Goal: Transaction & Acquisition: Purchase product/service

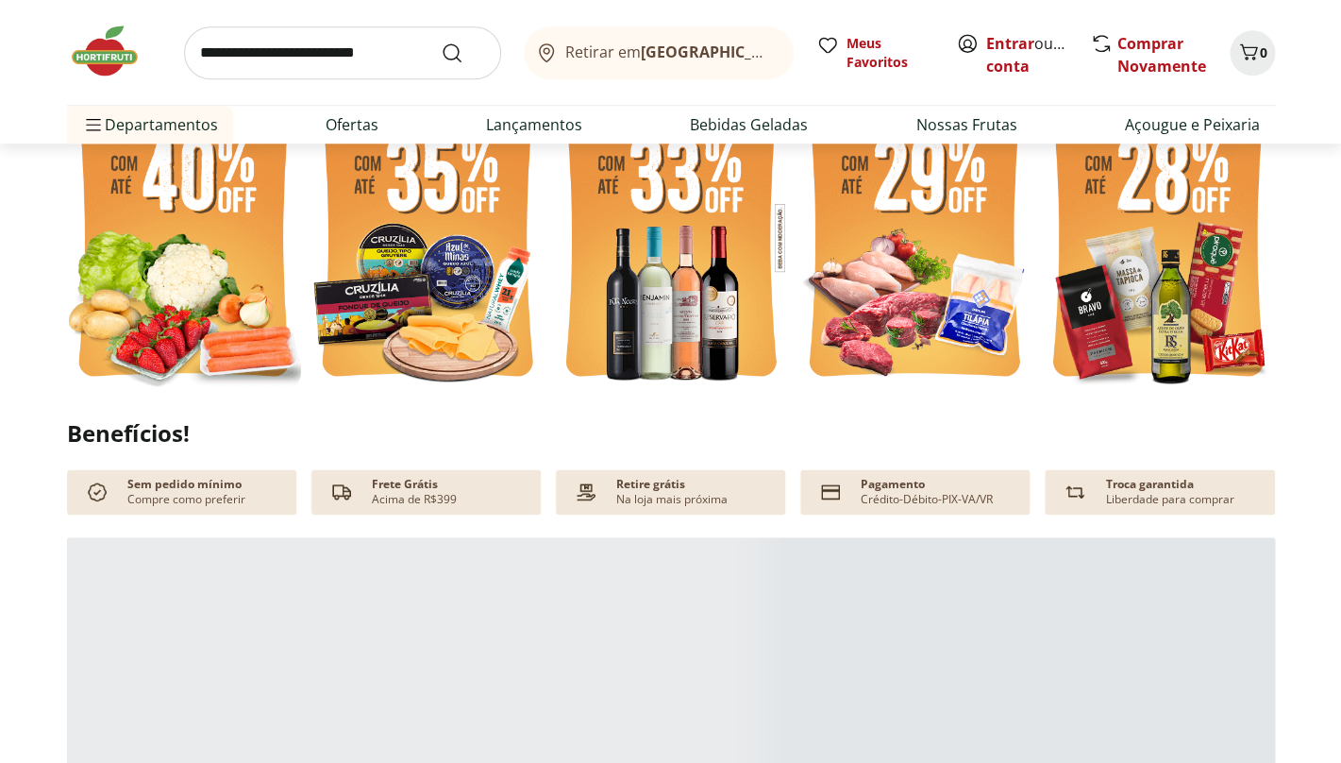
scroll to position [579, 0]
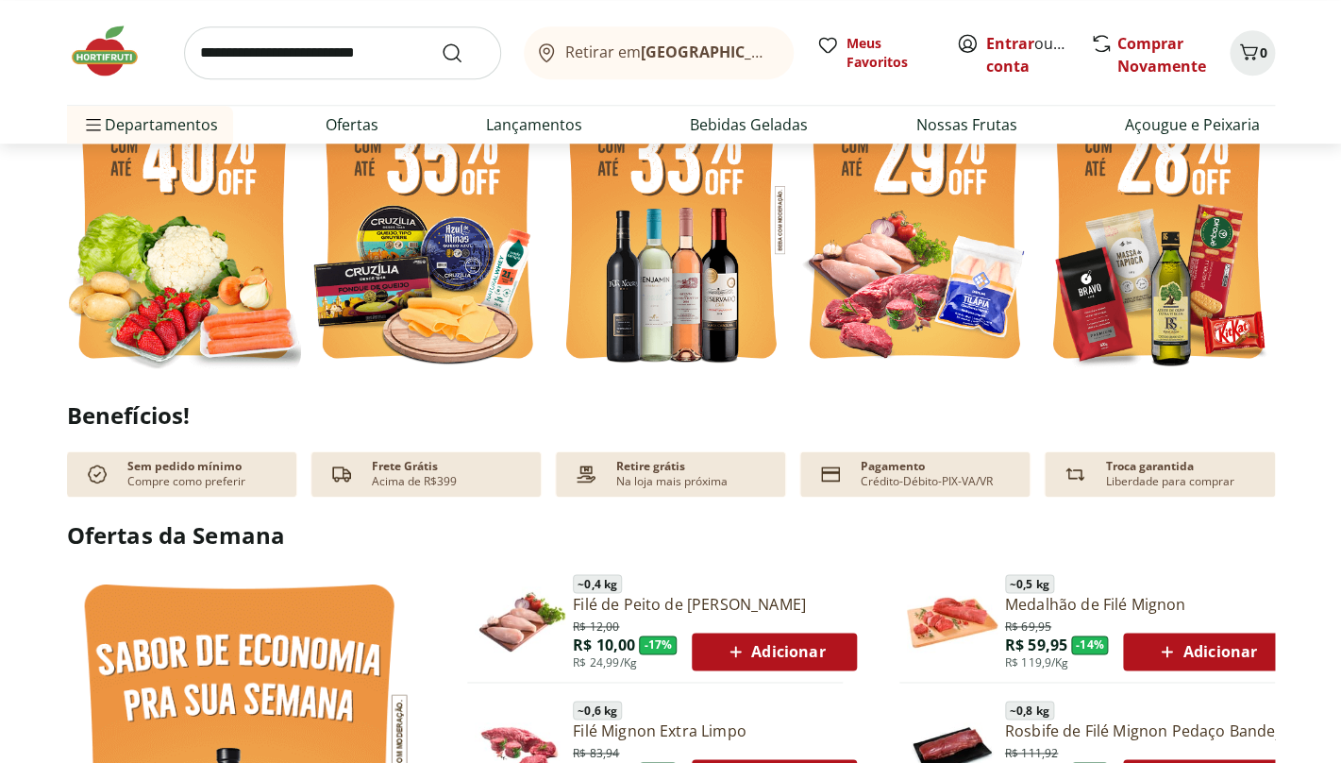
click at [186, 316] on img at bounding box center [184, 219] width 234 height 312
select select "**********"
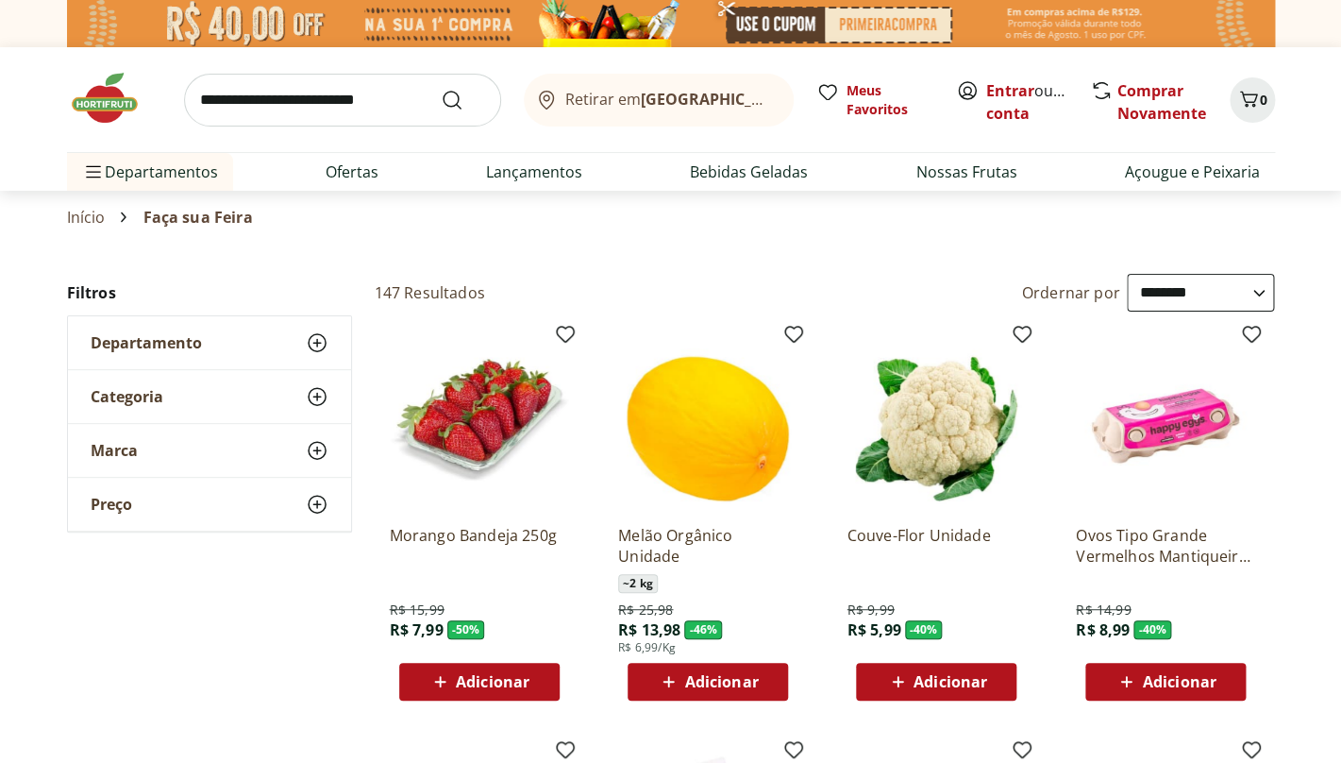
click at [491, 670] on span "Adicionar" at bounding box center [479, 681] width 101 height 23
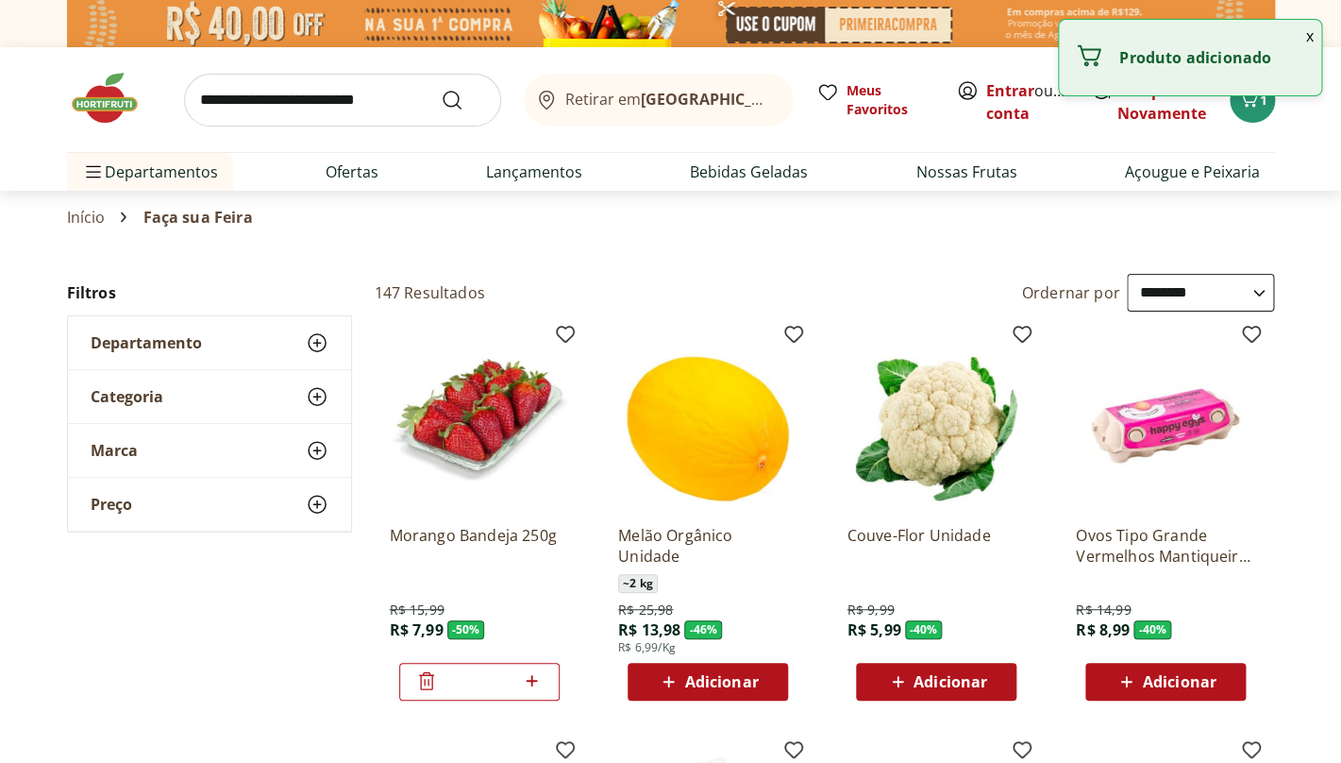
click at [538, 680] on icon at bounding box center [532, 680] width 24 height 23
type input "*"
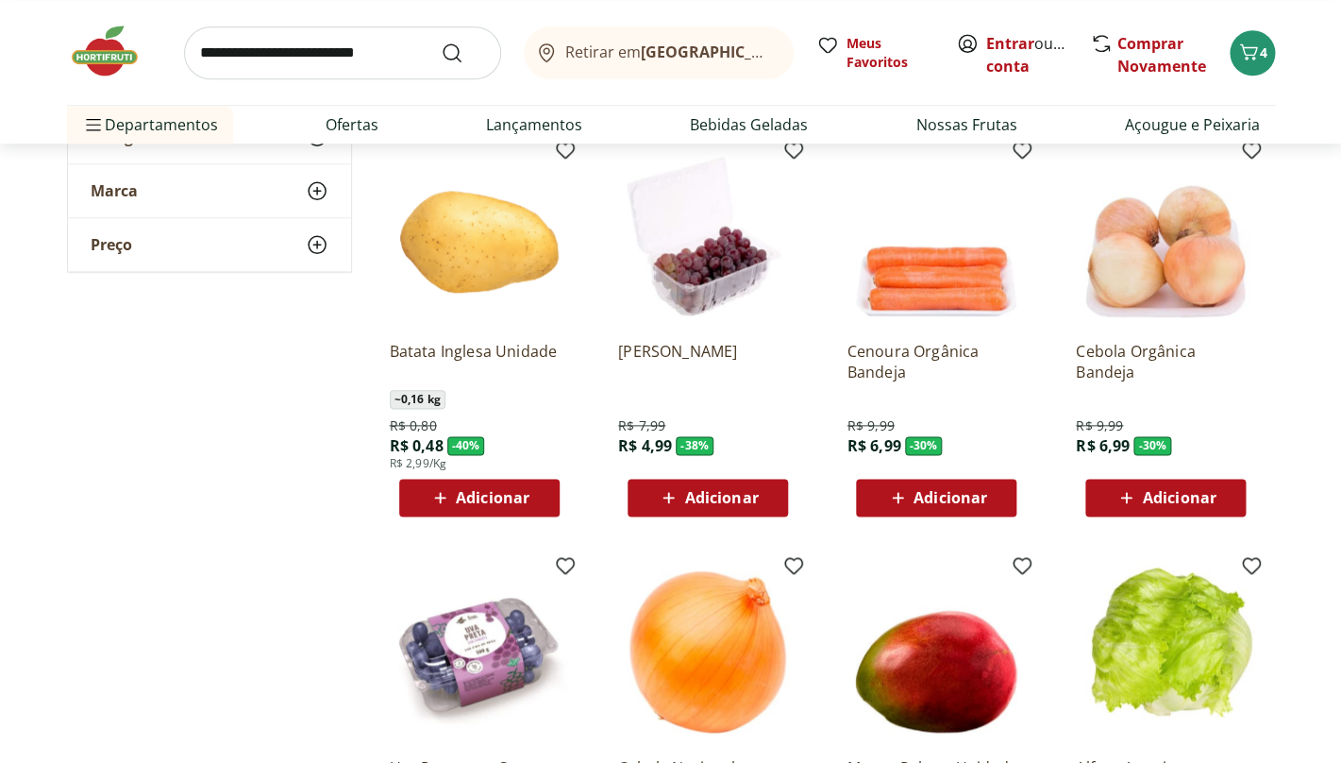
scroll to position [600, 0]
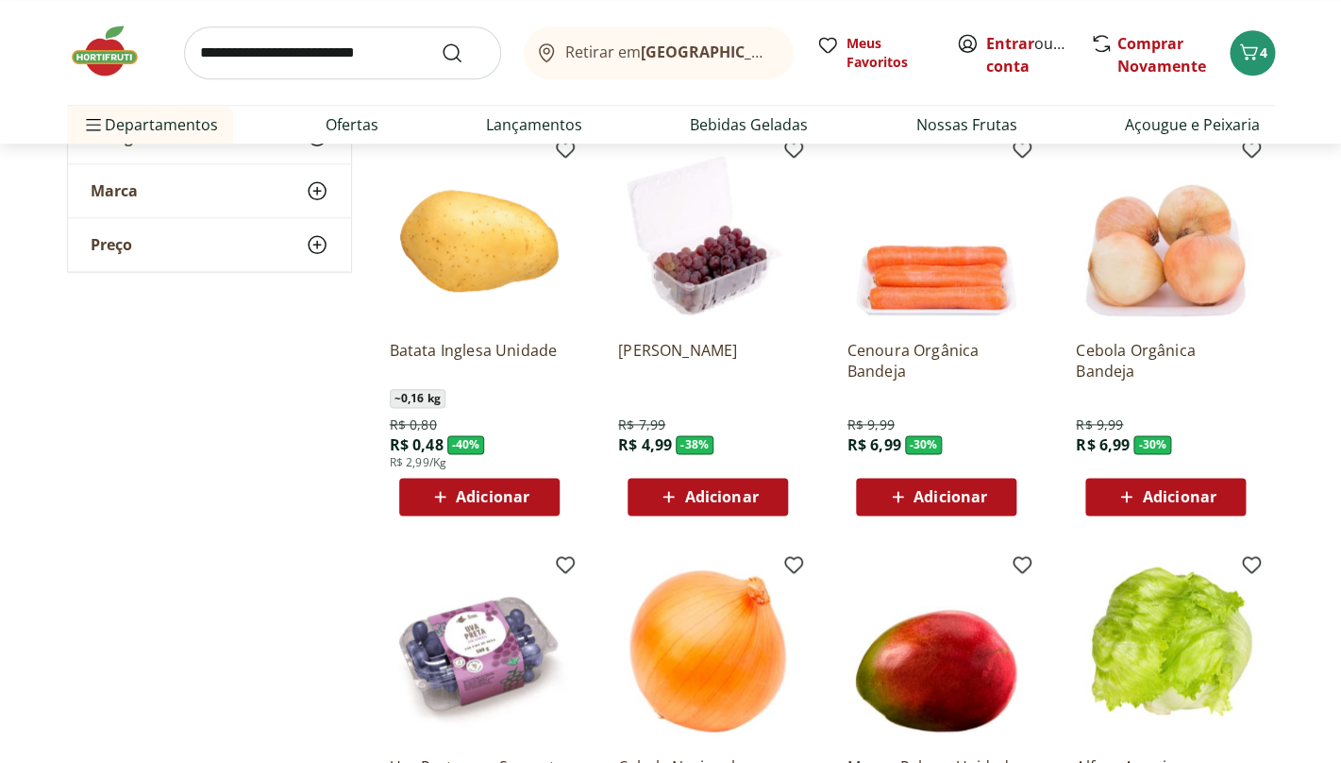
click at [496, 496] on span "Adicionar" at bounding box center [493, 496] width 74 height 15
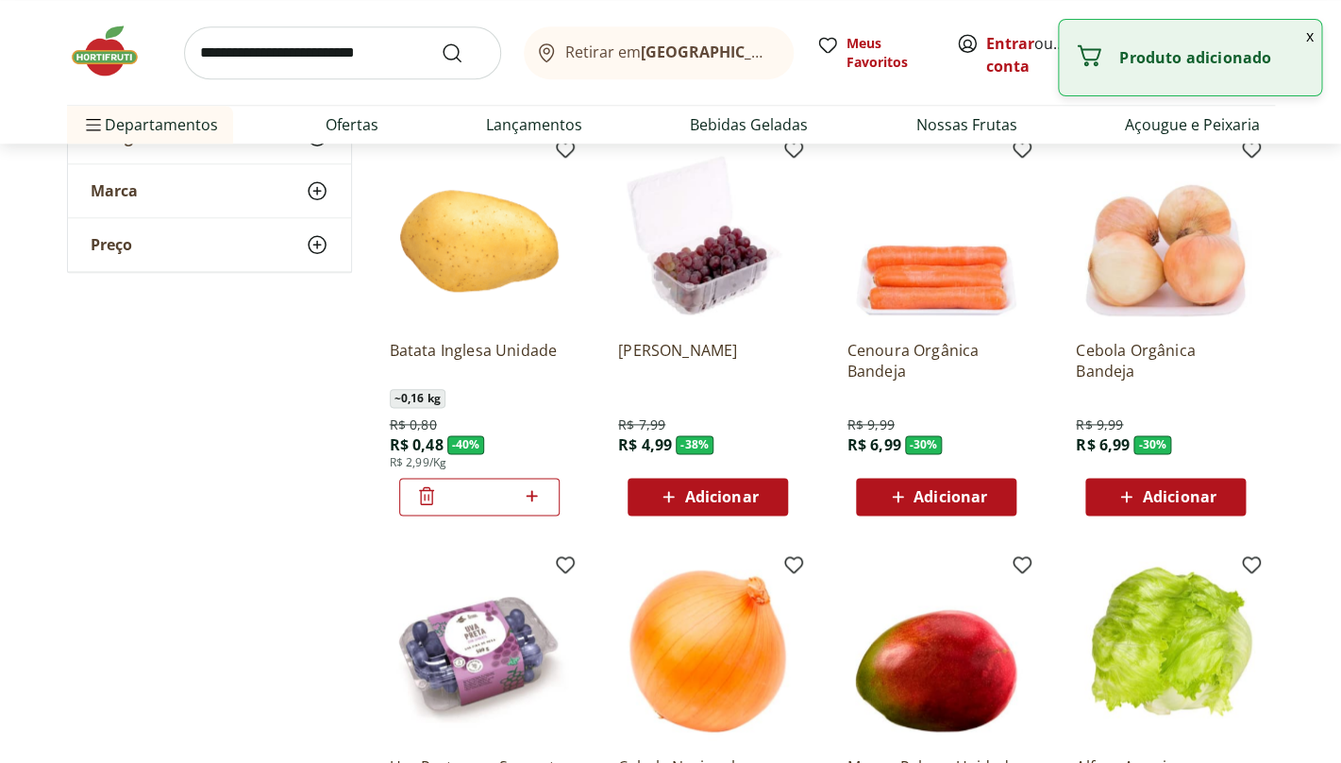
click at [532, 494] on icon at bounding box center [532, 495] width 11 height 11
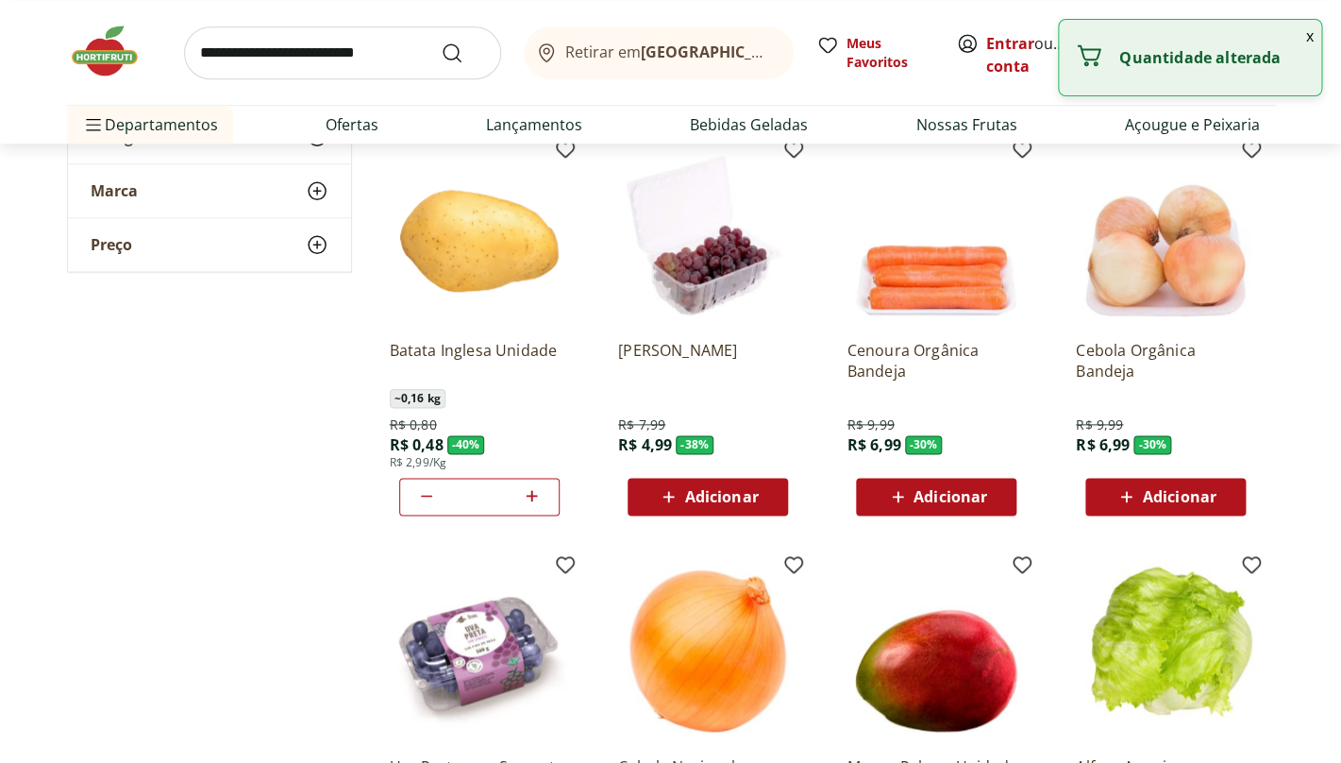
type input "*"
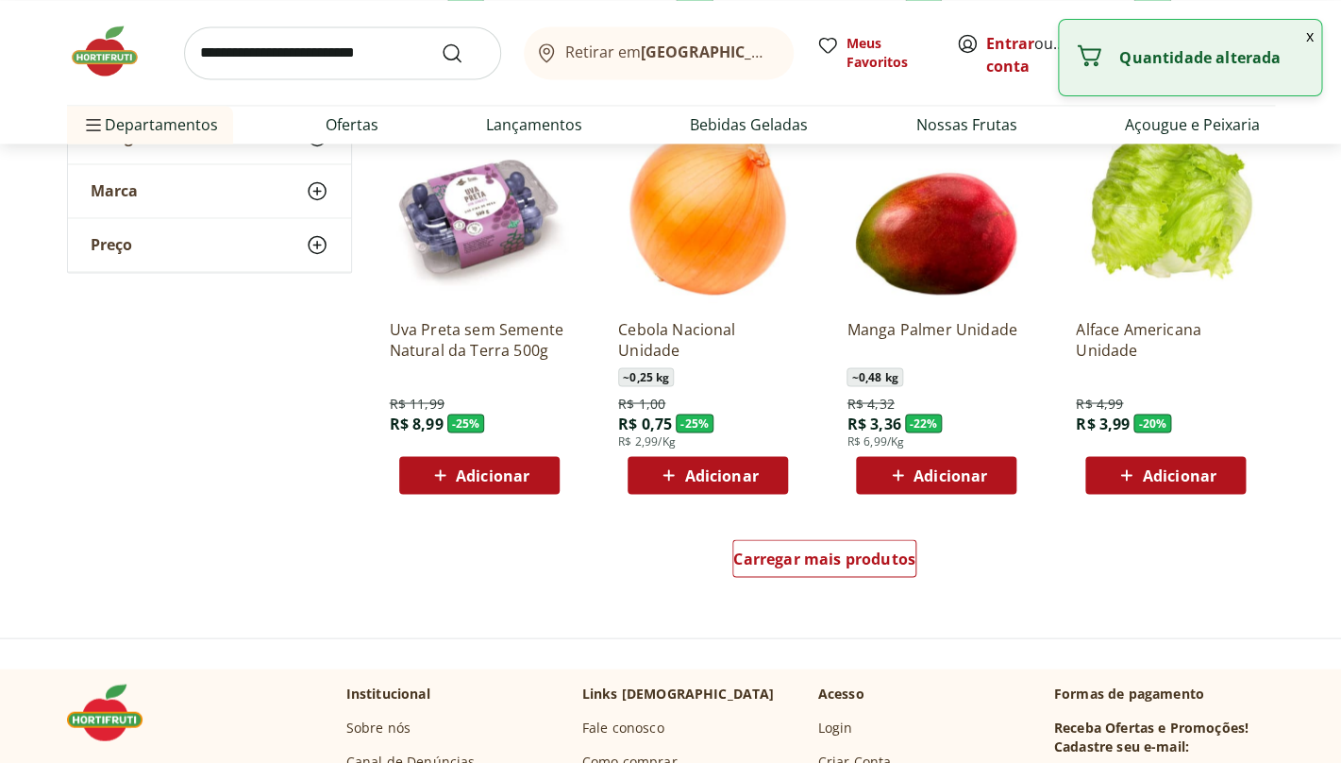
scroll to position [1043, 0]
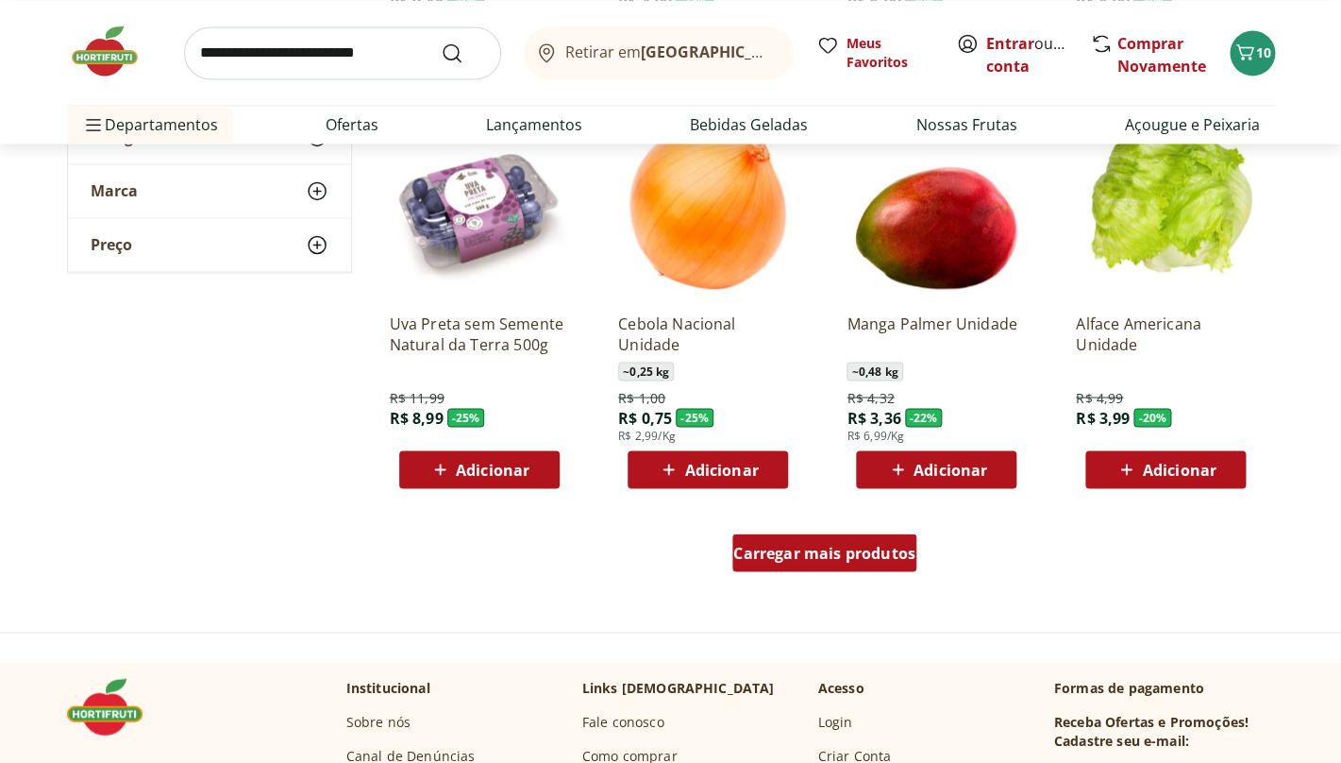
click at [797, 550] on span "Carregar mais produtos" at bounding box center [824, 552] width 182 height 15
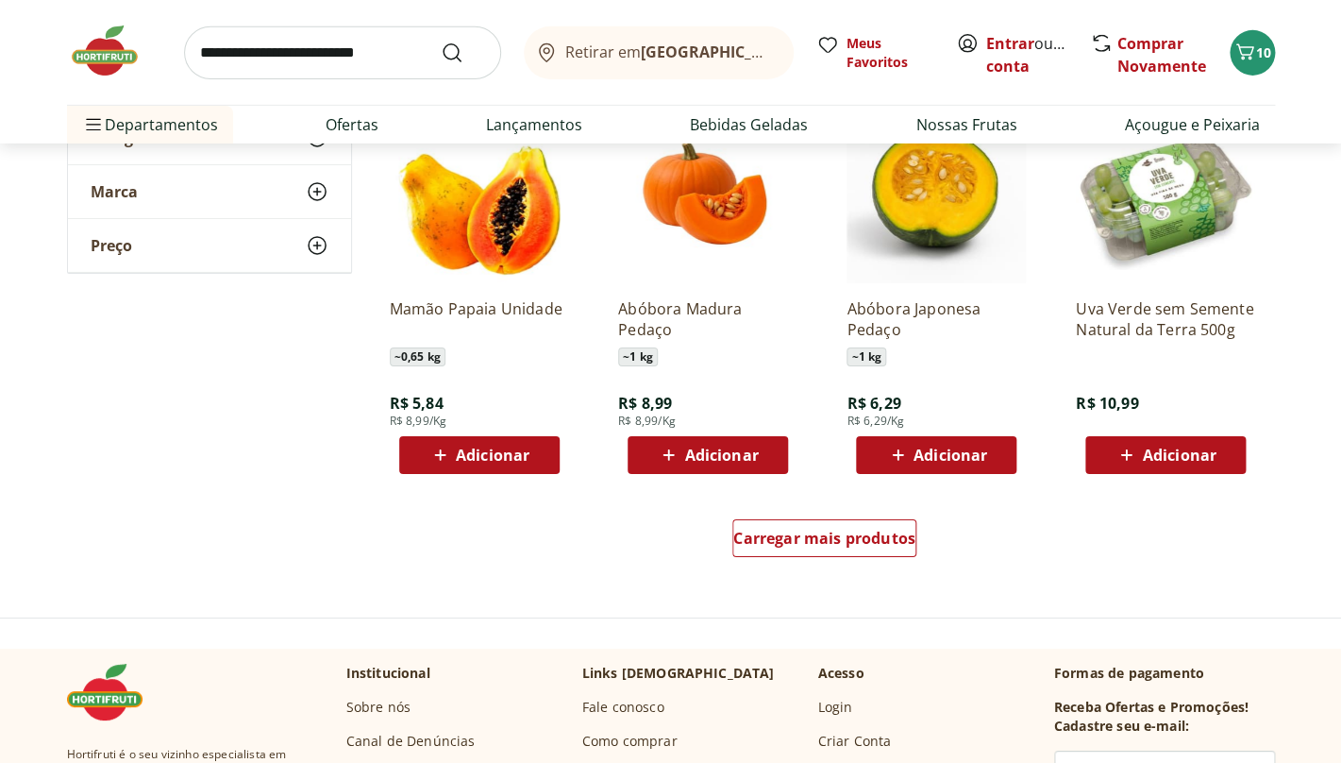
scroll to position [2296, 0]
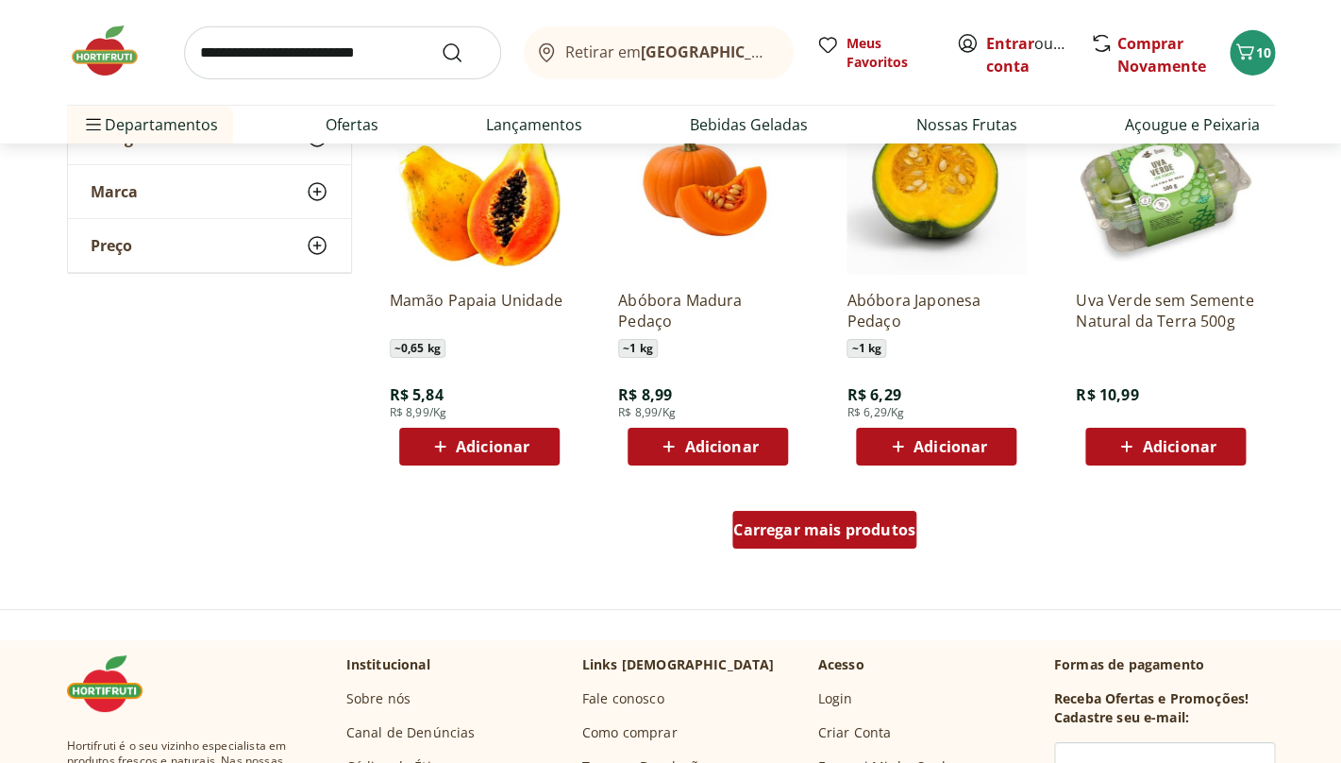
click at [769, 532] on span "Carregar mais produtos" at bounding box center [824, 529] width 182 height 15
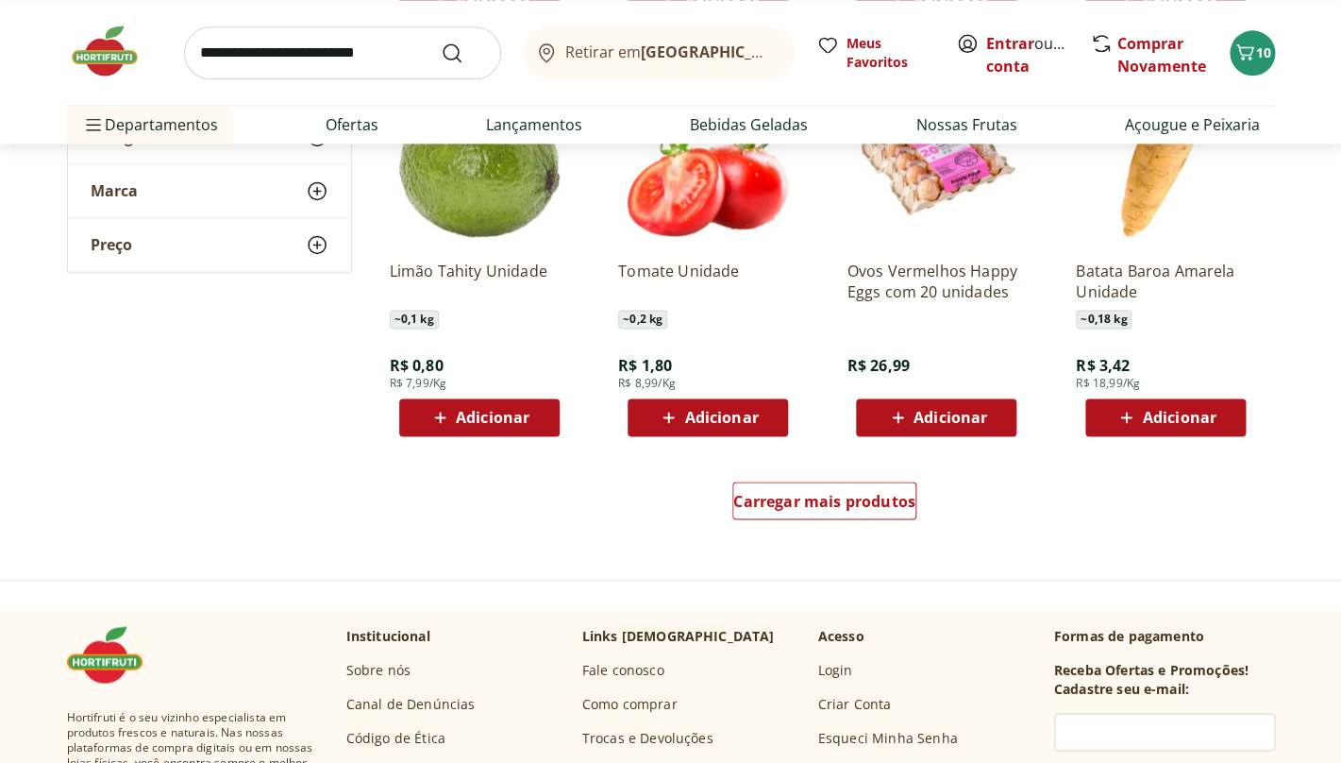
scroll to position [3560, 0]
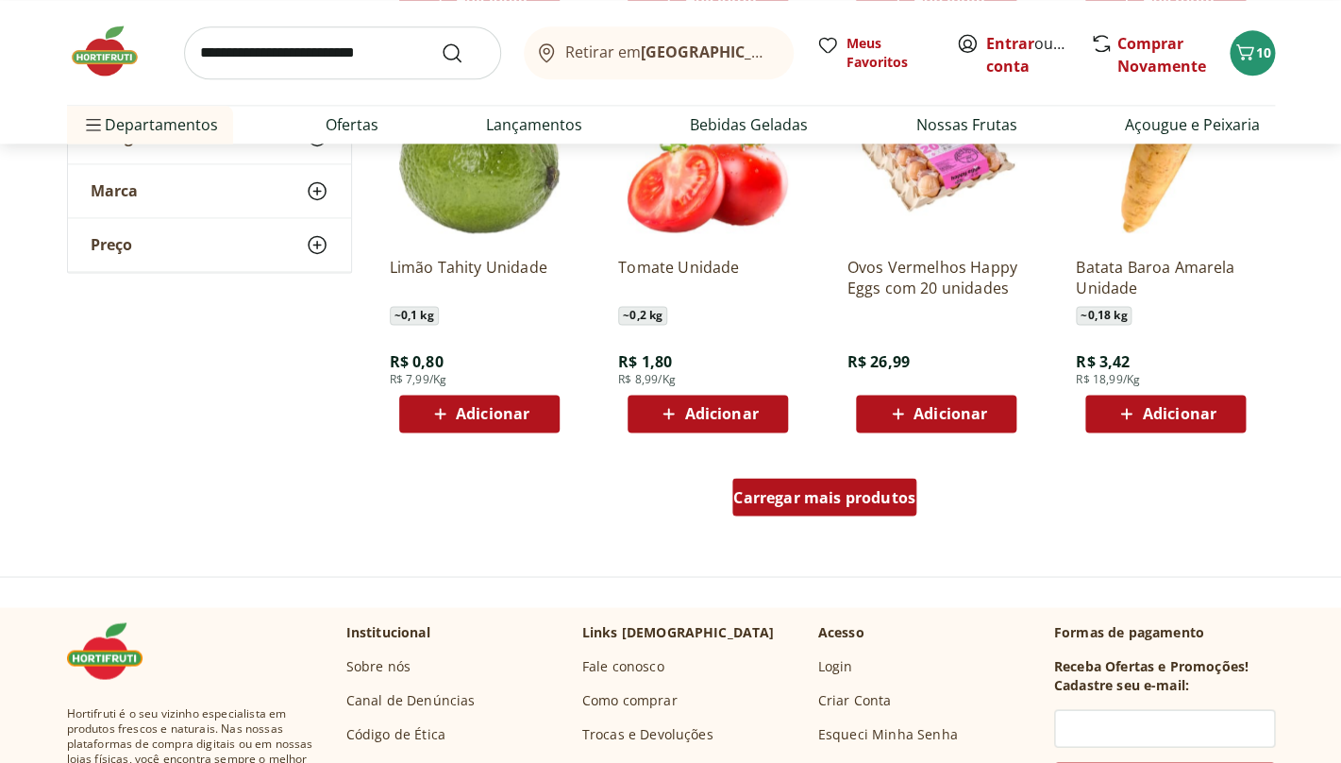
click at [811, 494] on span "Carregar mais produtos" at bounding box center [824, 496] width 182 height 15
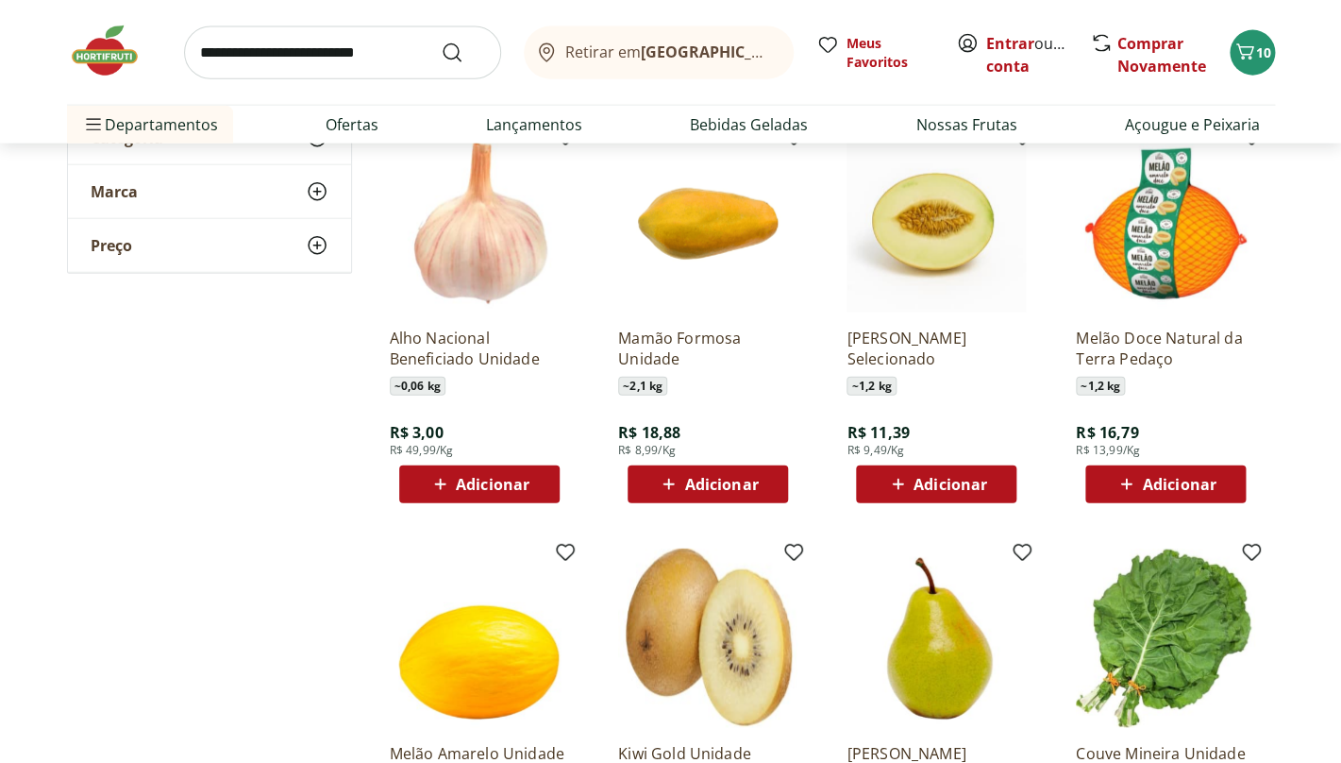
scroll to position [4314, 0]
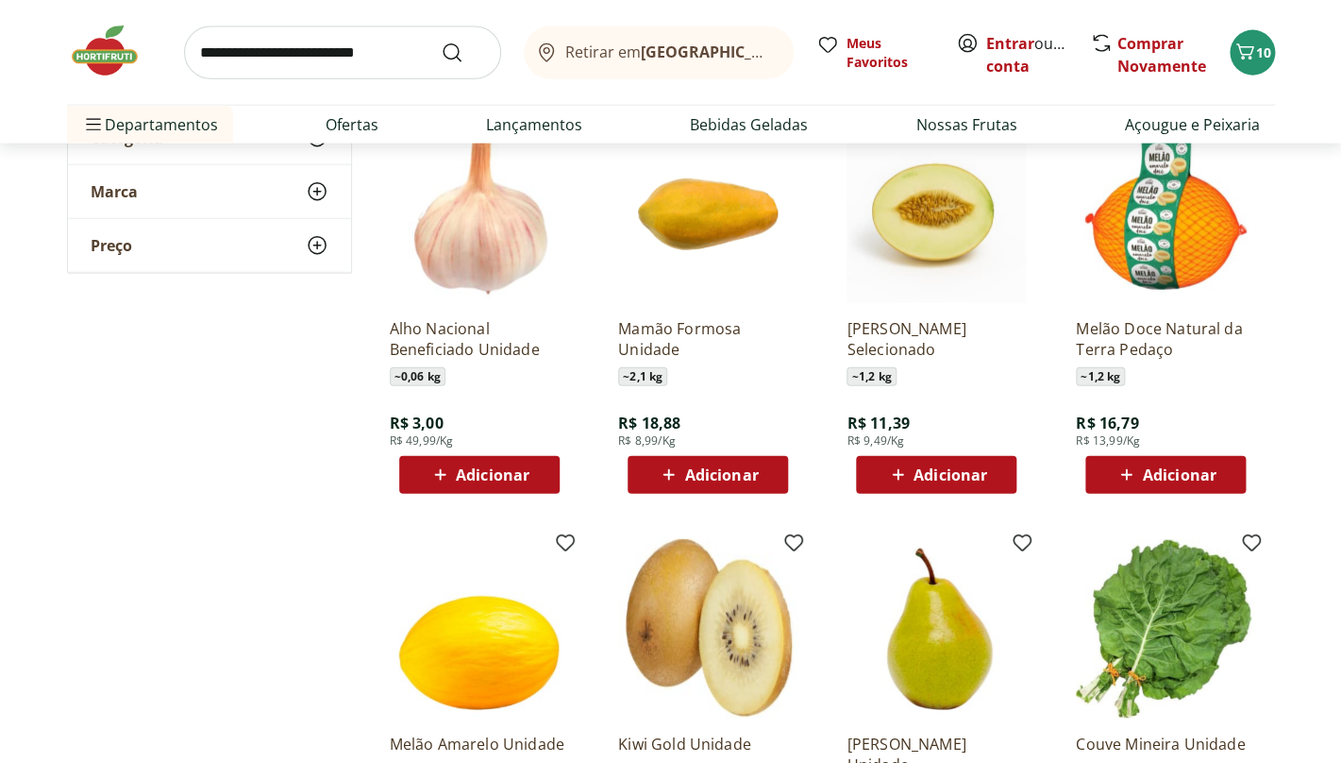
click at [1158, 470] on span "Adicionar" at bounding box center [1179, 474] width 74 height 15
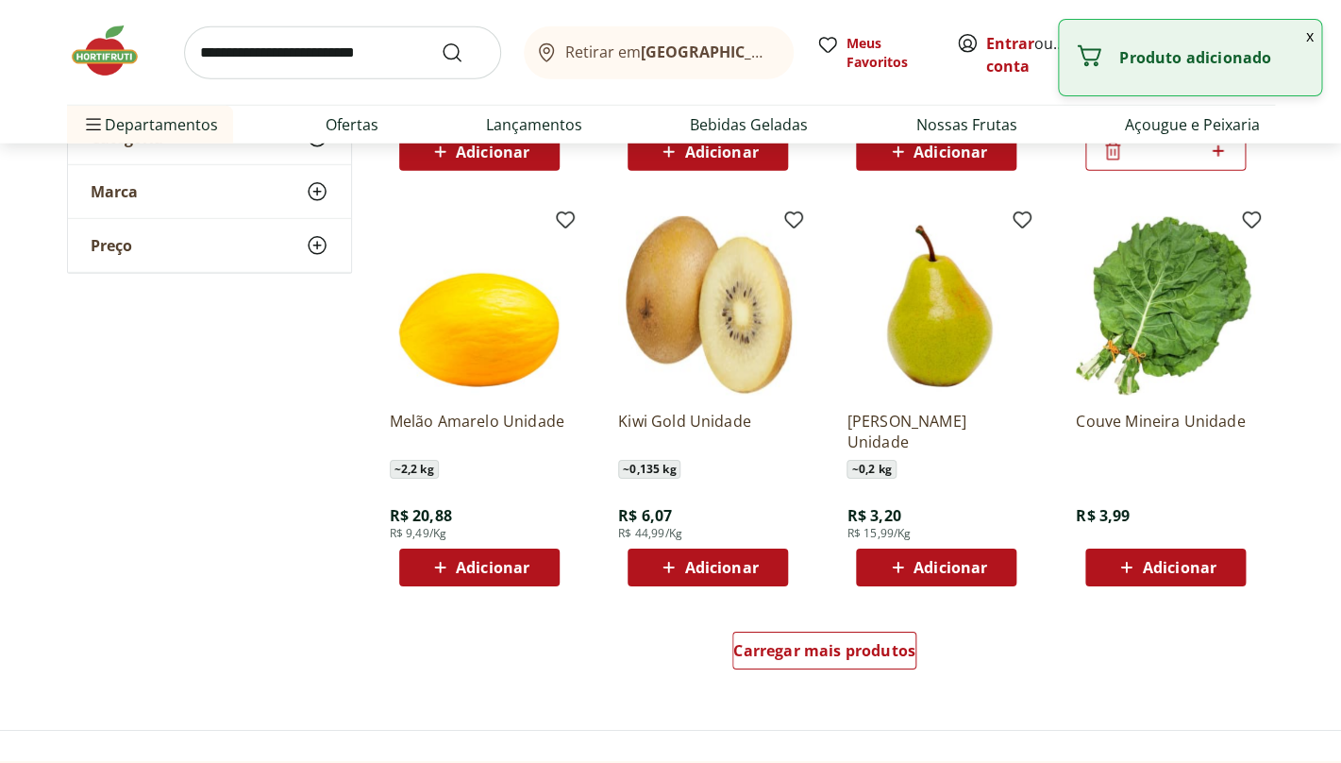
scroll to position [4867, 0]
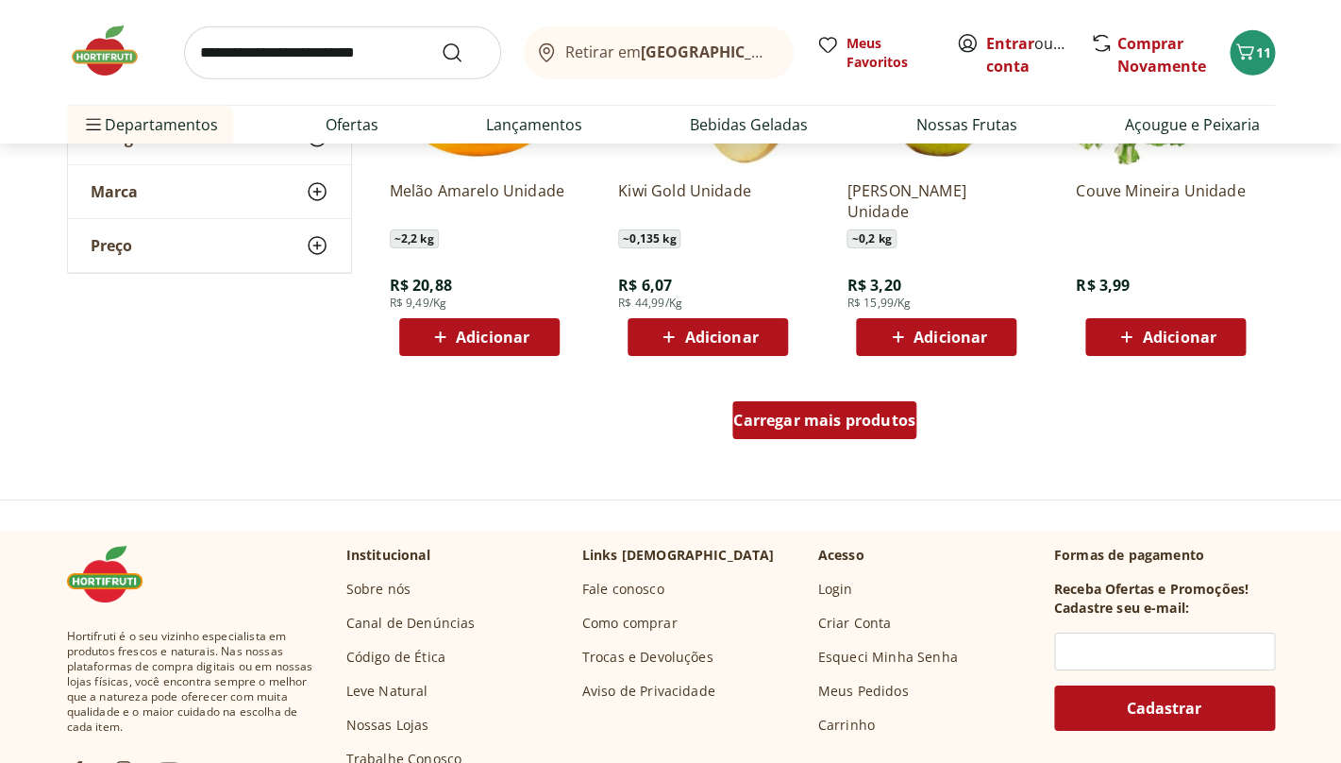
click at [796, 423] on span "Carregar mais produtos" at bounding box center [824, 419] width 182 height 15
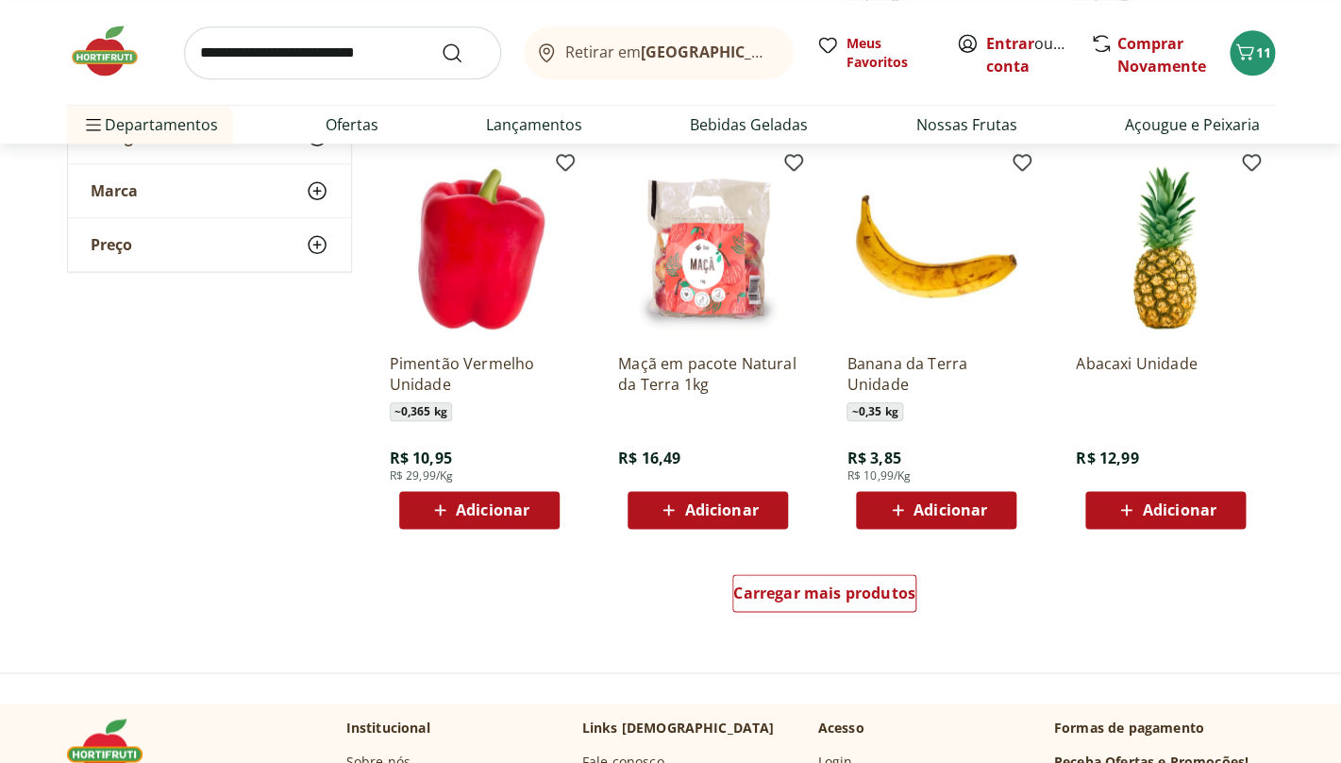
scroll to position [5948, 0]
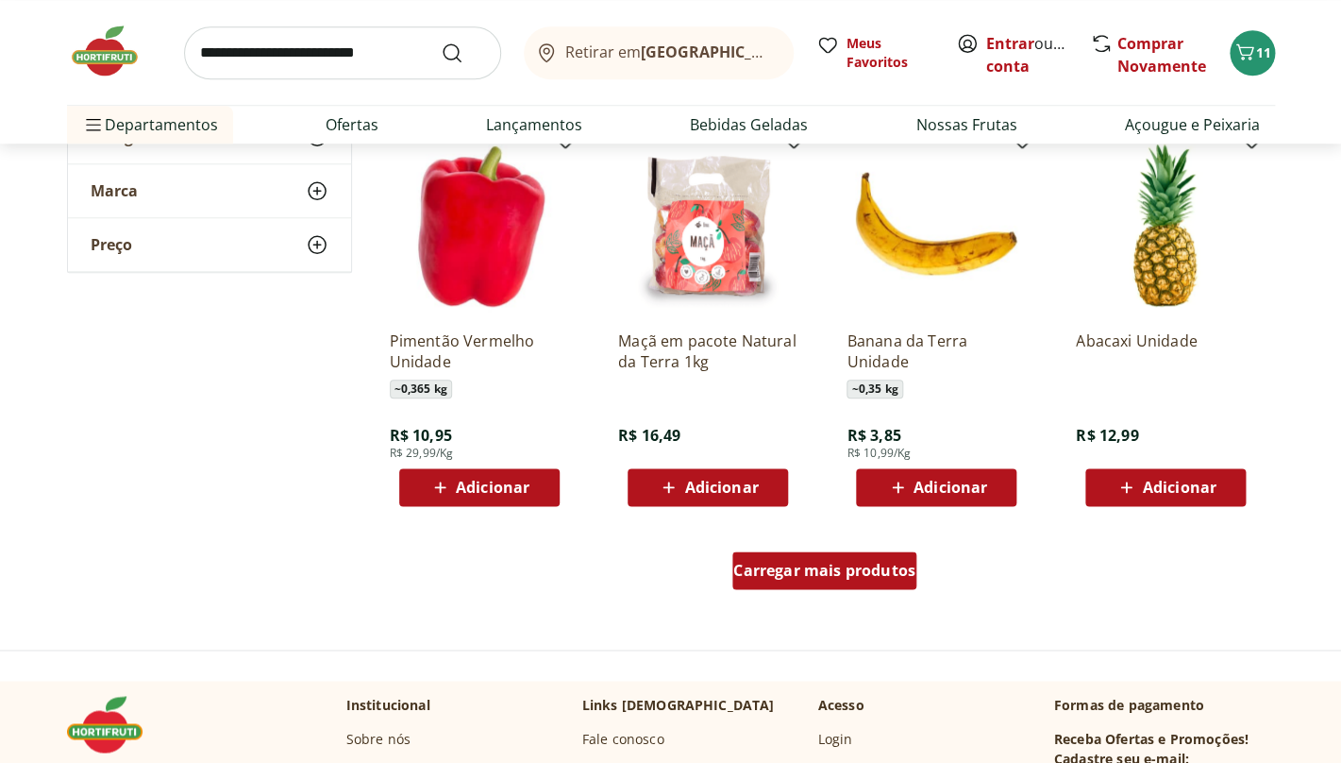
click at [847, 565] on span "Carregar mais produtos" at bounding box center [824, 570] width 182 height 15
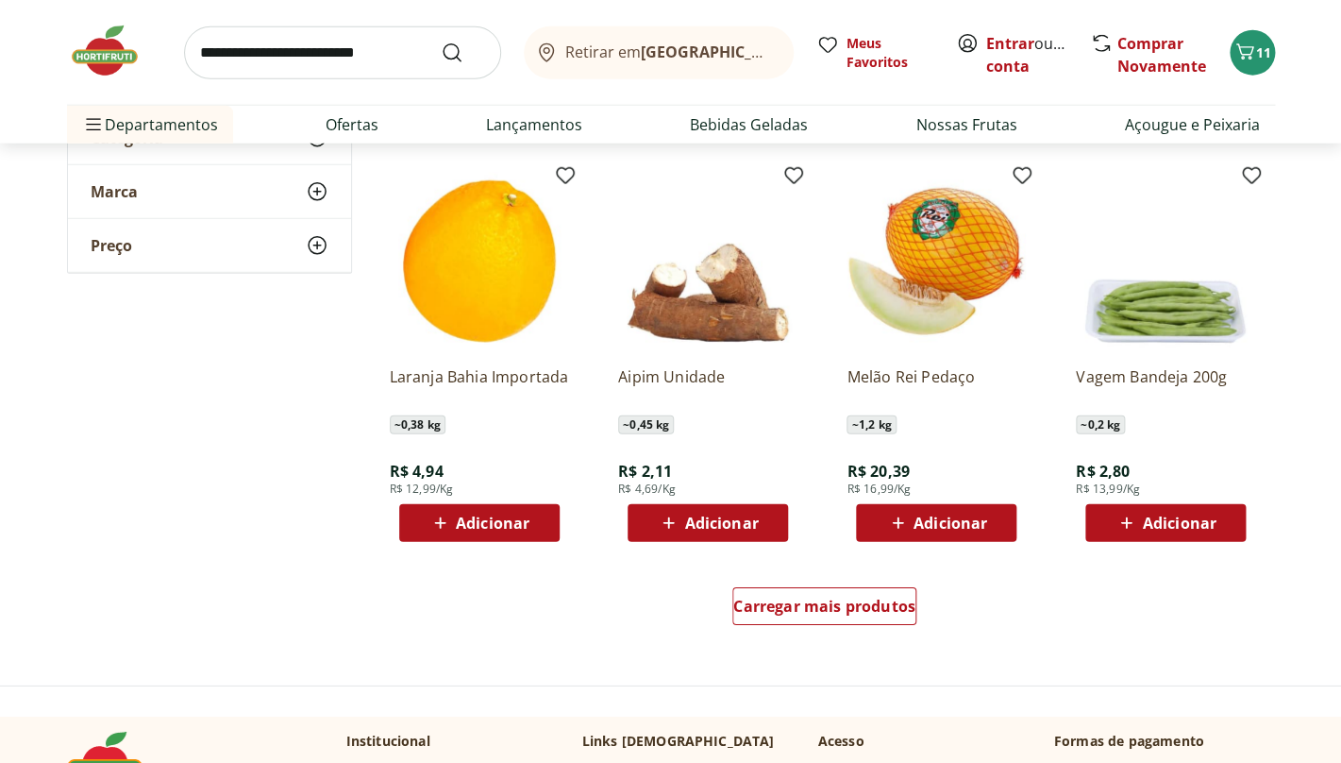
scroll to position [7176, 0]
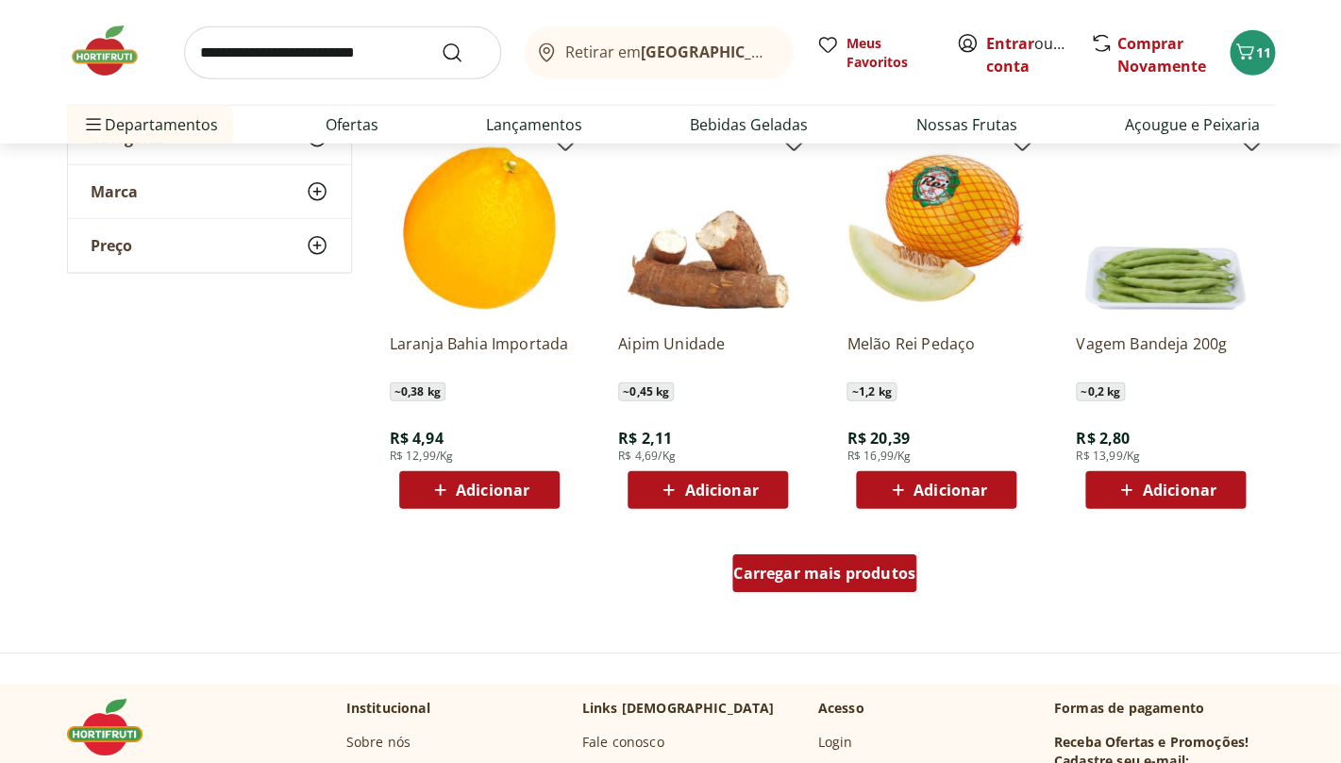
click at [831, 590] on div "Carregar mais produtos" at bounding box center [824, 573] width 184 height 38
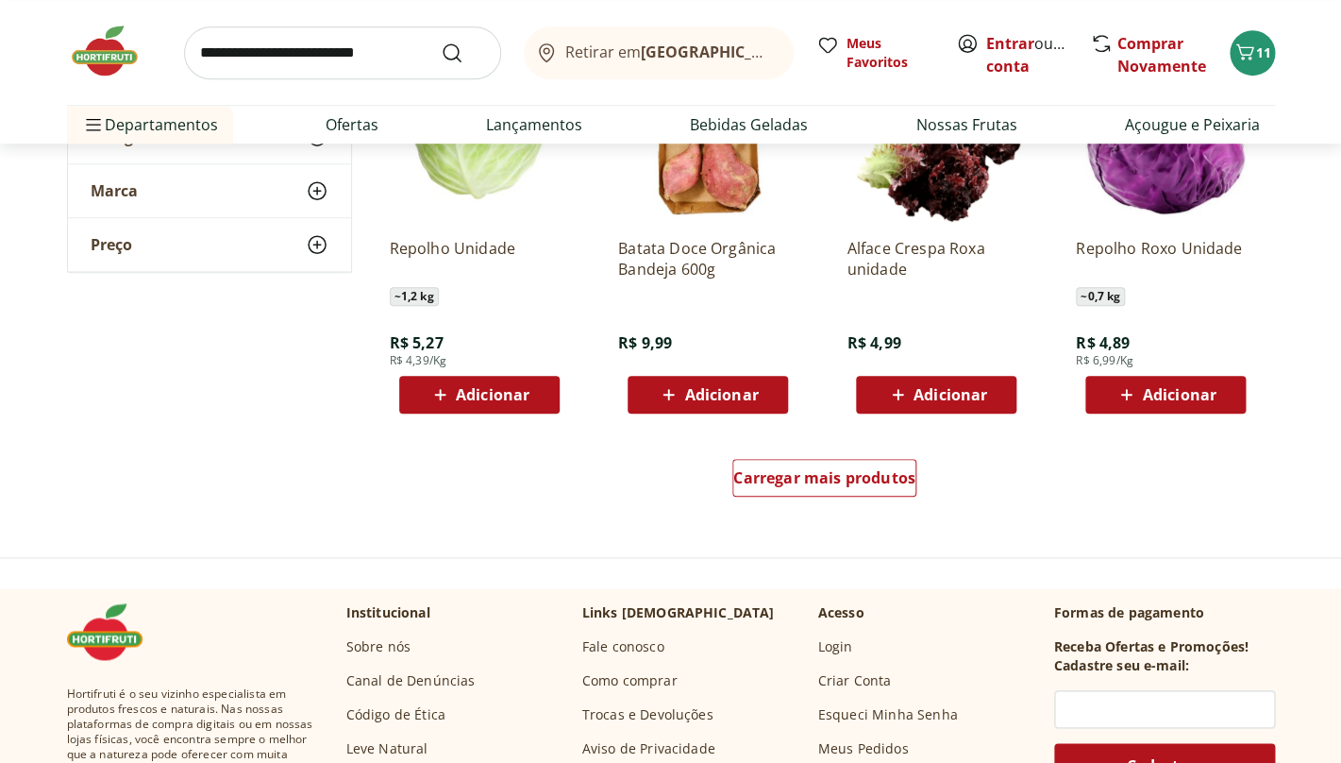
scroll to position [8508, 0]
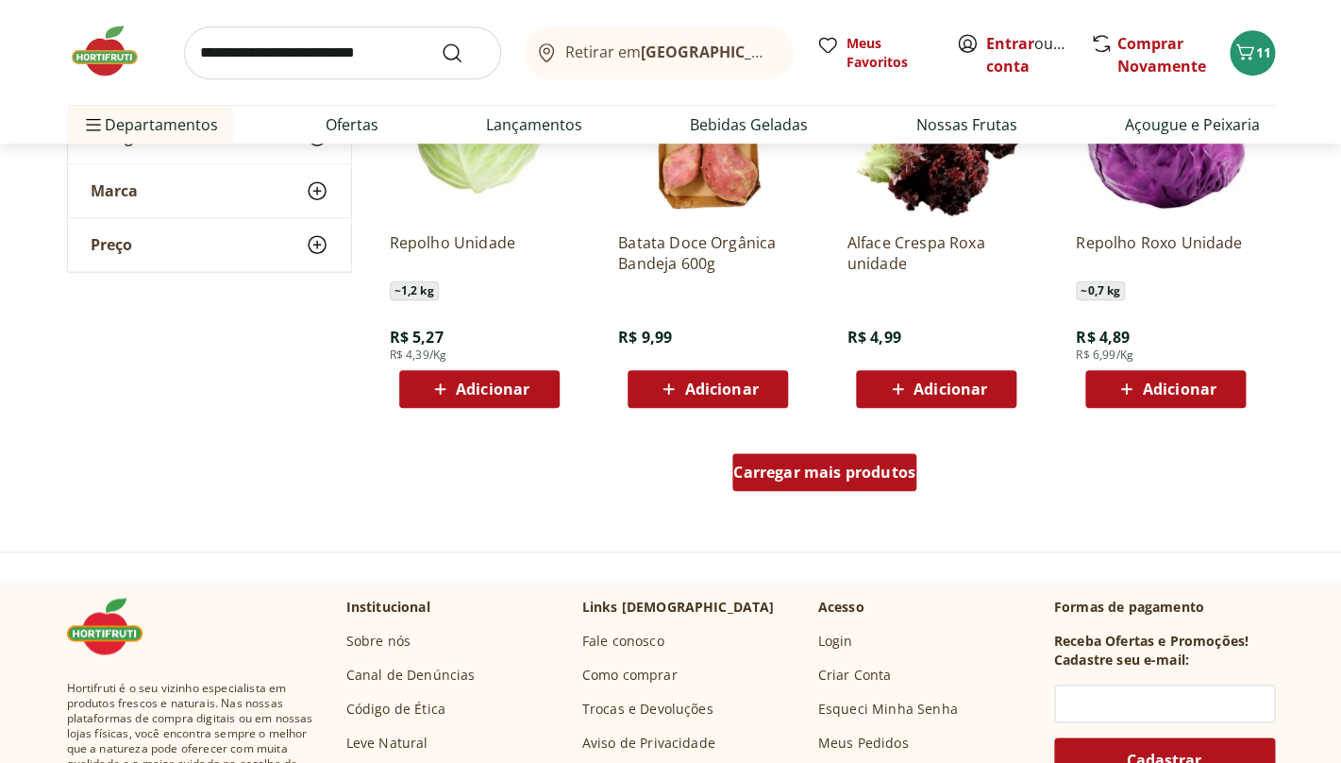
click at [795, 473] on span "Carregar mais produtos" at bounding box center [824, 471] width 182 height 15
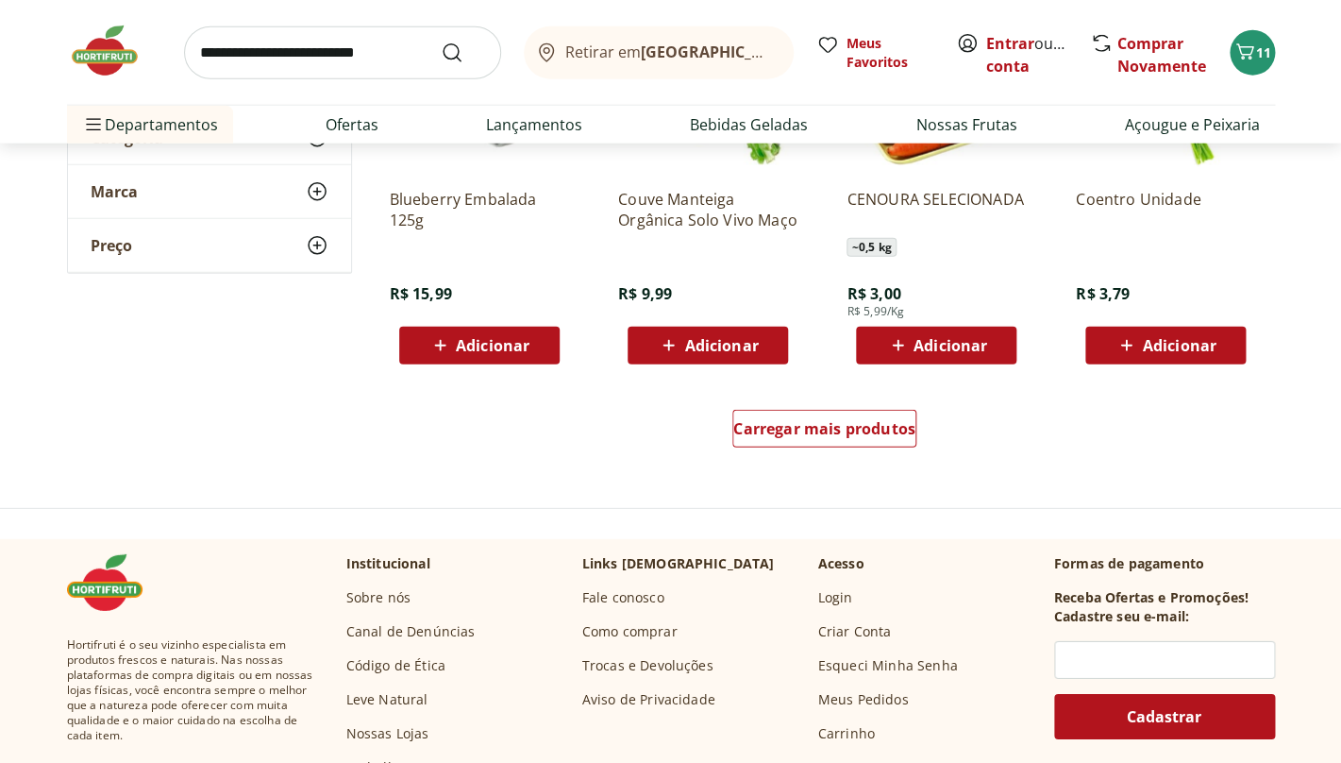
scroll to position [9789, 0]
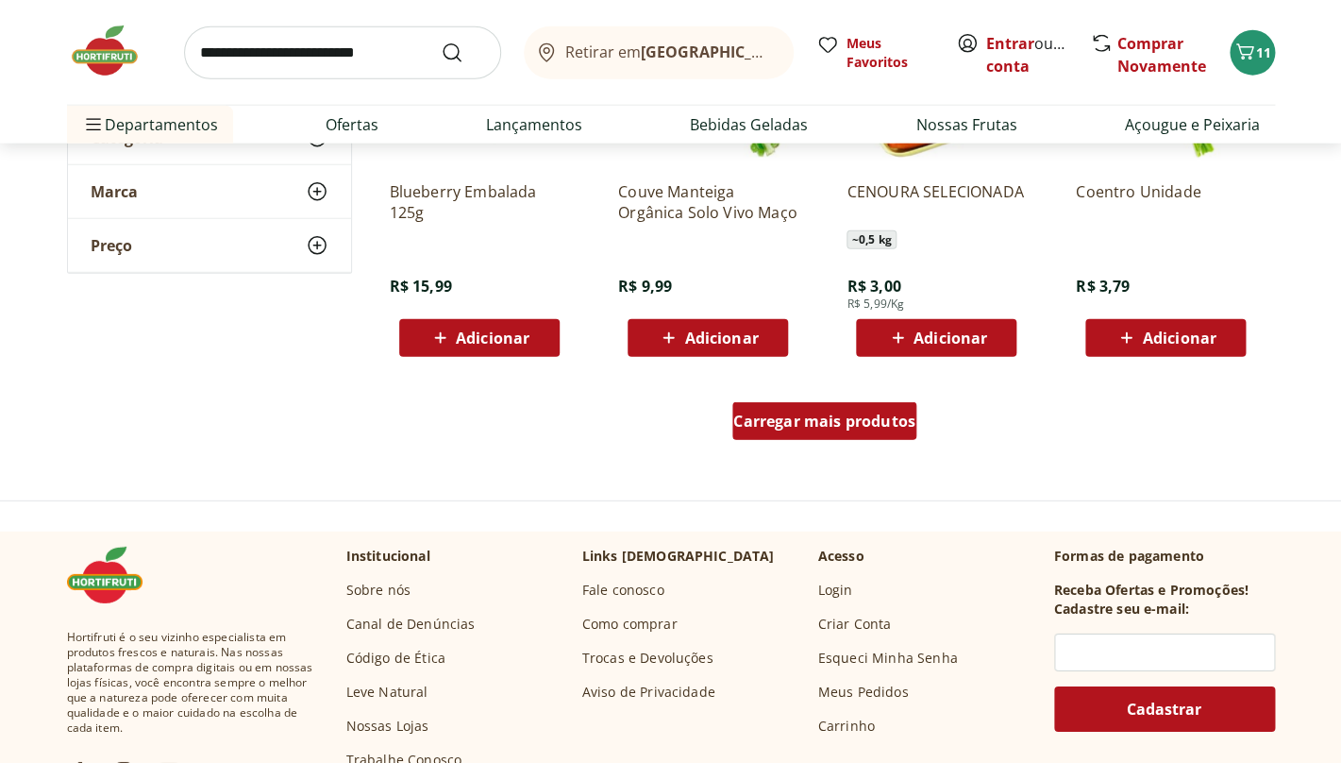
click at [781, 422] on span "Carregar mais produtos" at bounding box center [824, 420] width 182 height 15
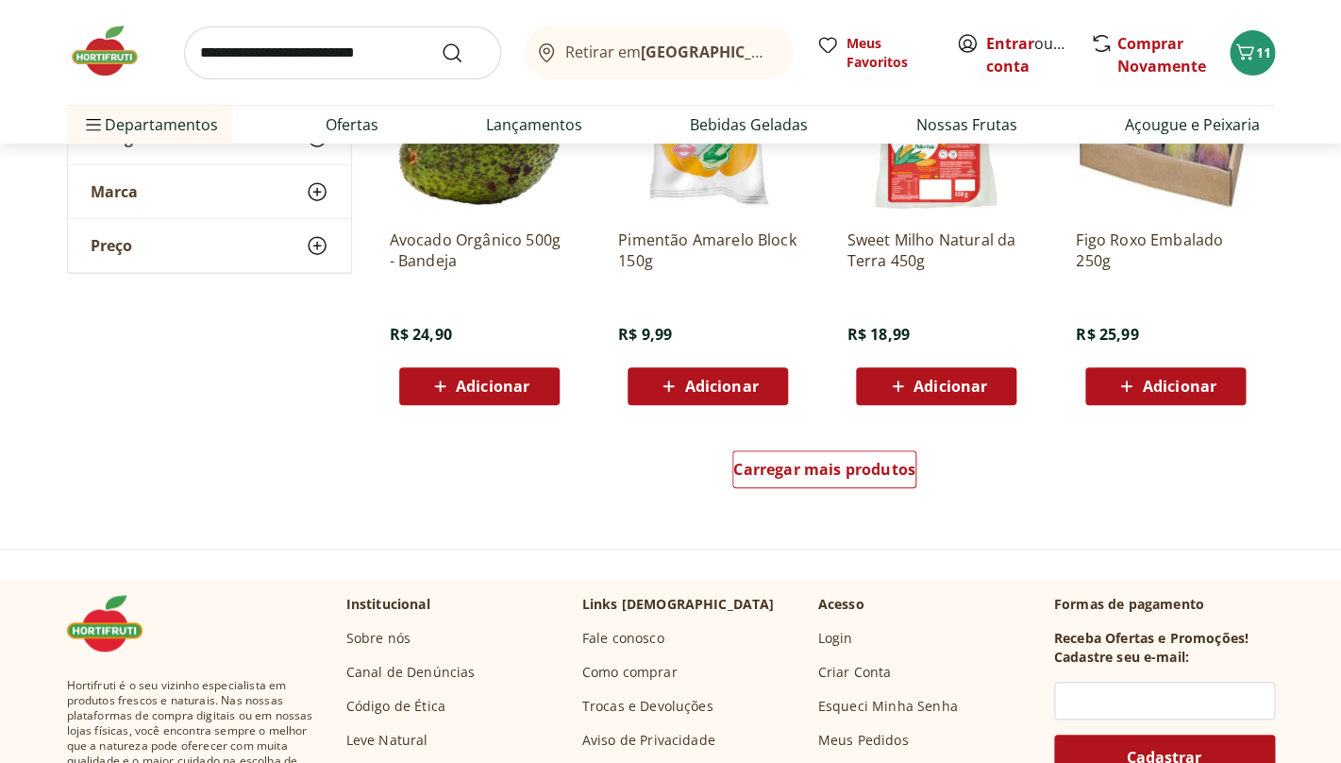
scroll to position [10982, 0]
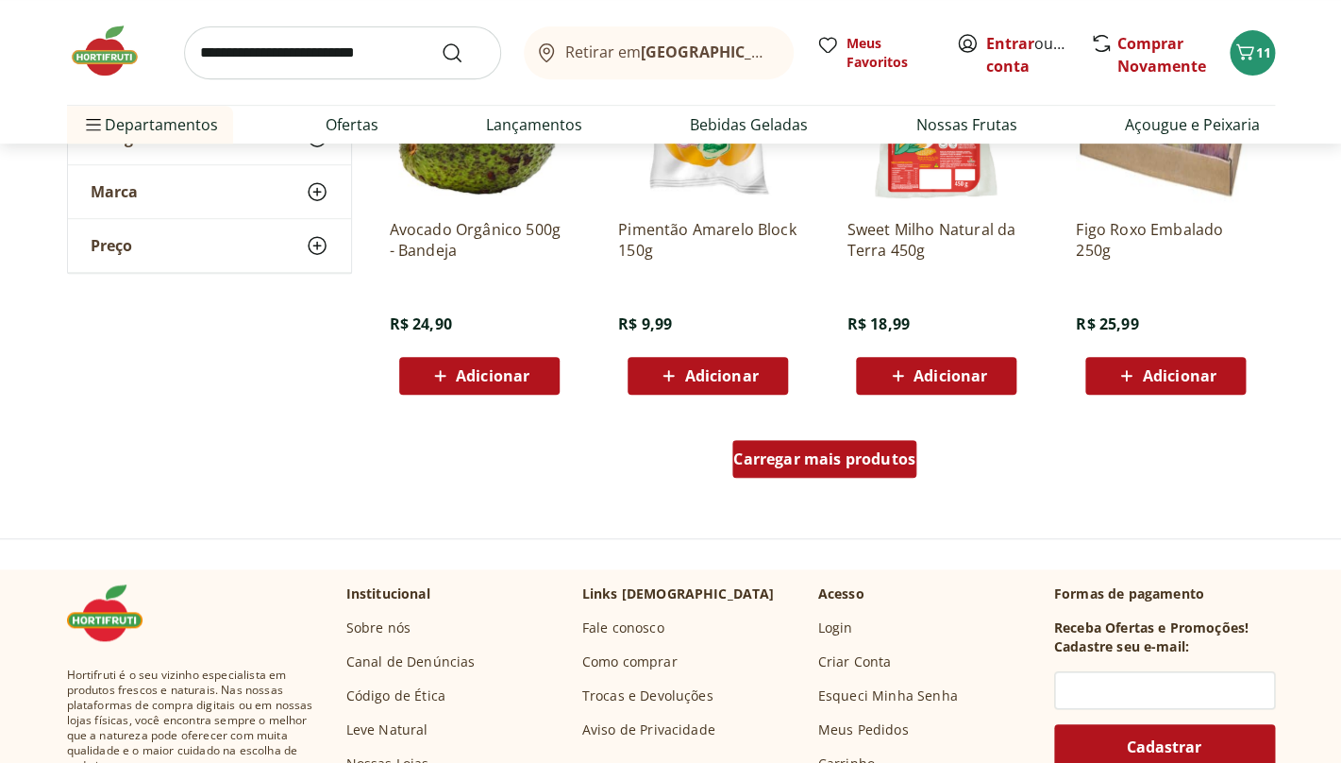
click at [803, 451] on span "Carregar mais produtos" at bounding box center [824, 458] width 182 height 15
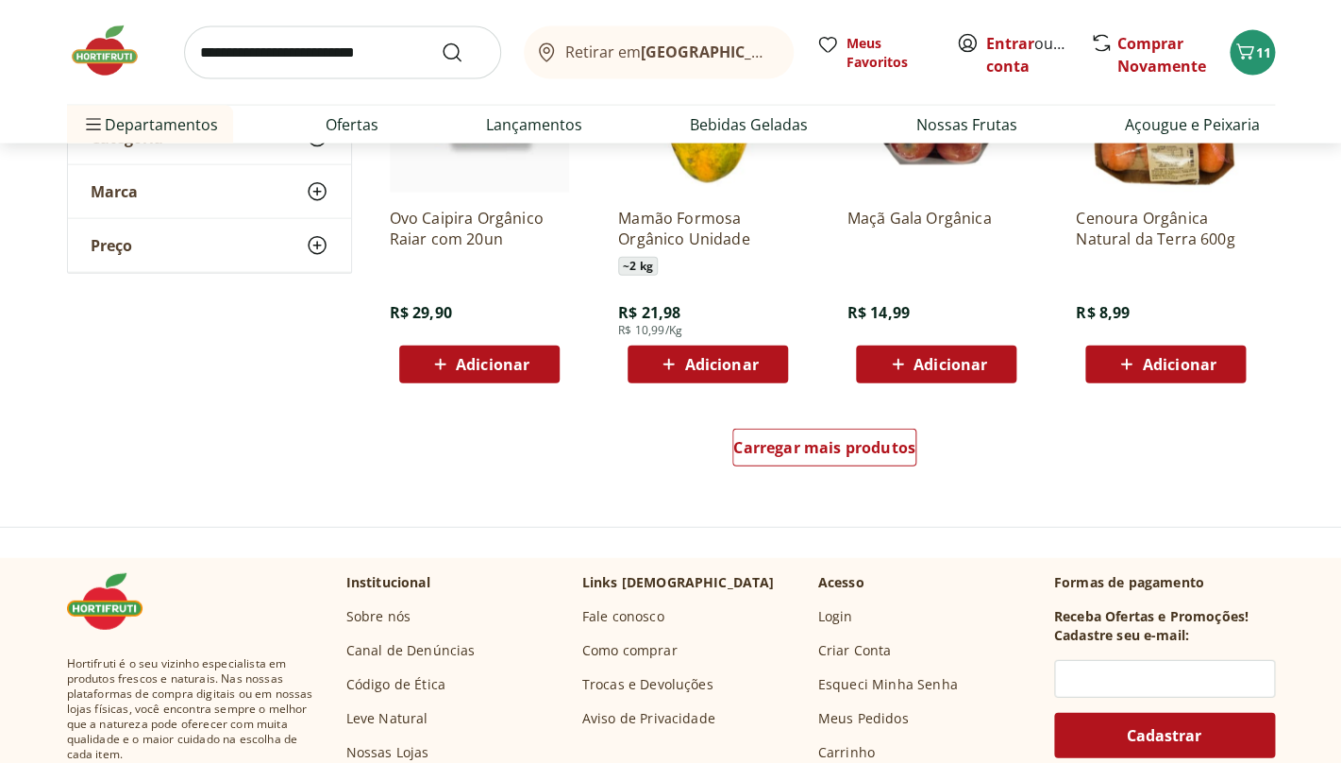
scroll to position [12234, 0]
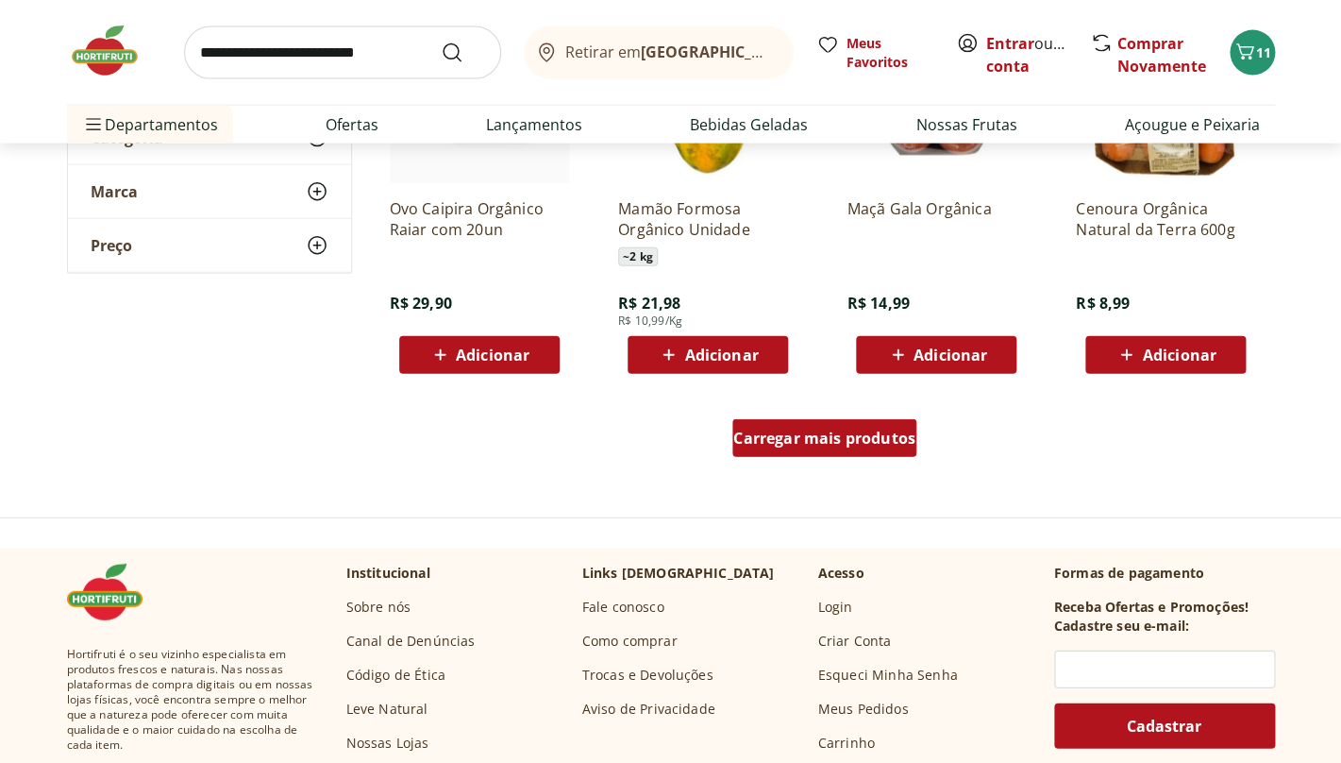
click at [775, 432] on span "Carregar mais produtos" at bounding box center [824, 437] width 182 height 15
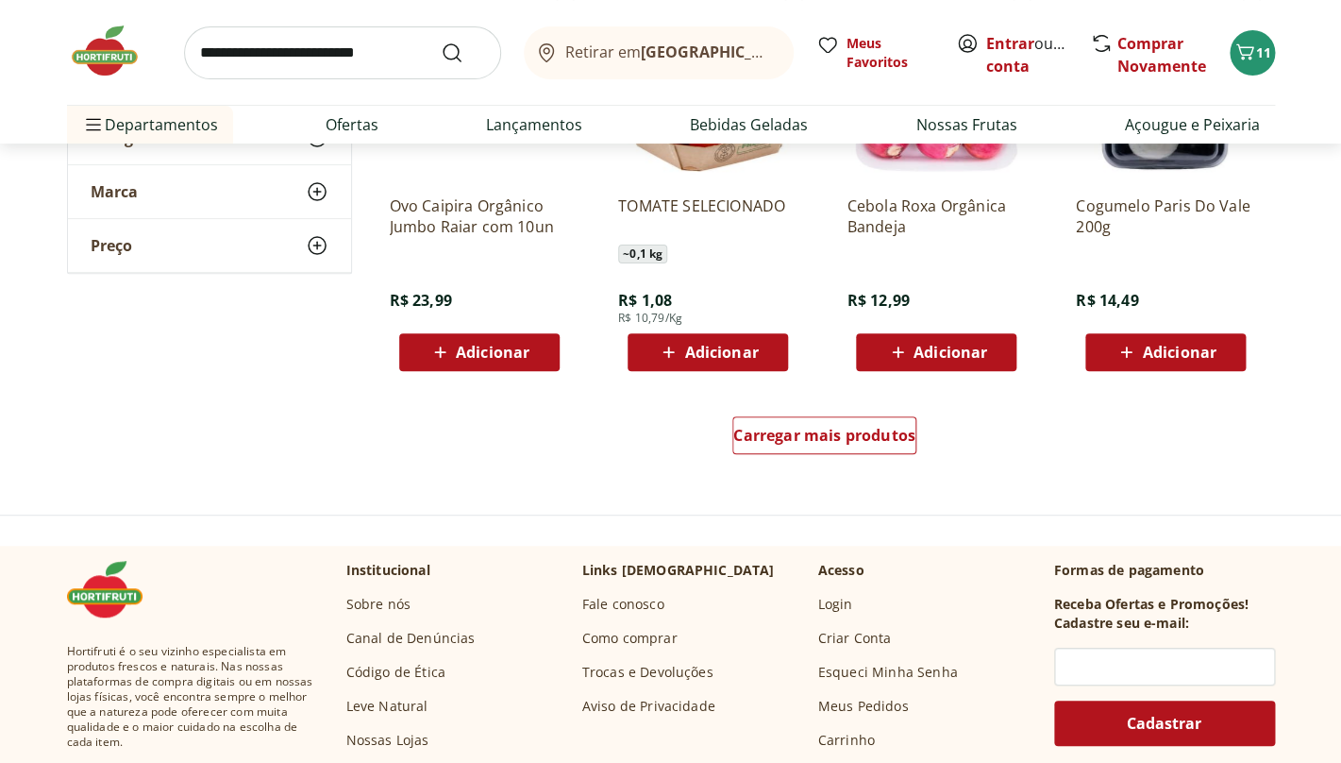
scroll to position [13343, 0]
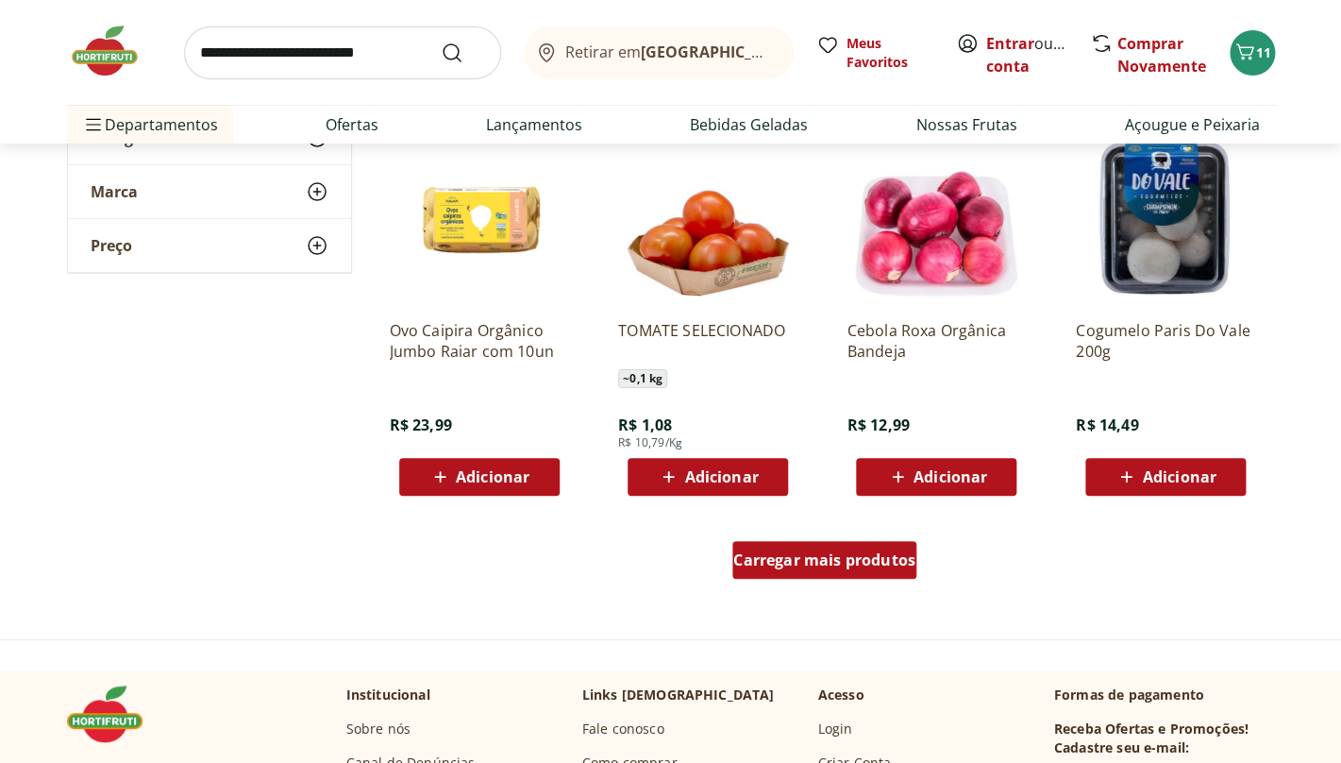
click at [788, 560] on span "Carregar mais produtos" at bounding box center [824, 559] width 182 height 15
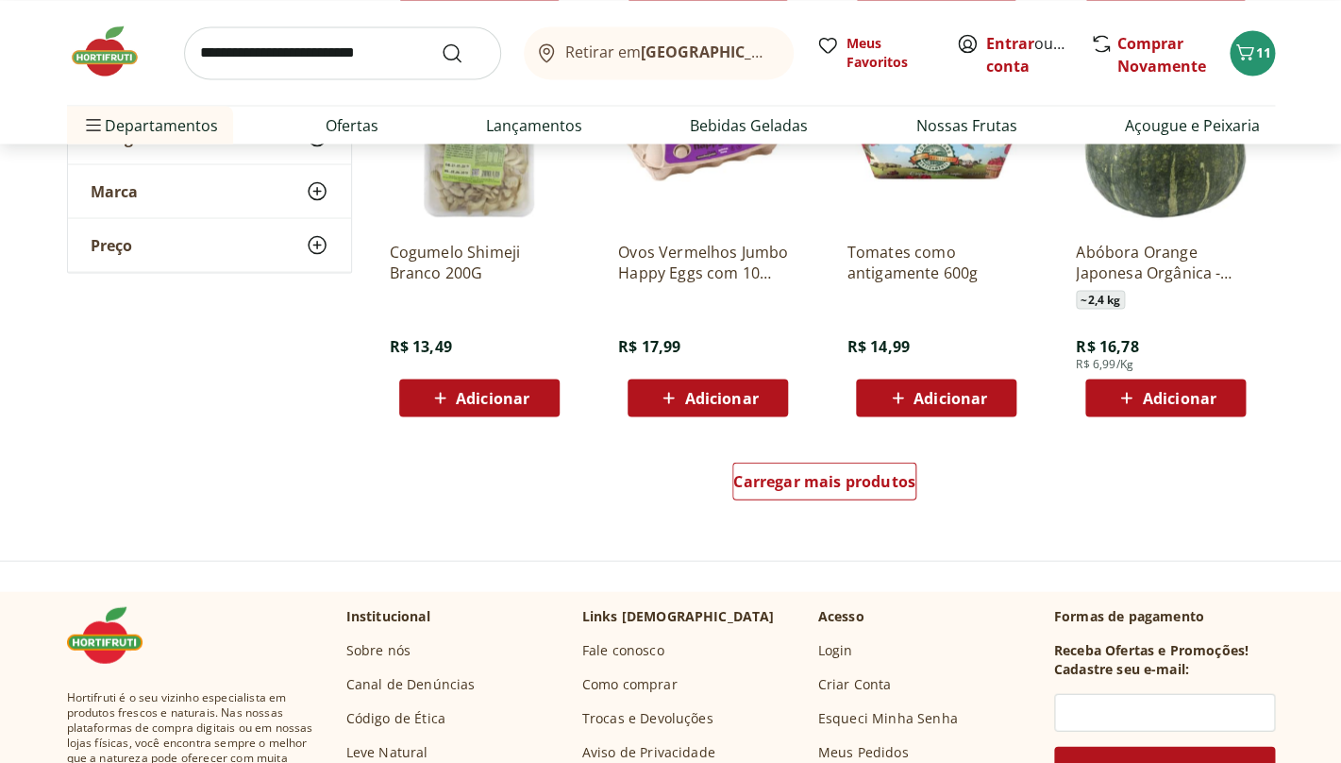
scroll to position [14661, 0]
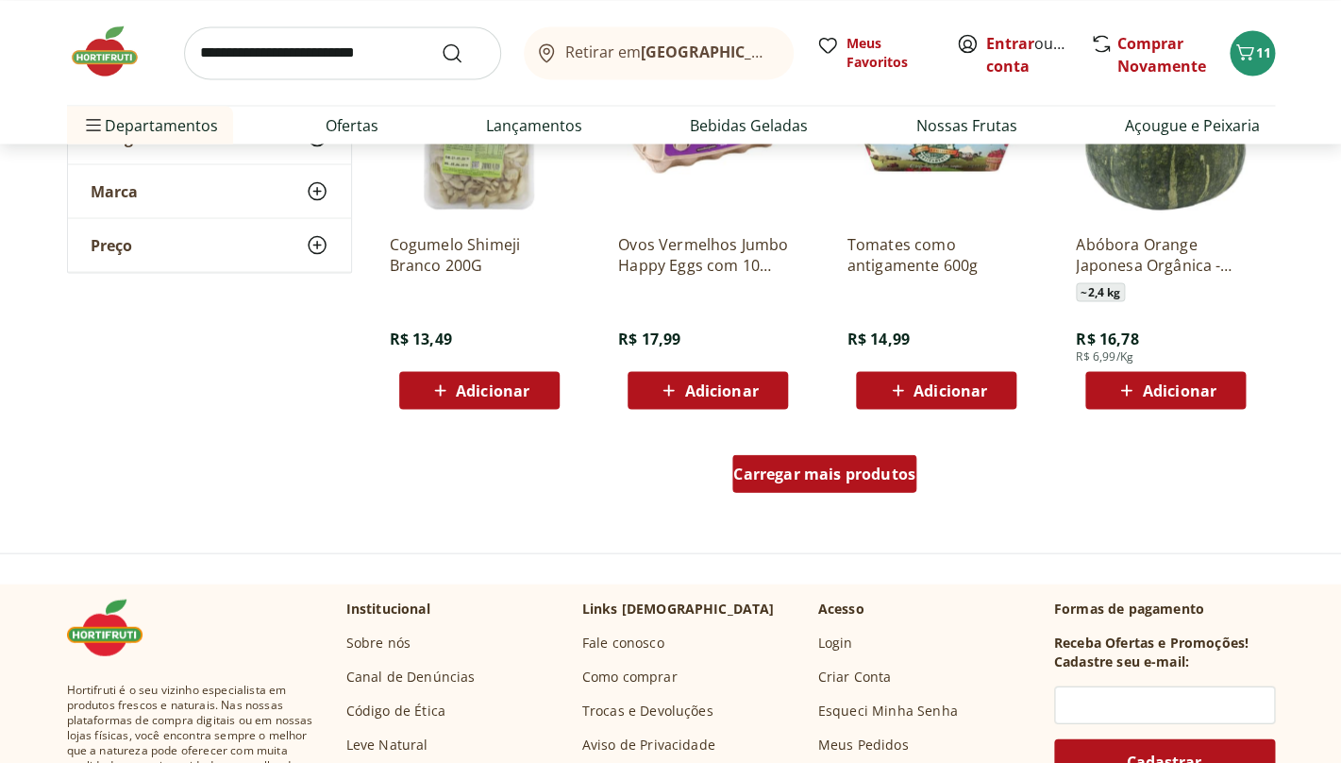
click at [767, 473] on span "Carregar mais produtos" at bounding box center [824, 472] width 182 height 15
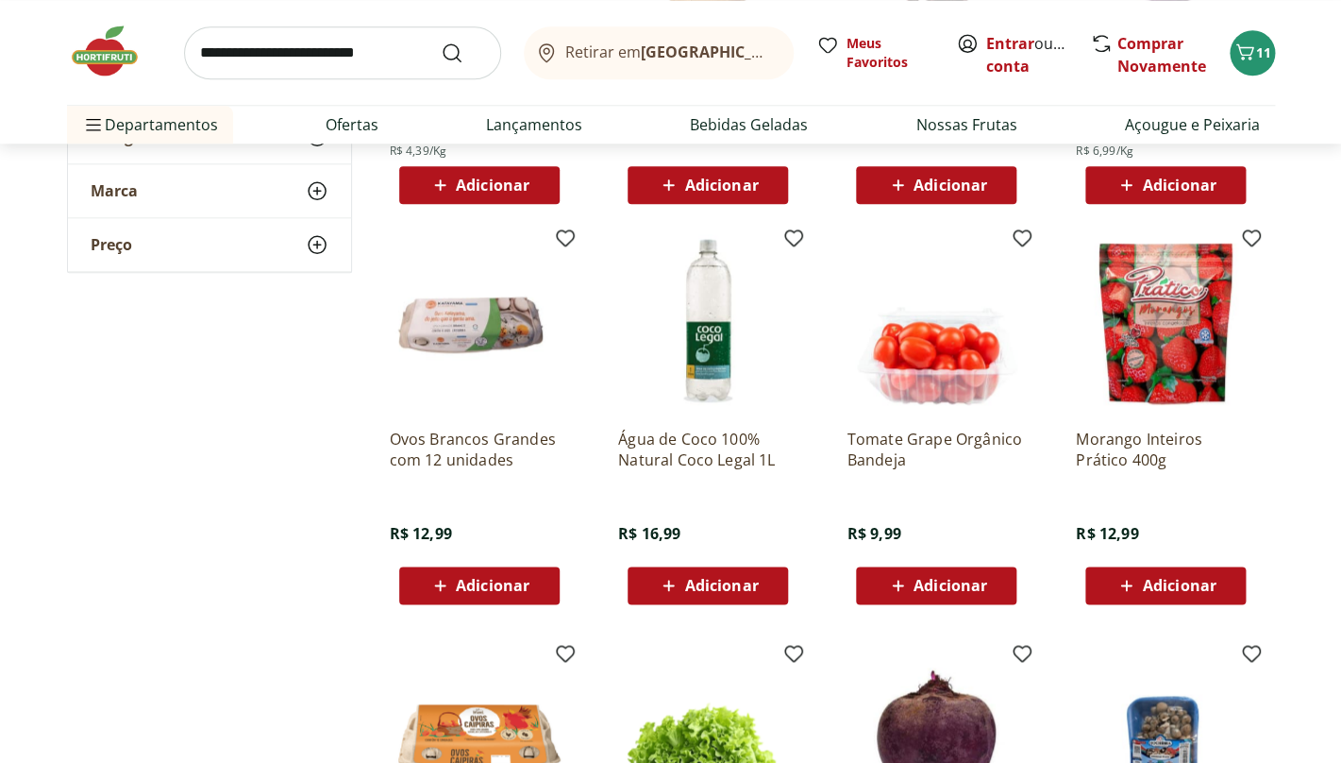
scroll to position [8685, 0]
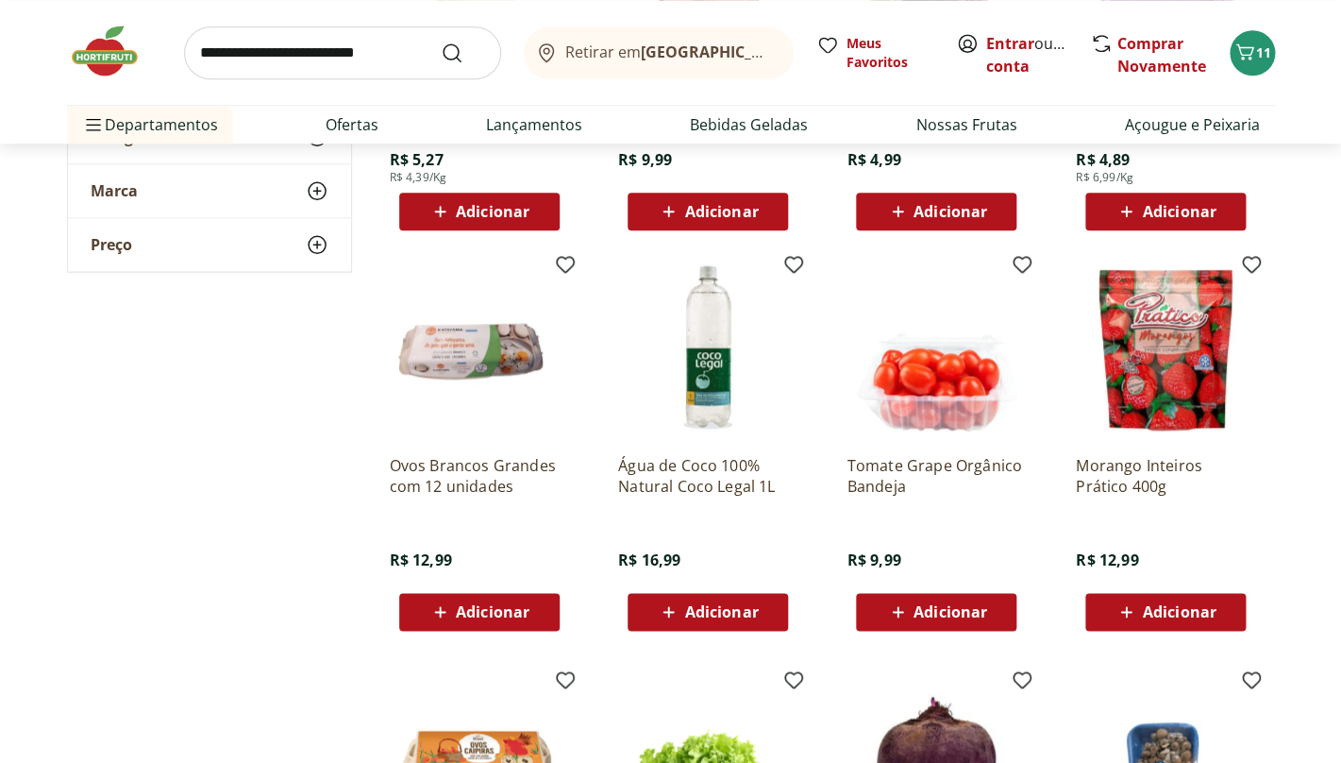
click at [959, 610] on span "Adicionar" at bounding box center [951, 611] width 74 height 15
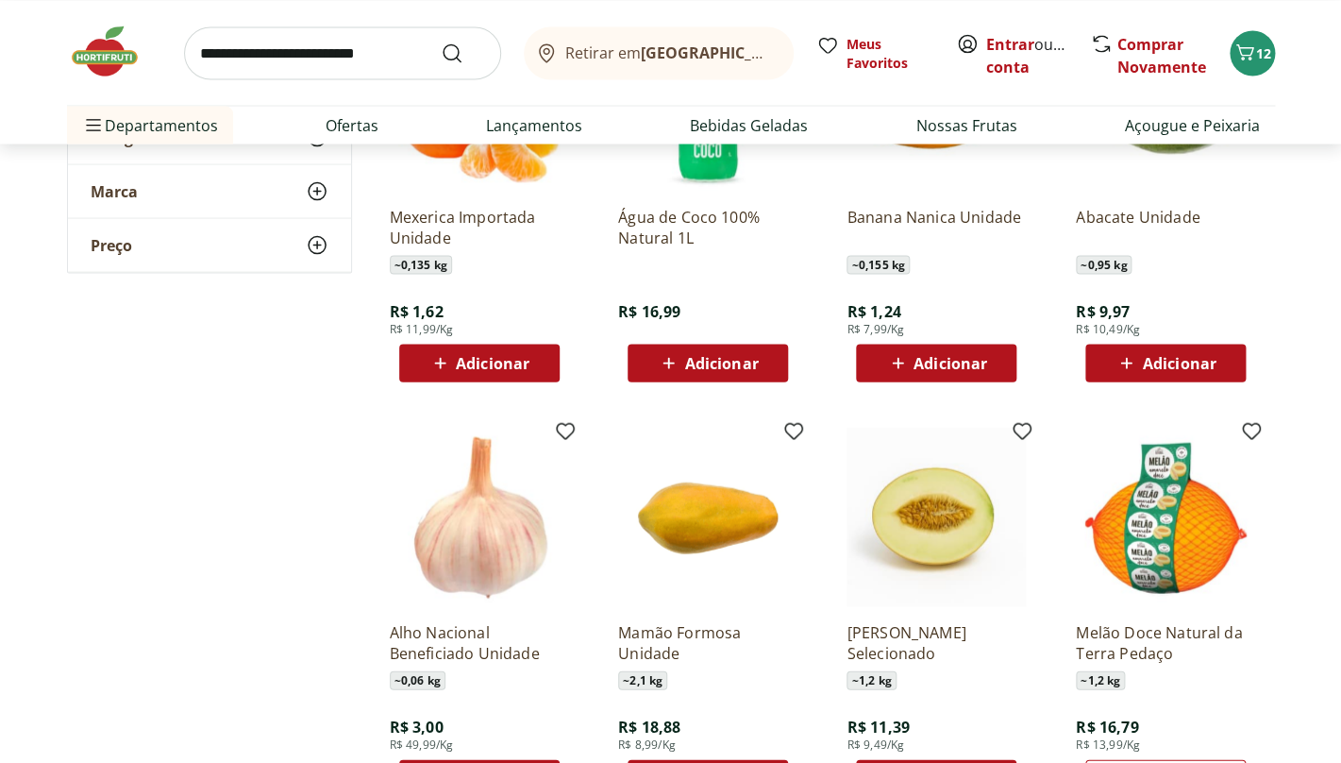
scroll to position [3991, 0]
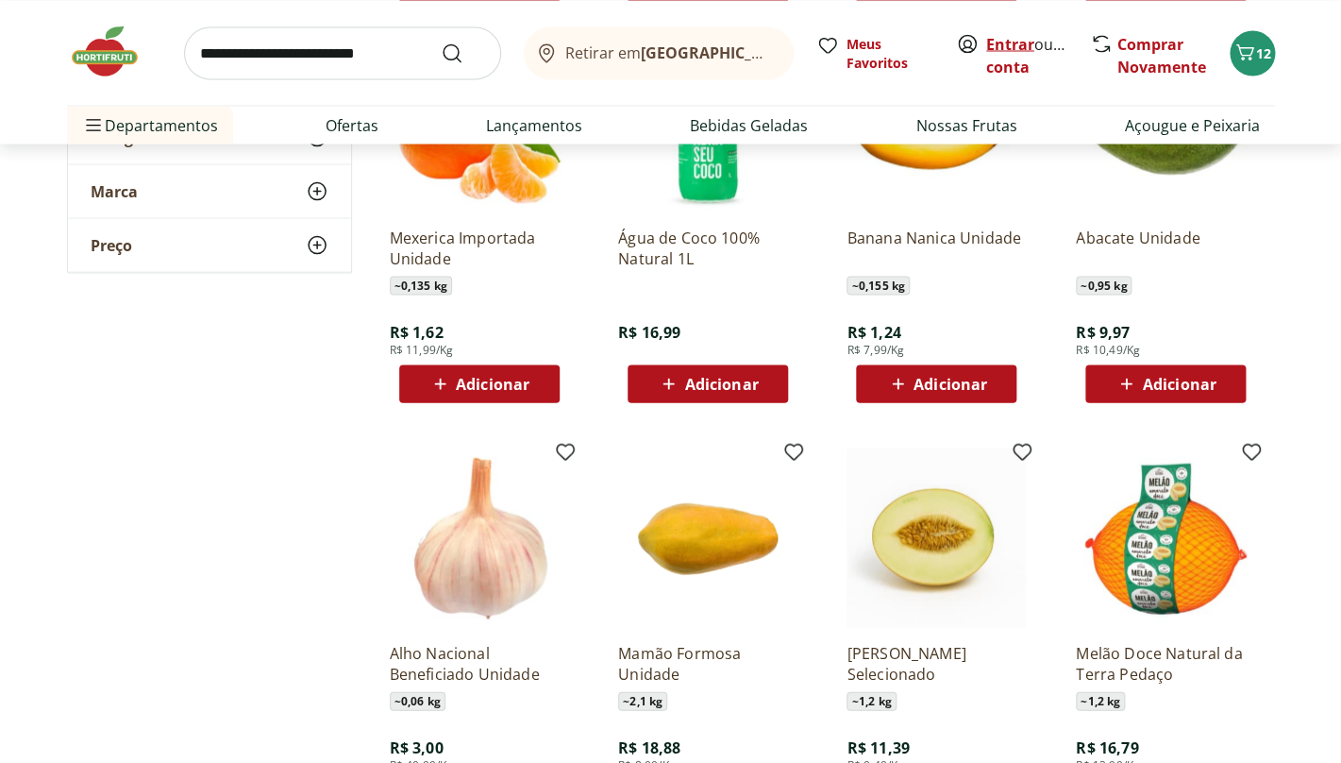
click at [1008, 42] on link "Entrar" at bounding box center [1010, 43] width 48 height 21
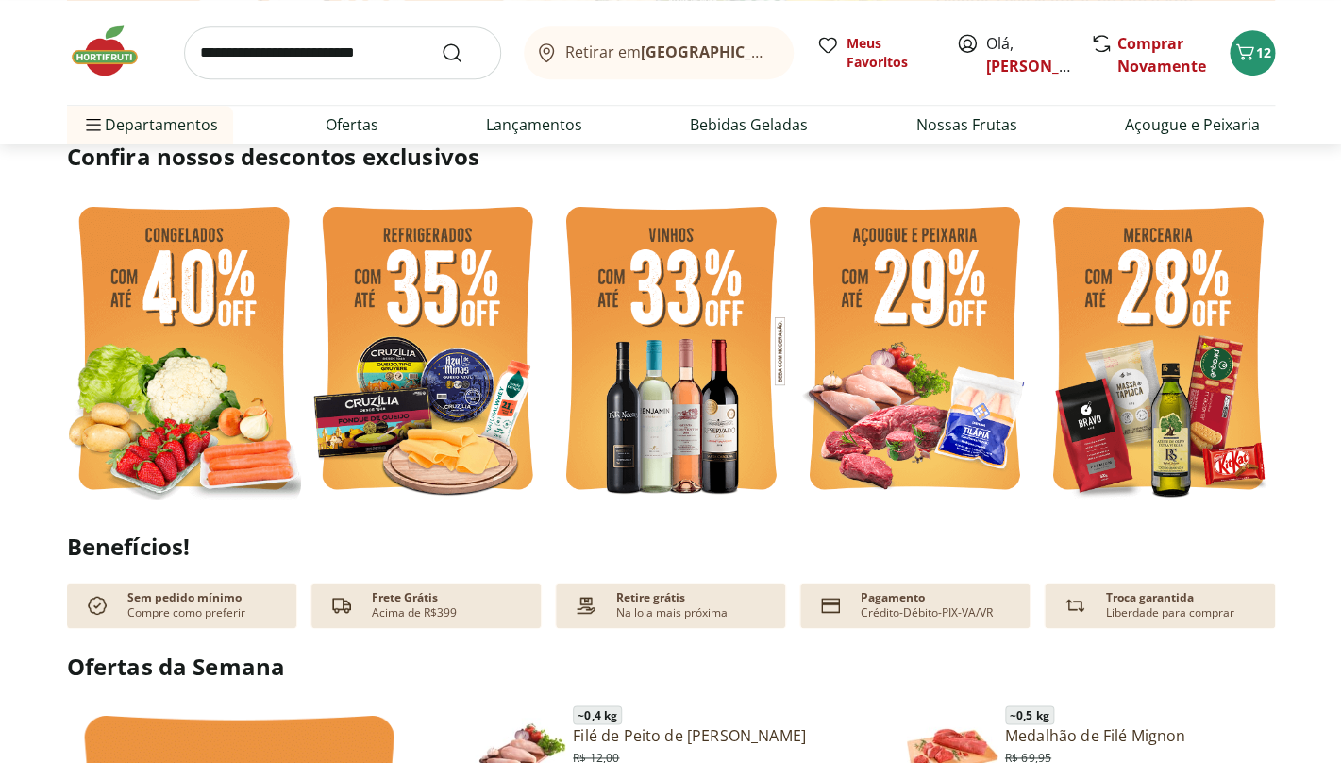
scroll to position [468, 0]
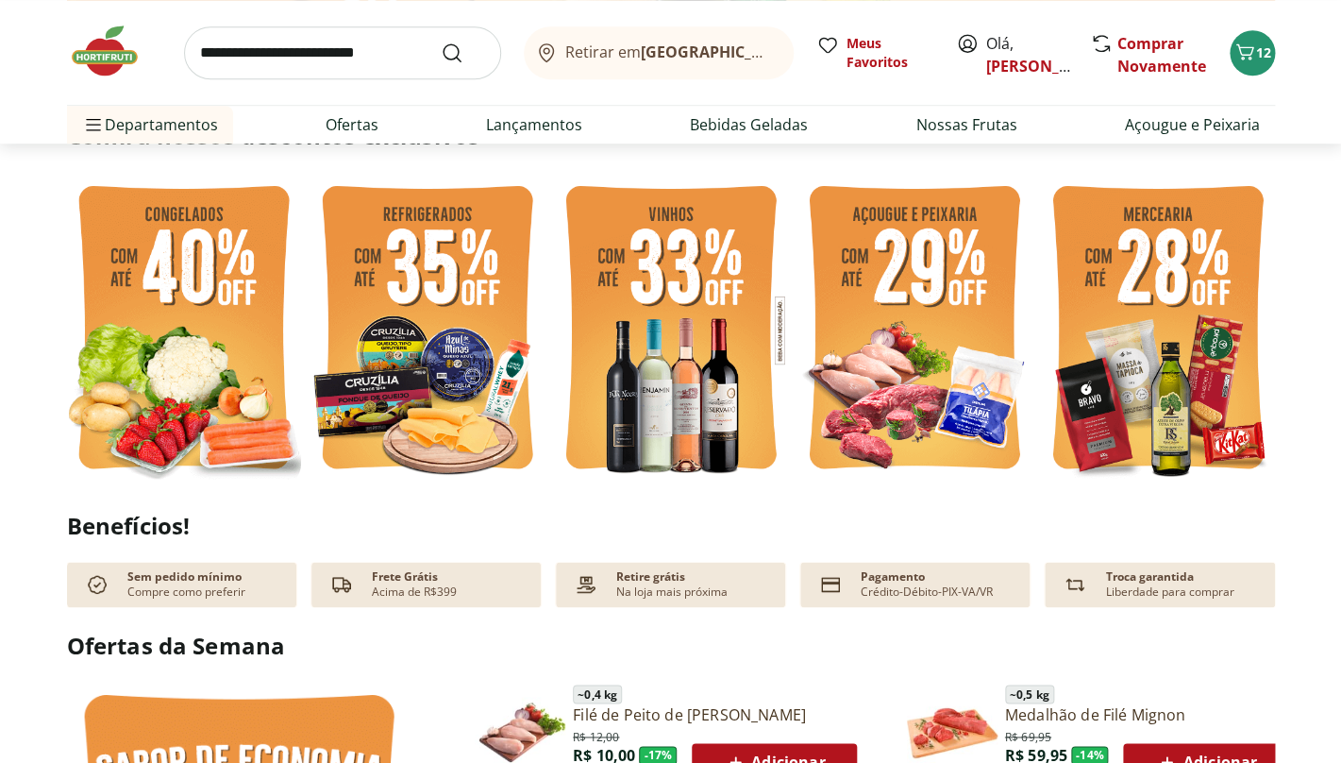
click at [432, 383] on img at bounding box center [428, 330] width 234 height 312
select select "**********"
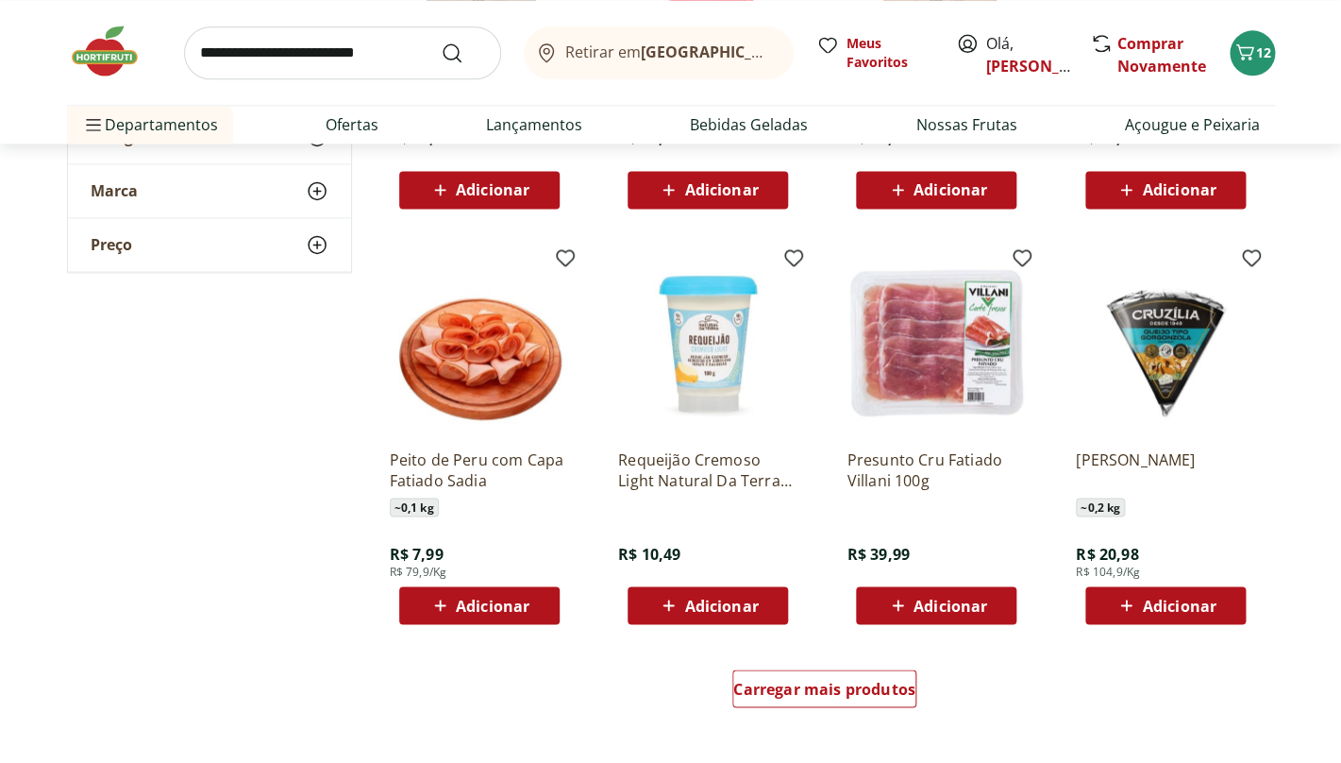
scroll to position [916, 0]
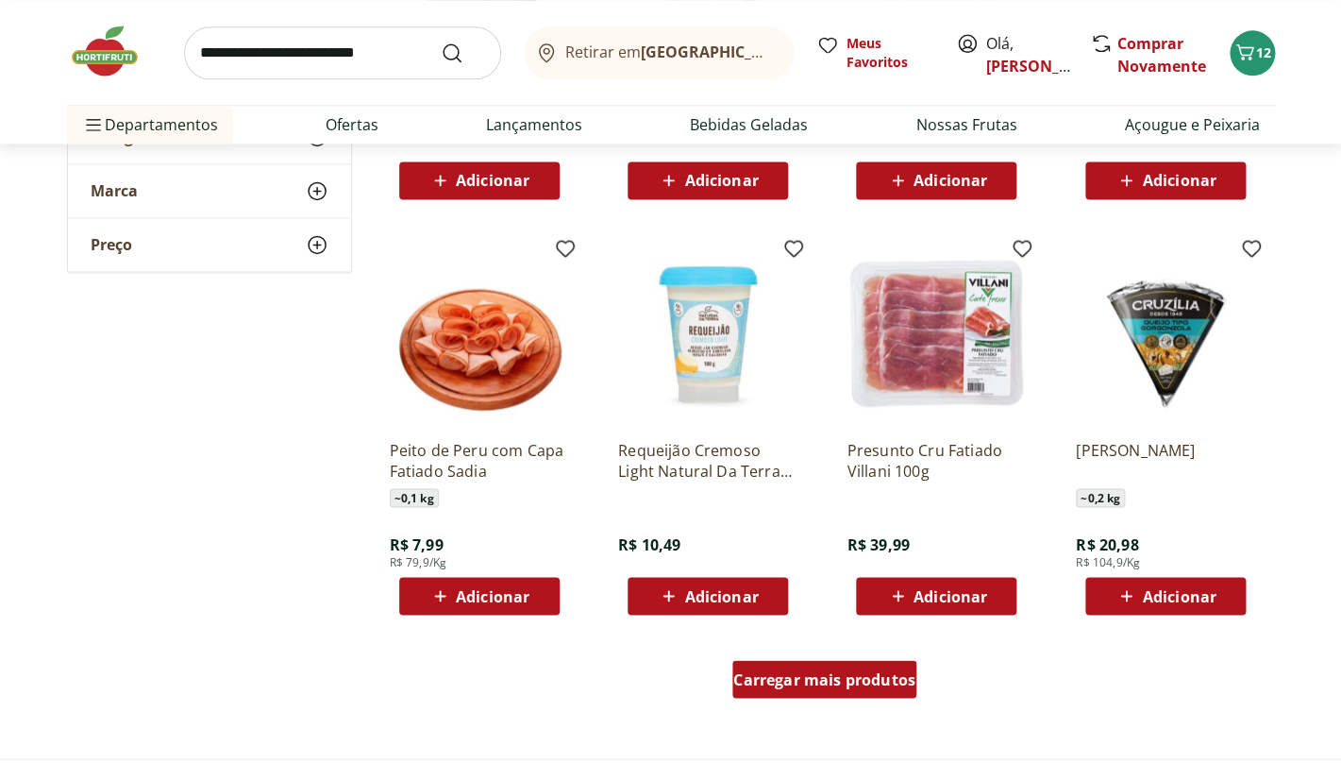
click at [818, 680] on span "Carregar mais produtos" at bounding box center [824, 678] width 182 height 15
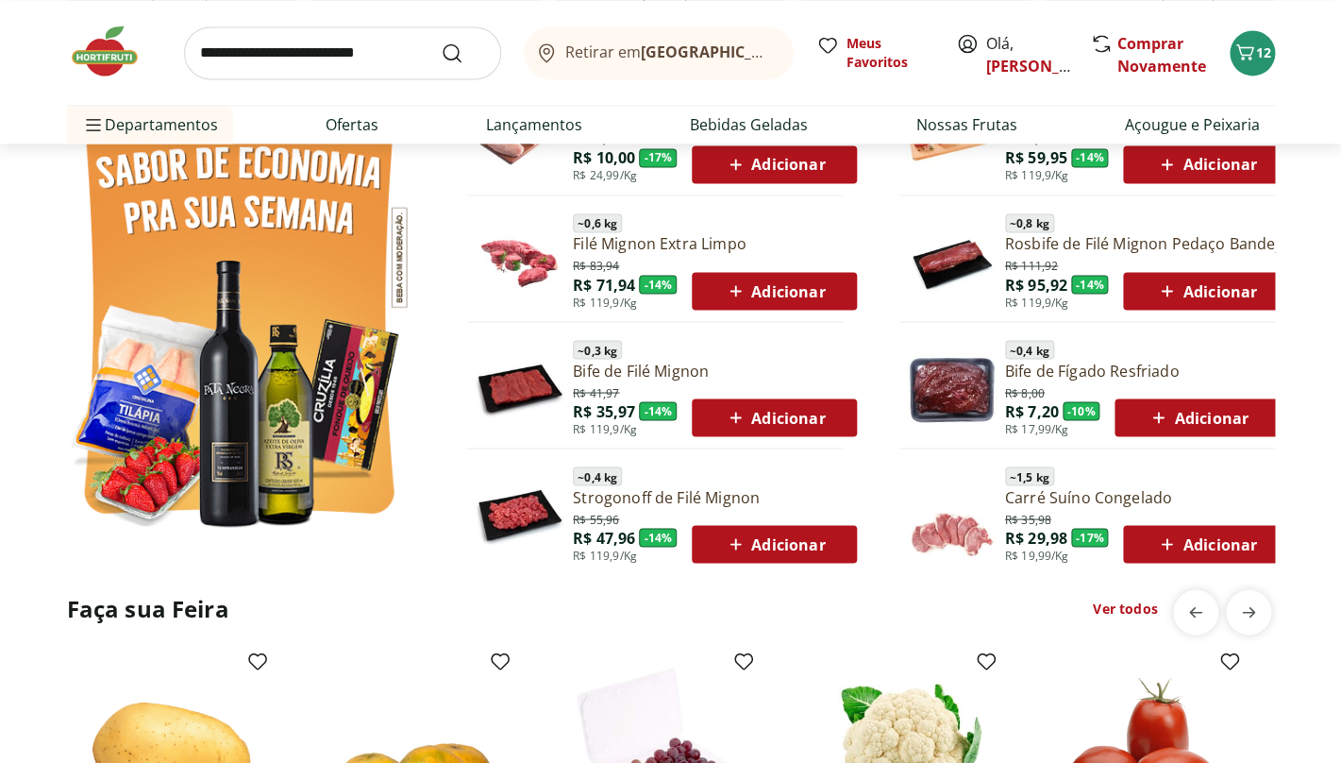
scroll to position [1068, 0]
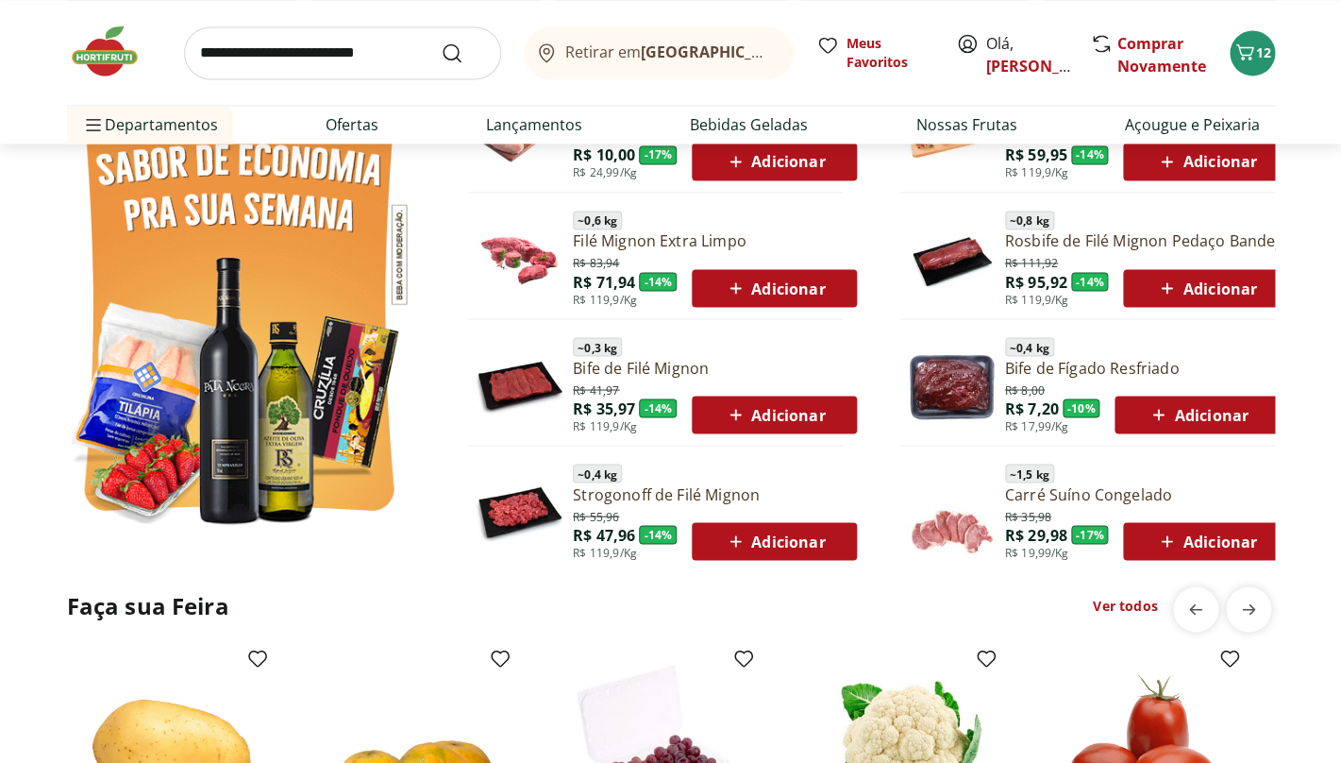
click at [1122, 610] on link "Ver todos" at bounding box center [1125, 605] width 64 height 19
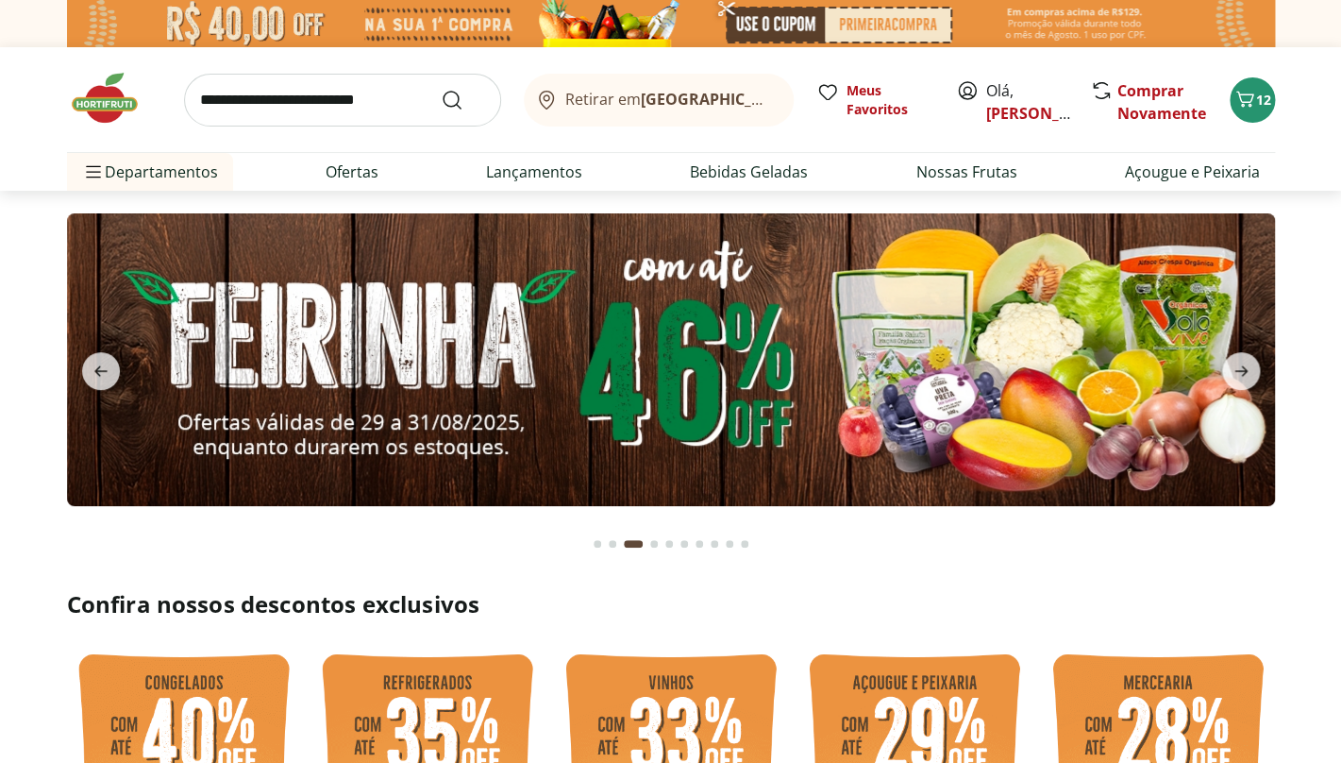
select select "**********"
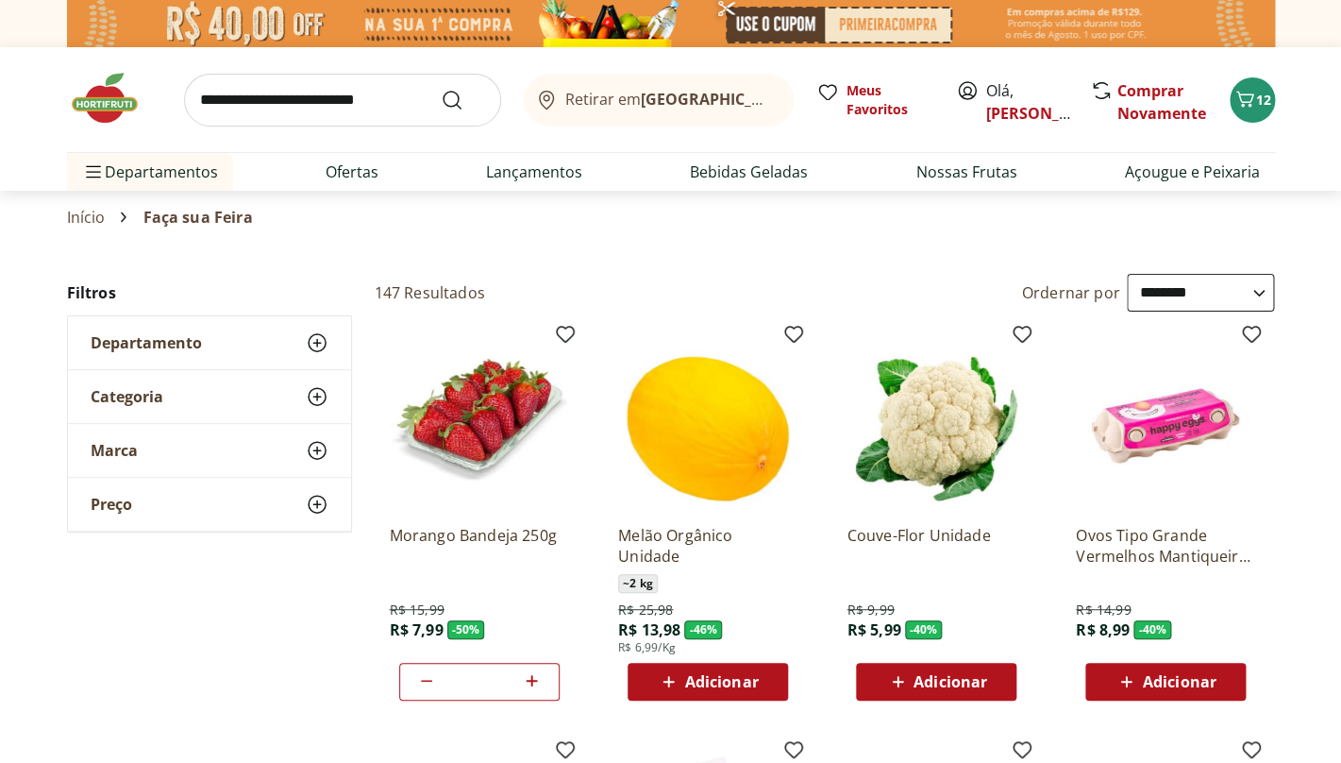
click at [108, 92] on img at bounding box center [114, 98] width 94 height 57
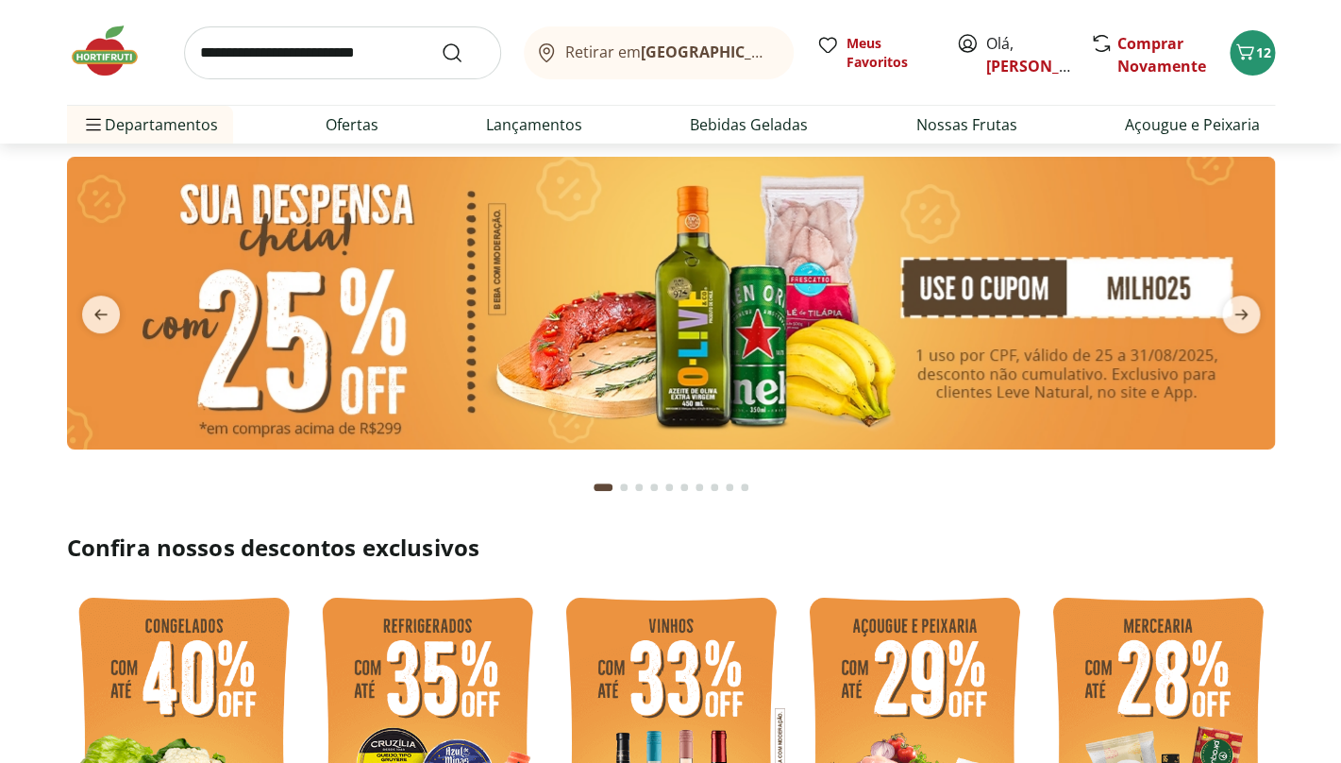
scroll to position [63, 0]
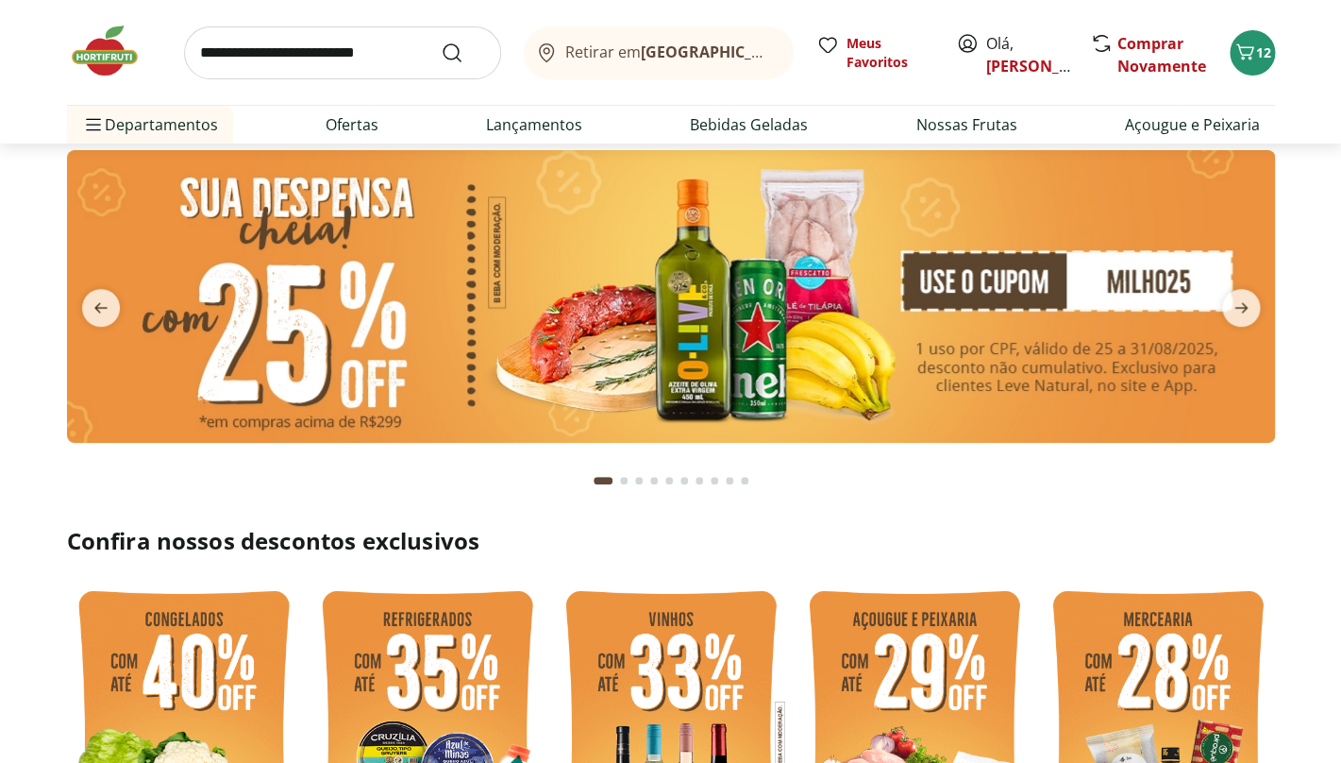
click at [1031, 294] on img at bounding box center [671, 296] width 1208 height 293
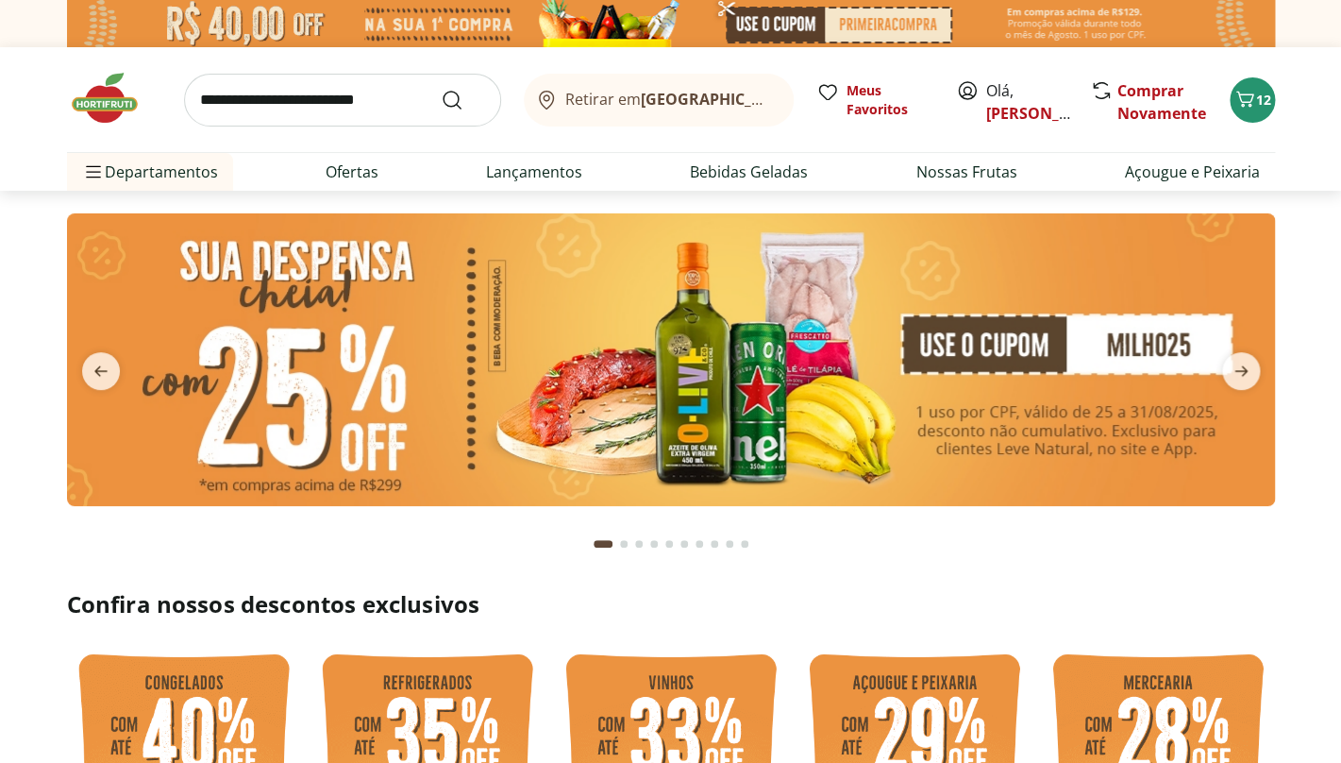
click at [808, 370] on img at bounding box center [671, 359] width 1208 height 293
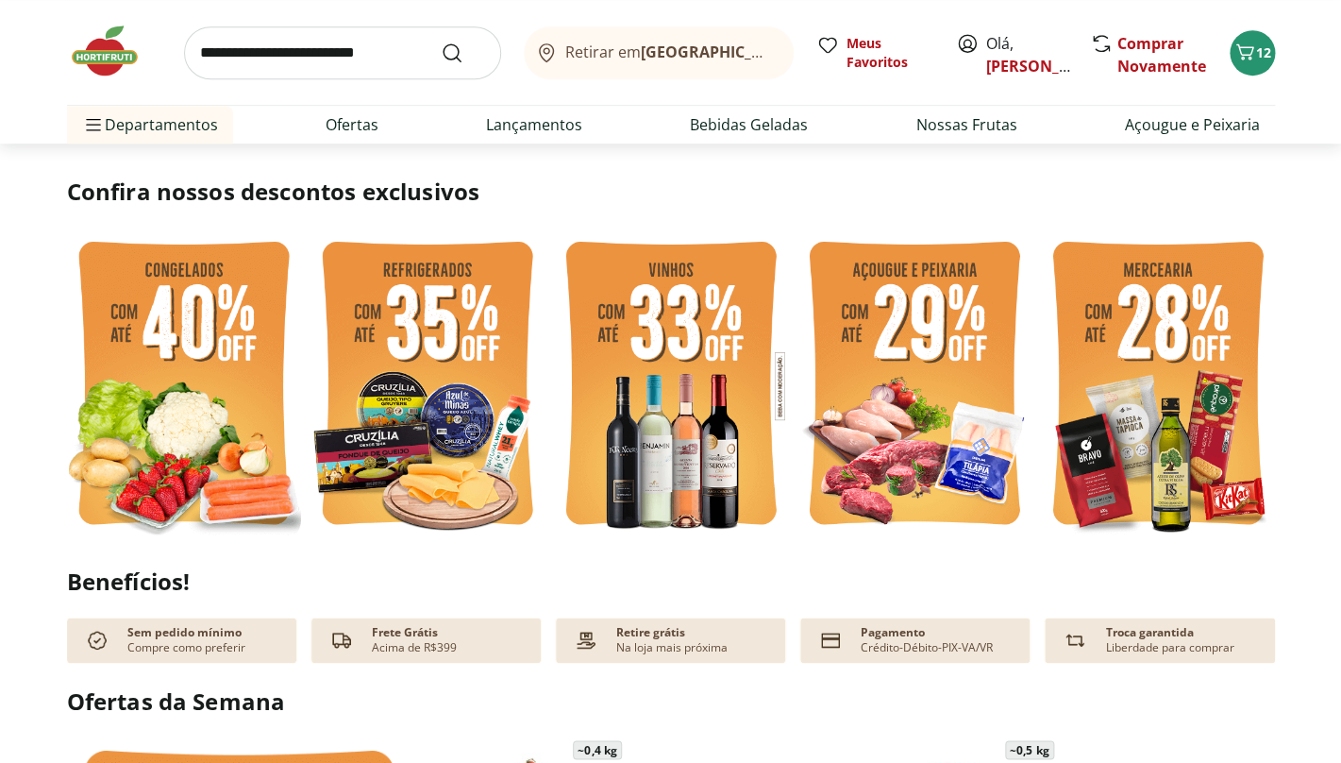
scroll to position [412, 0]
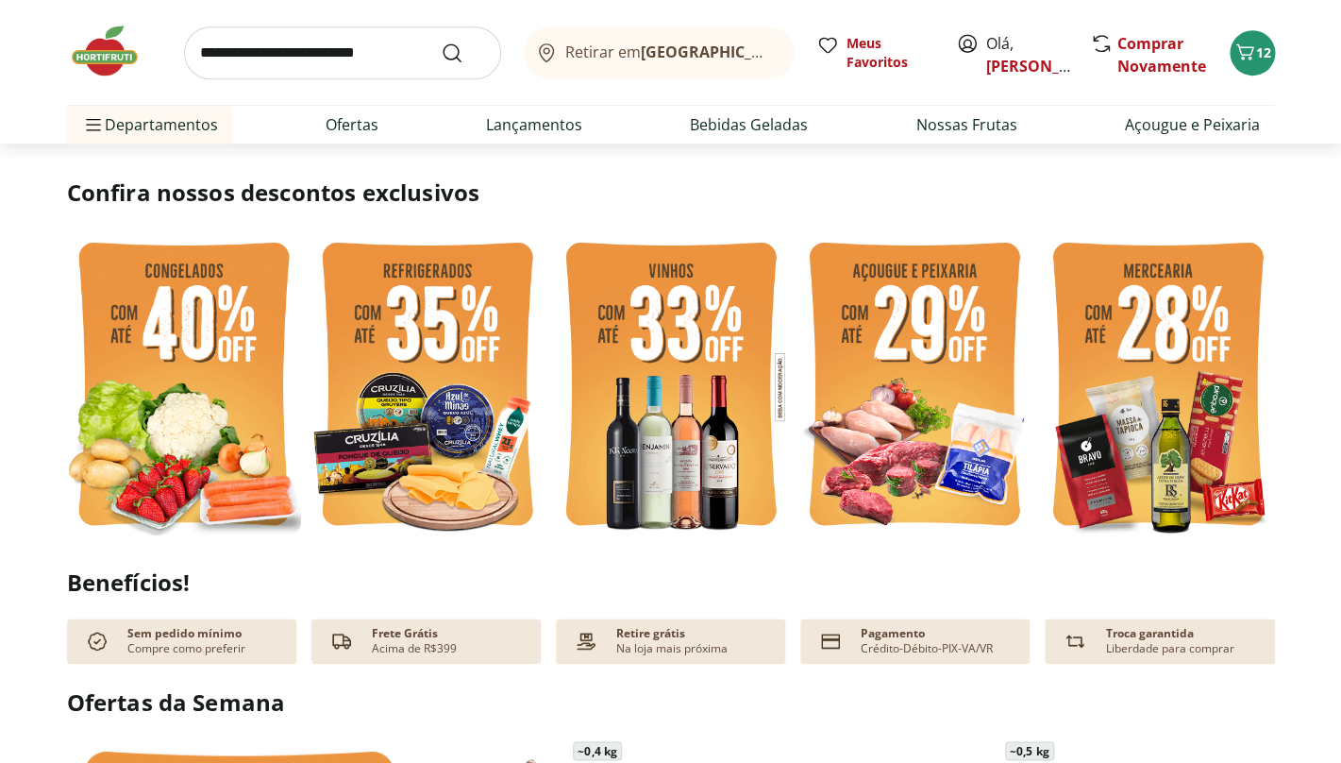
click at [1136, 373] on img at bounding box center [1158, 386] width 234 height 312
select select "**********"
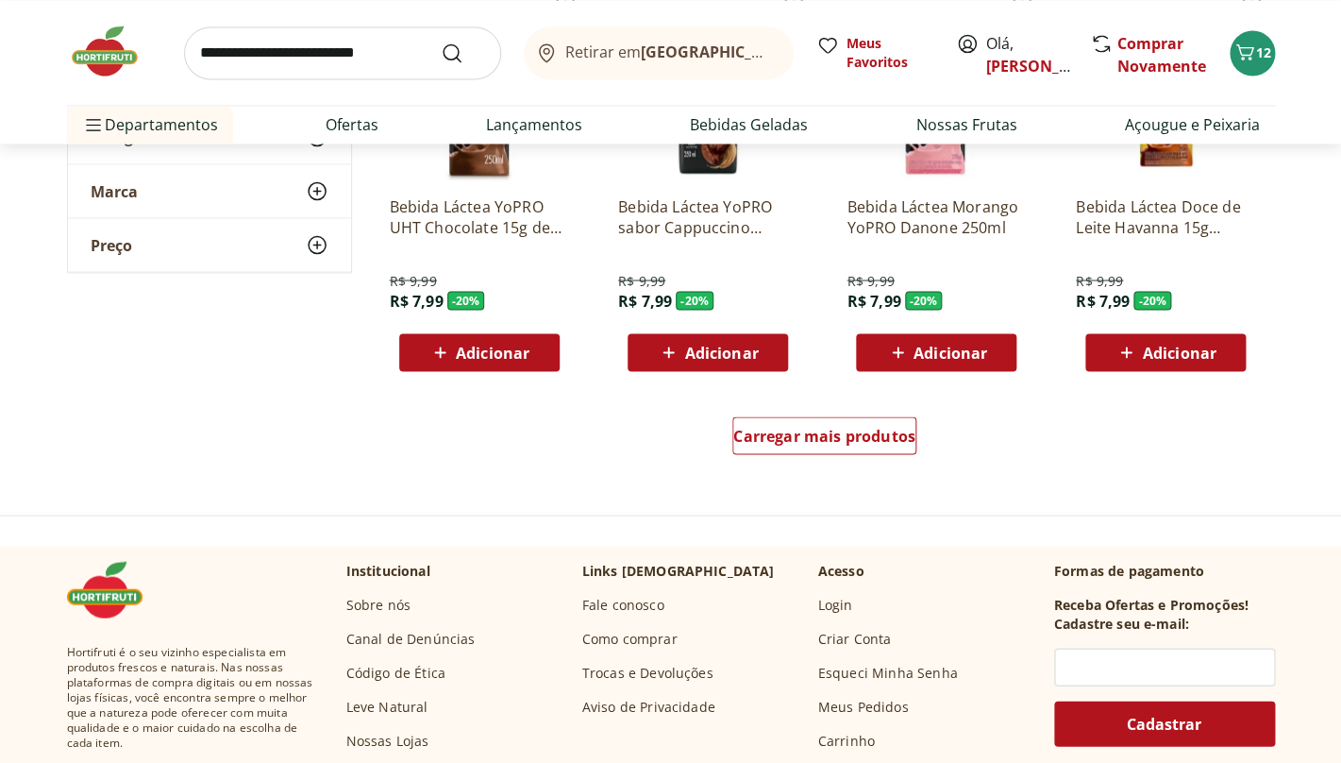
scroll to position [1180, 0]
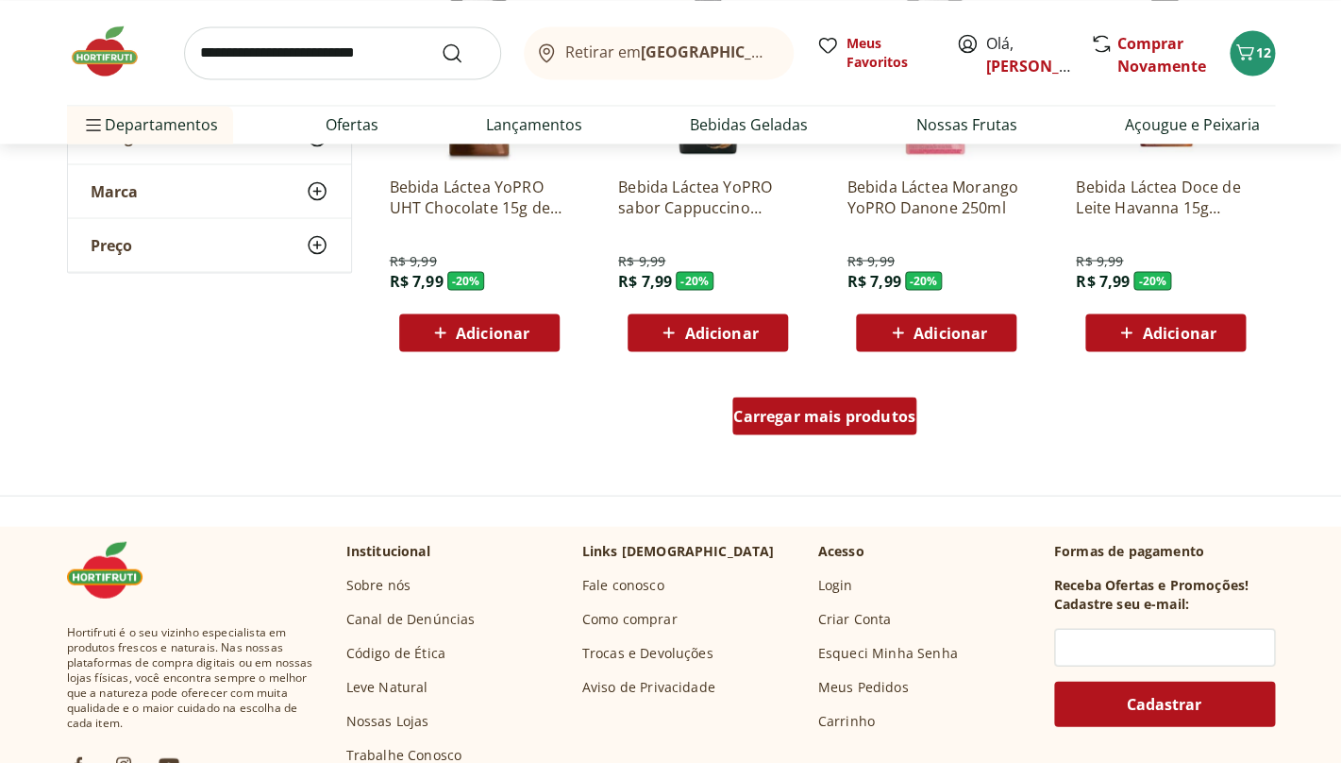
click at [806, 417] on span "Carregar mais produtos" at bounding box center [824, 415] width 182 height 15
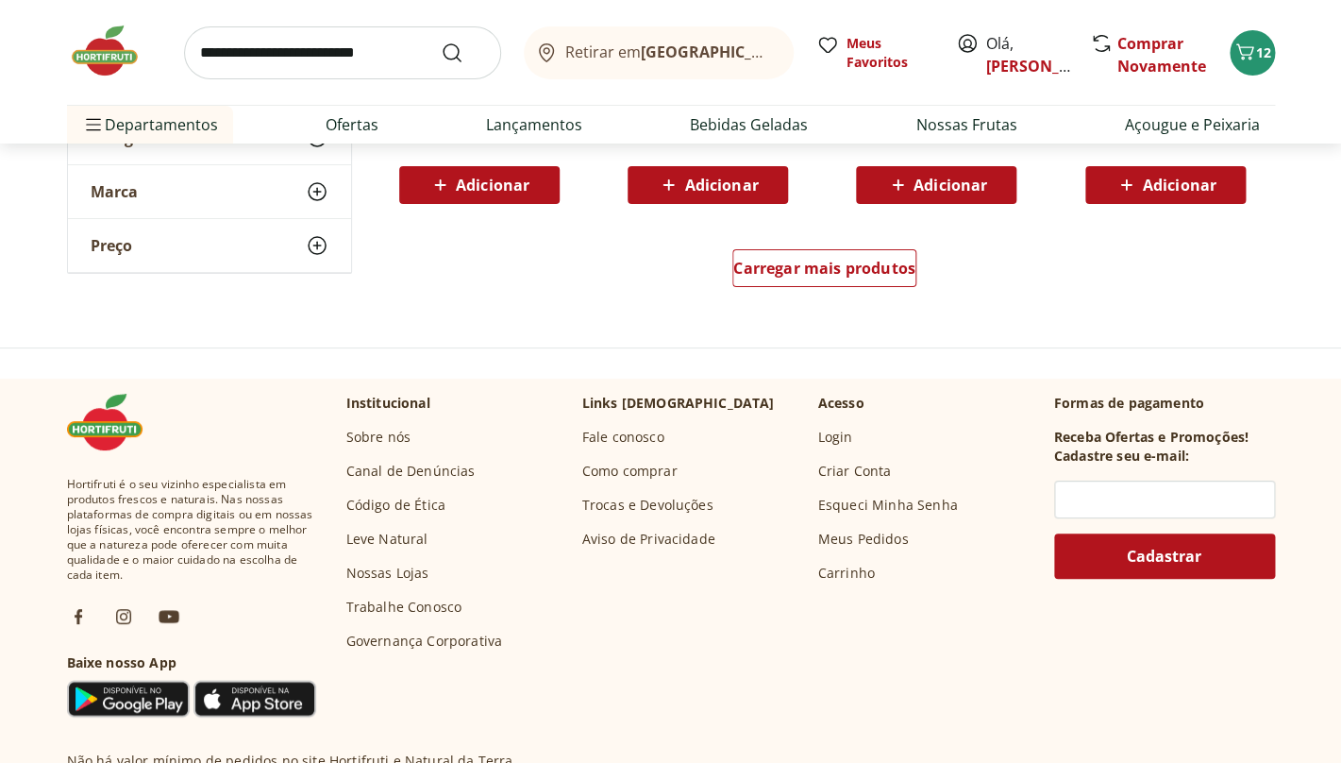
scroll to position [2630, 0]
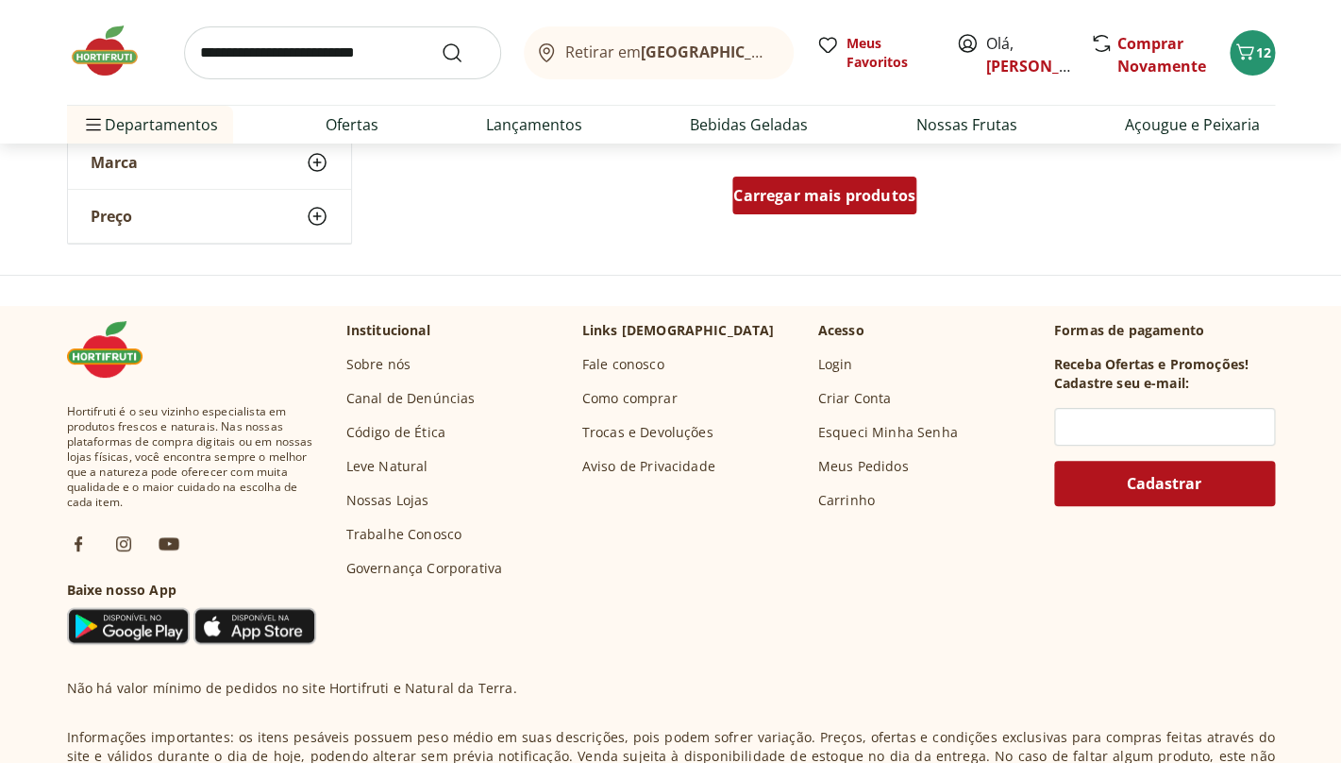
click at [780, 188] on span "Carregar mais produtos" at bounding box center [824, 195] width 182 height 15
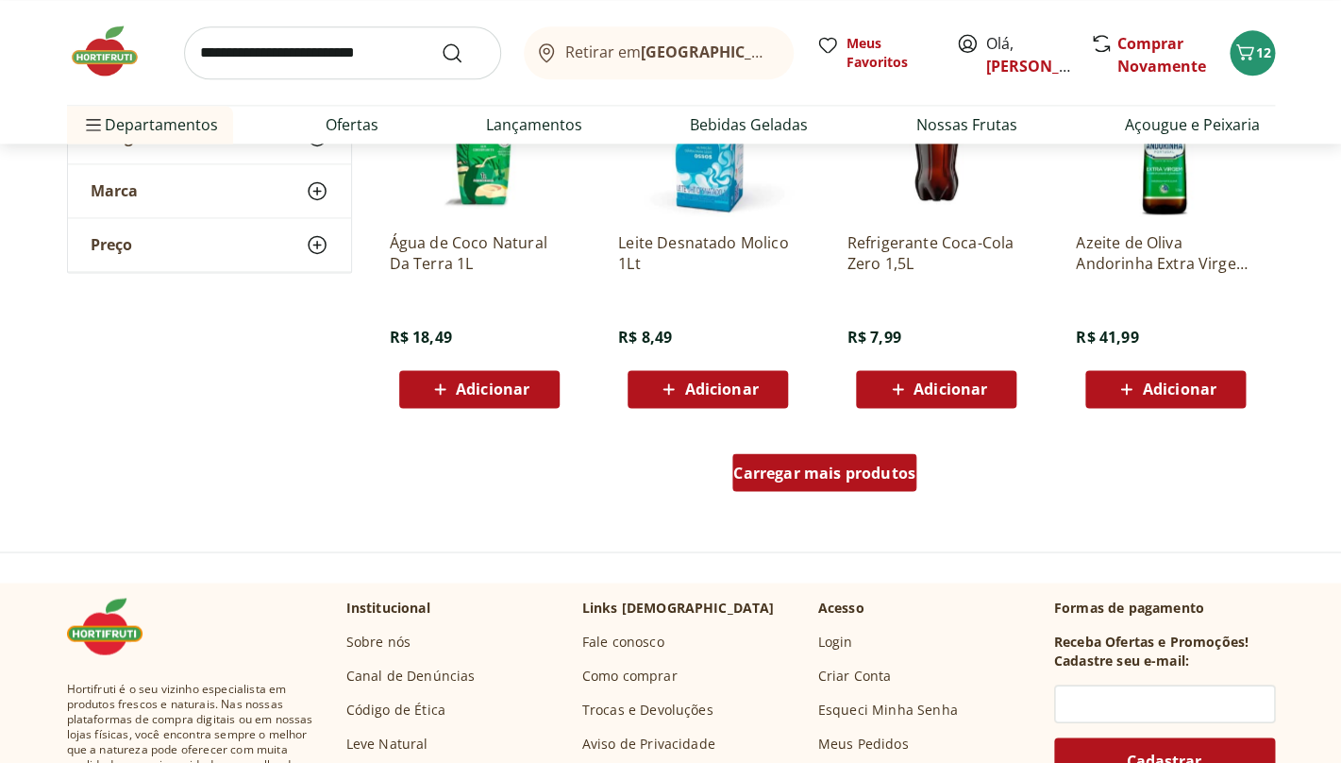
scroll to position [3596, 0]
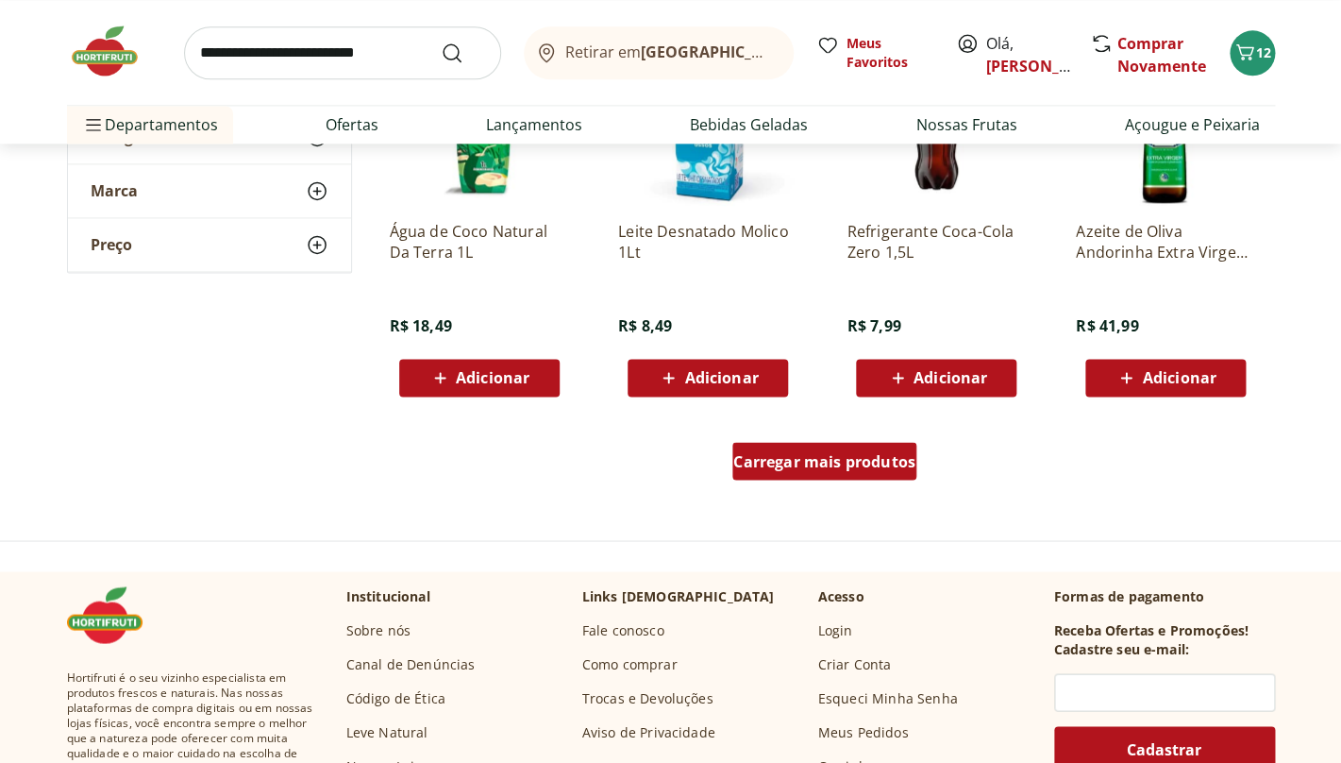
click at [885, 462] on span "Carregar mais produtos" at bounding box center [824, 460] width 182 height 15
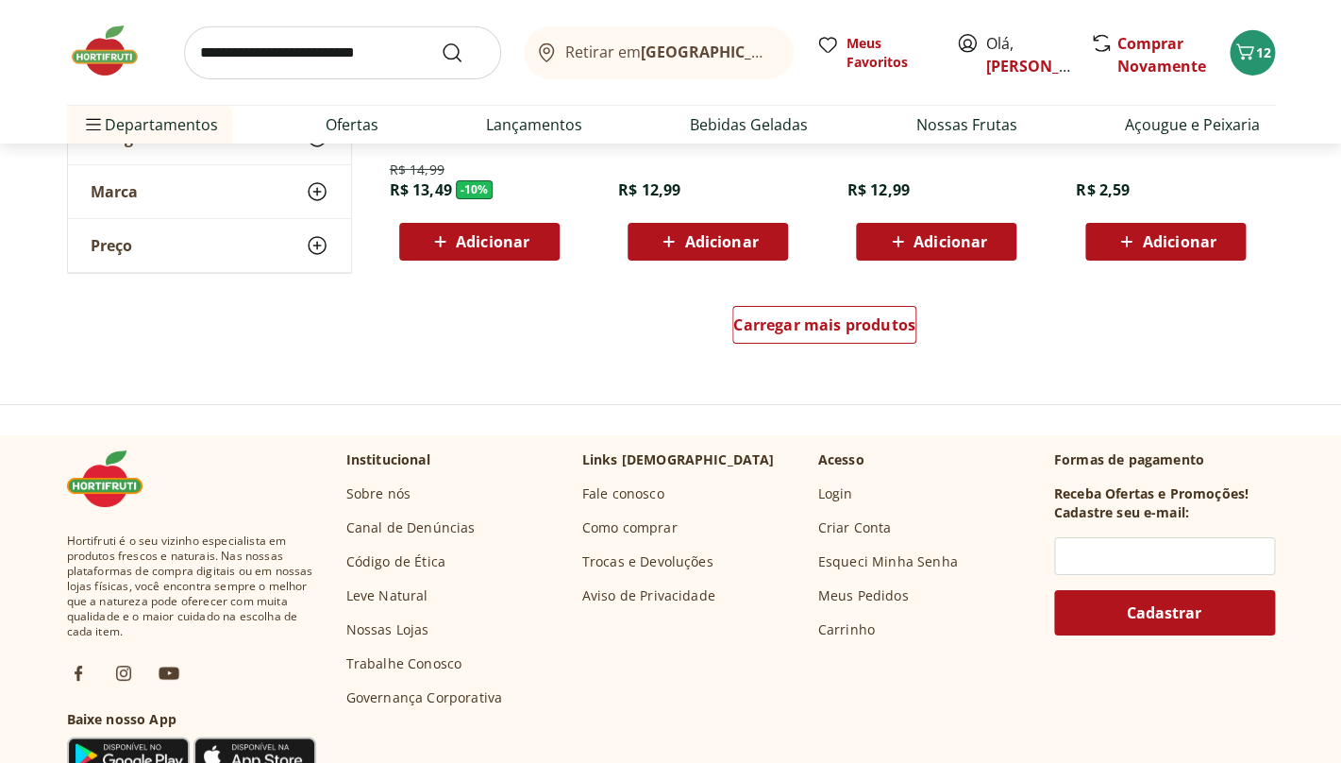
scroll to position [4966, 0]
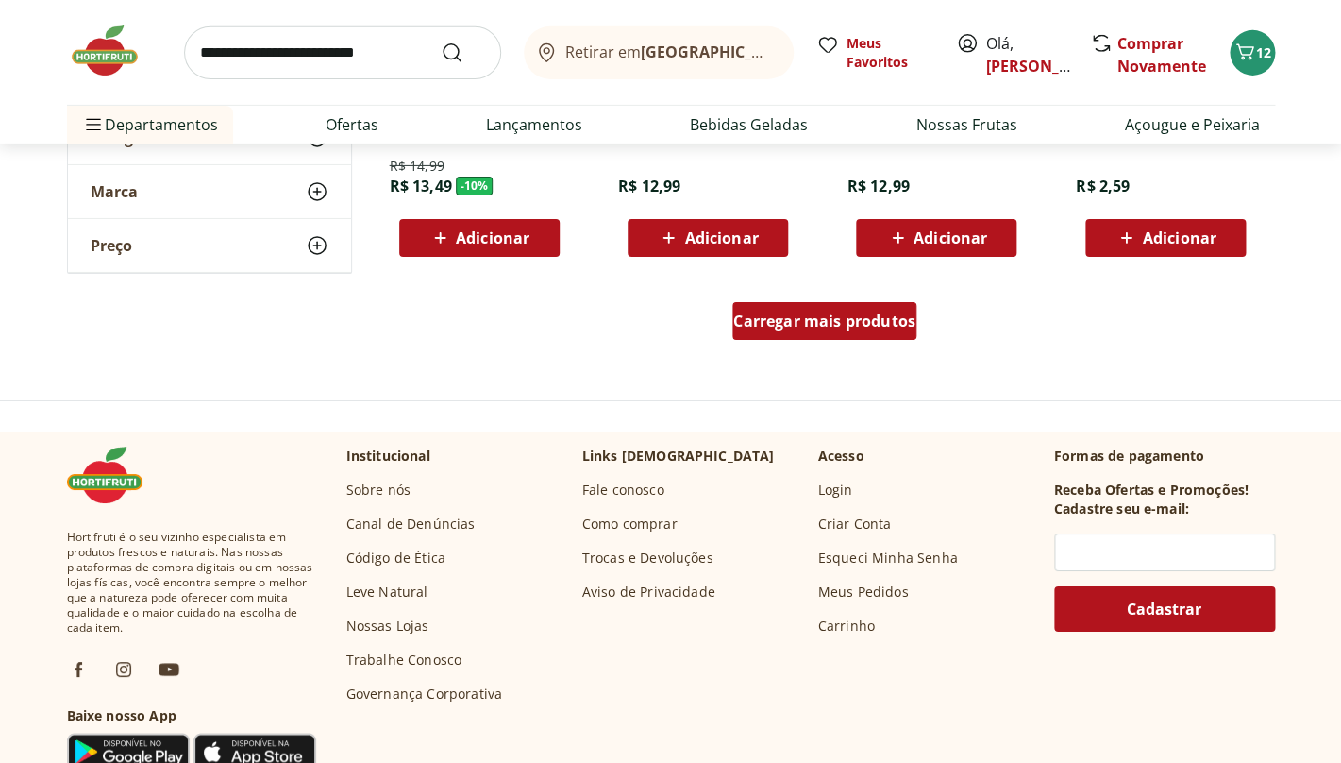
click at [764, 317] on span "Carregar mais produtos" at bounding box center [824, 320] width 182 height 15
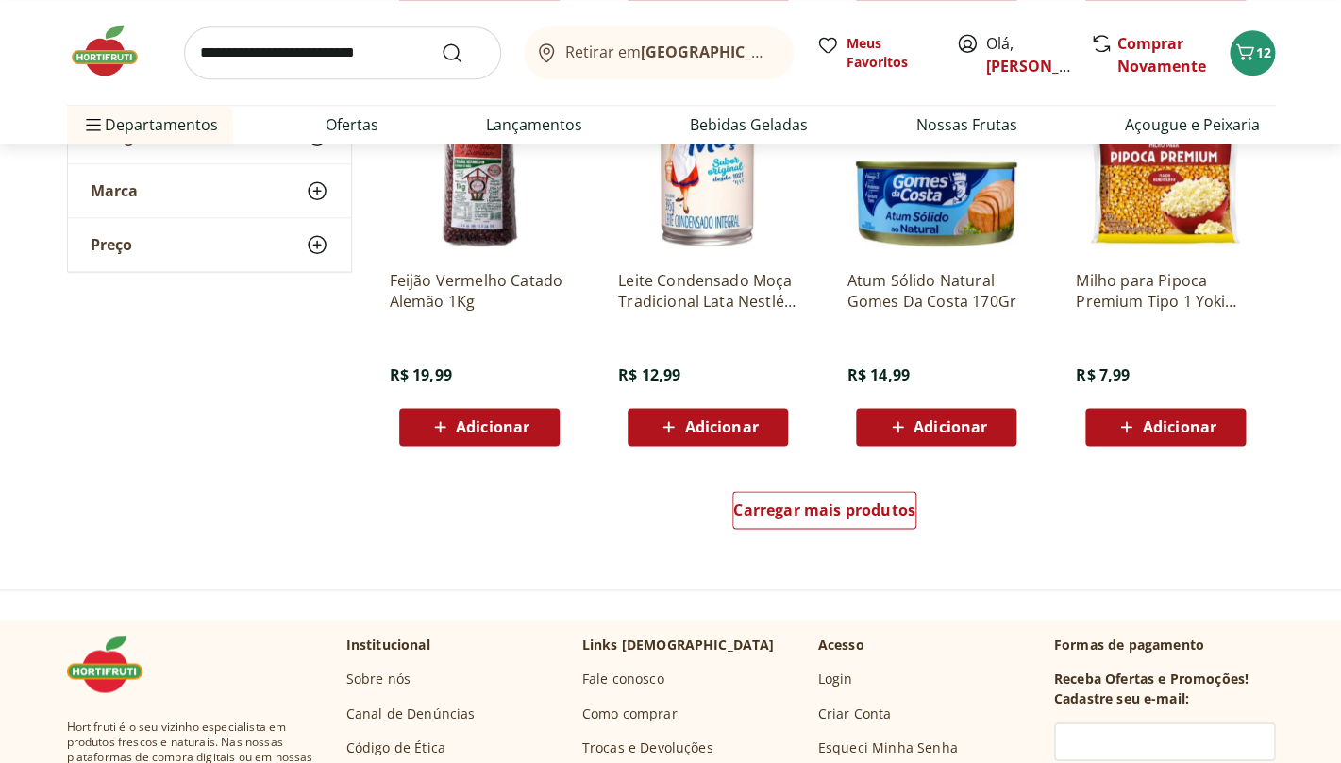
scroll to position [6134, 0]
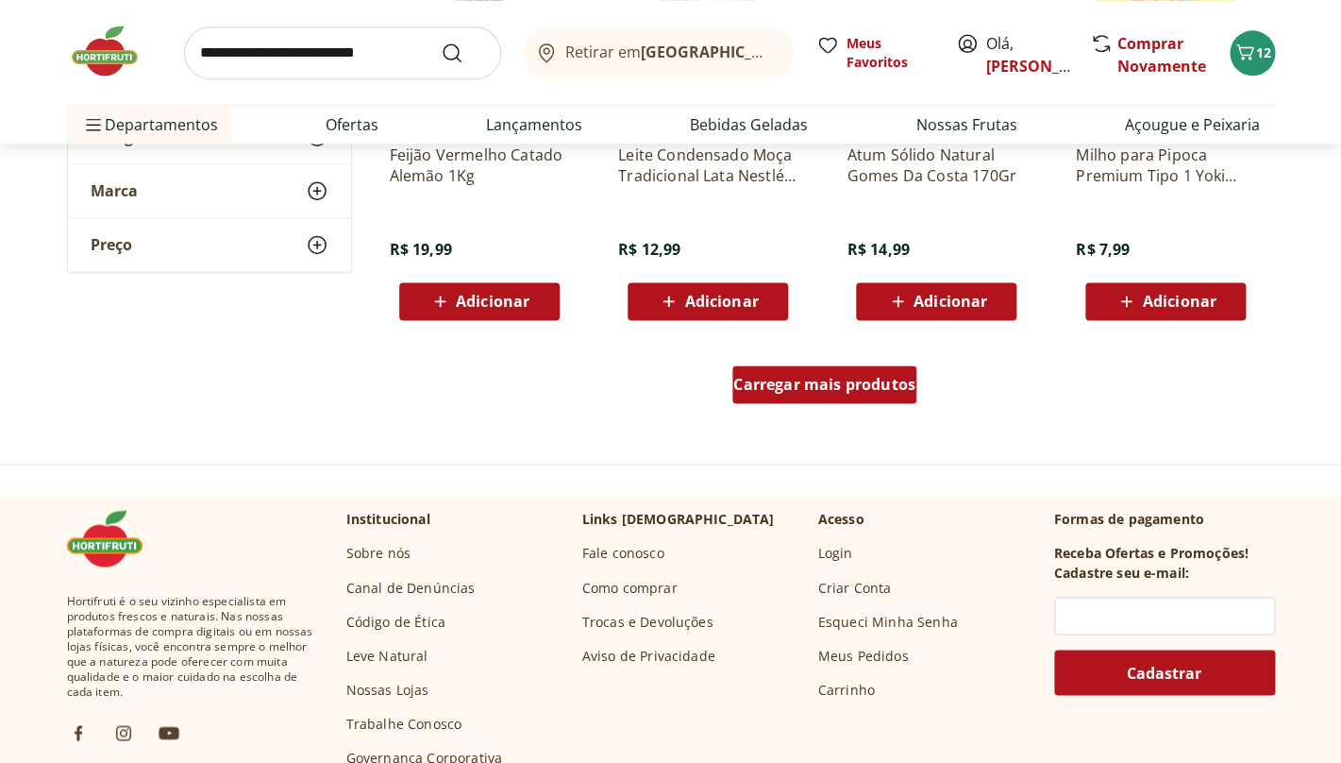
click at [794, 392] on span "Carregar mais produtos" at bounding box center [824, 384] width 182 height 15
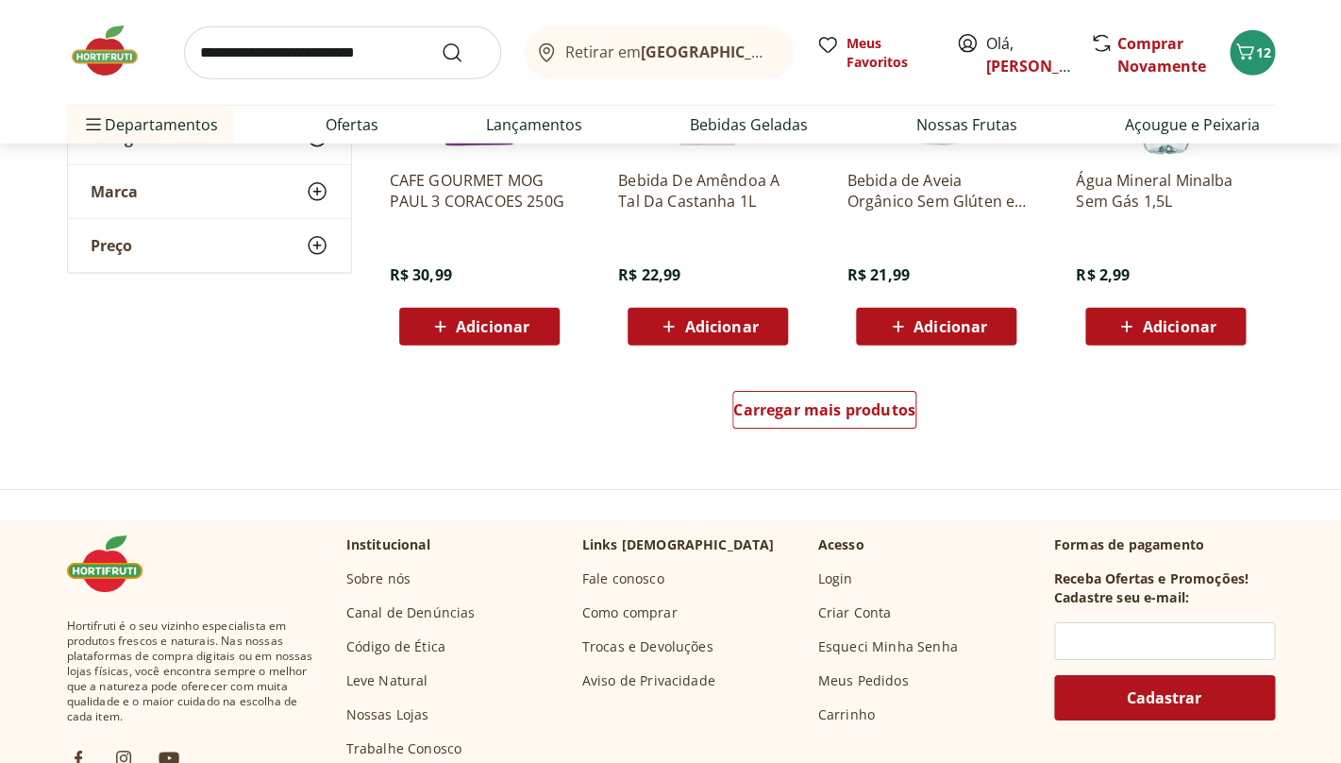
scroll to position [7344, 0]
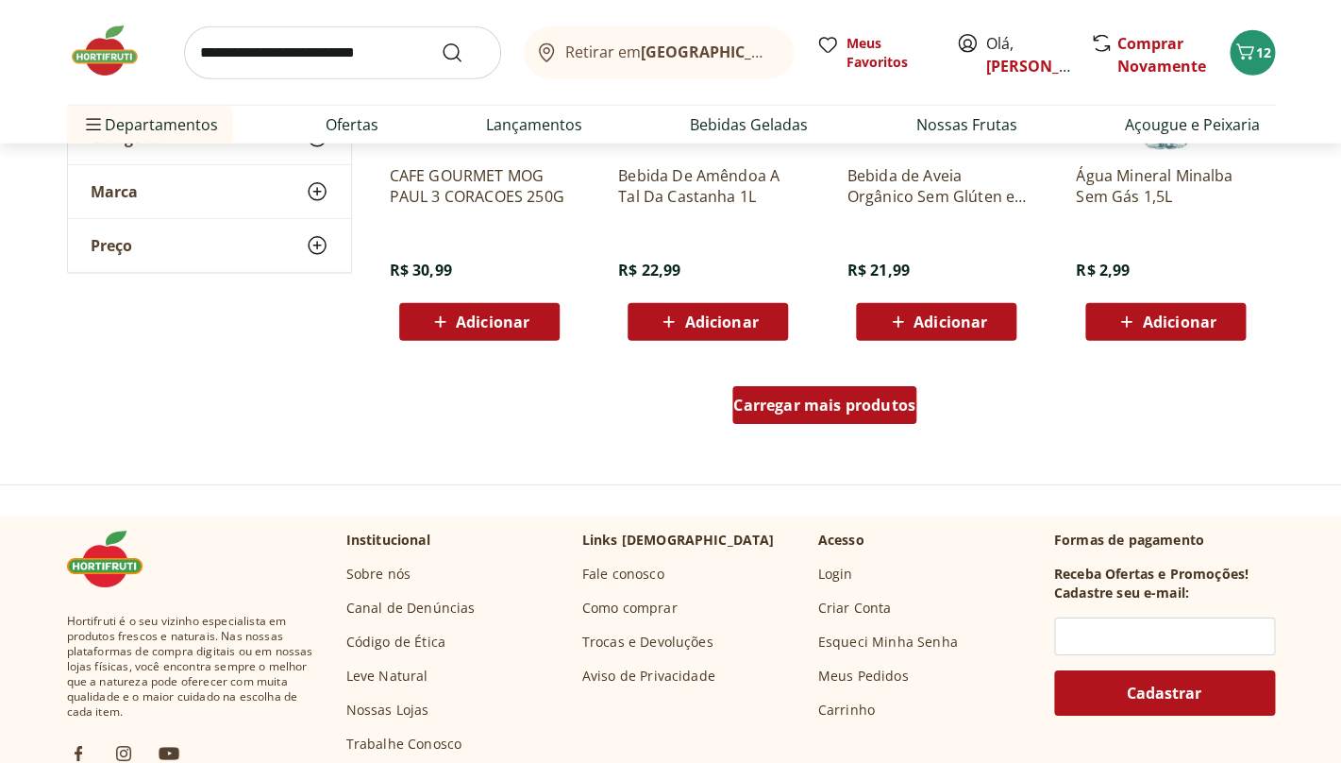
click at [787, 407] on span "Carregar mais produtos" at bounding box center [824, 404] width 182 height 15
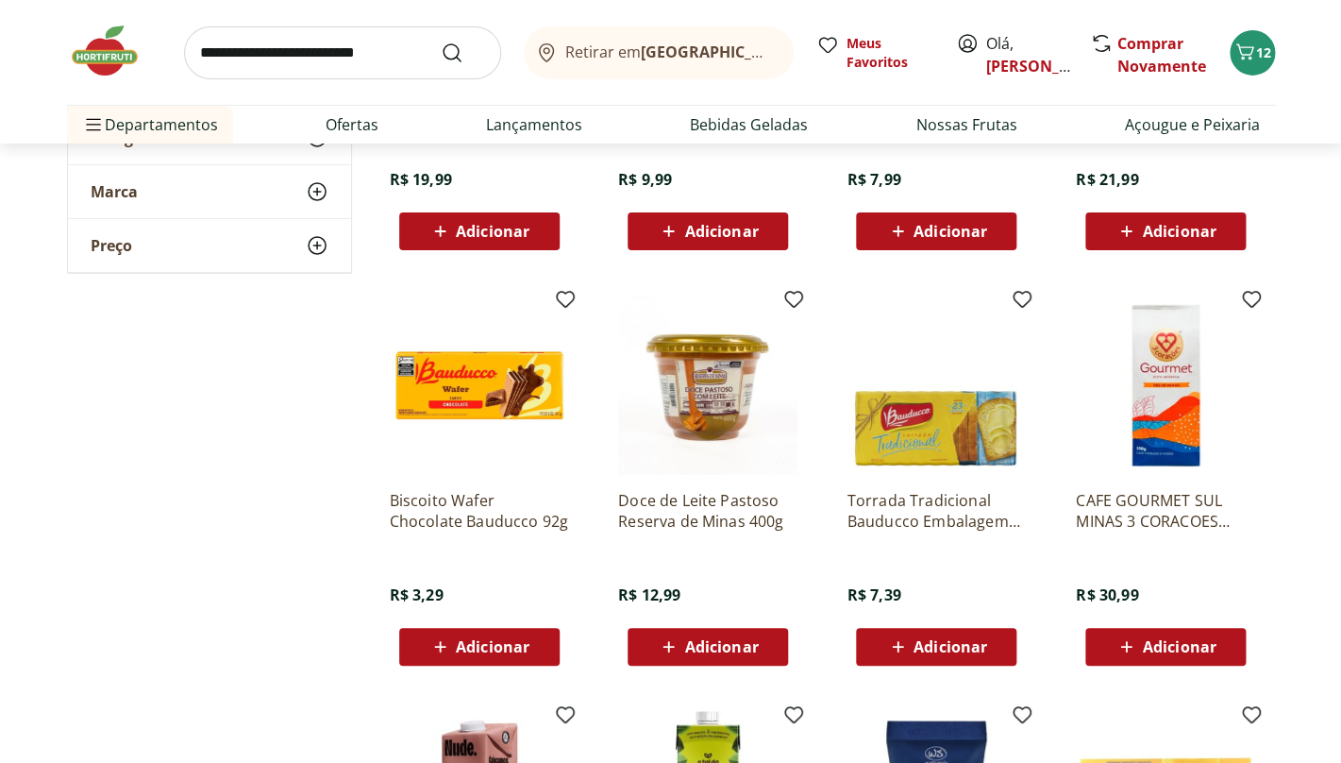
scroll to position [7836, 0]
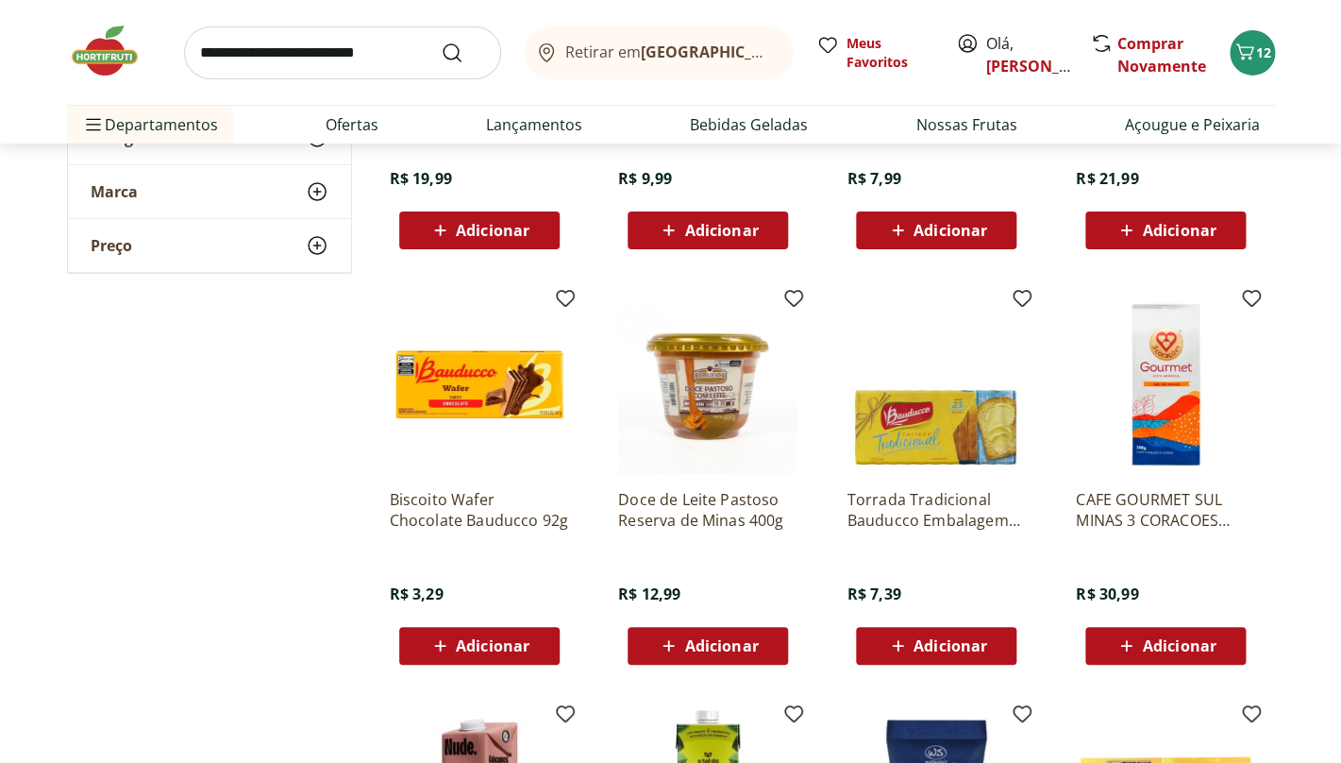
click at [920, 224] on span "Adicionar" at bounding box center [951, 230] width 74 height 15
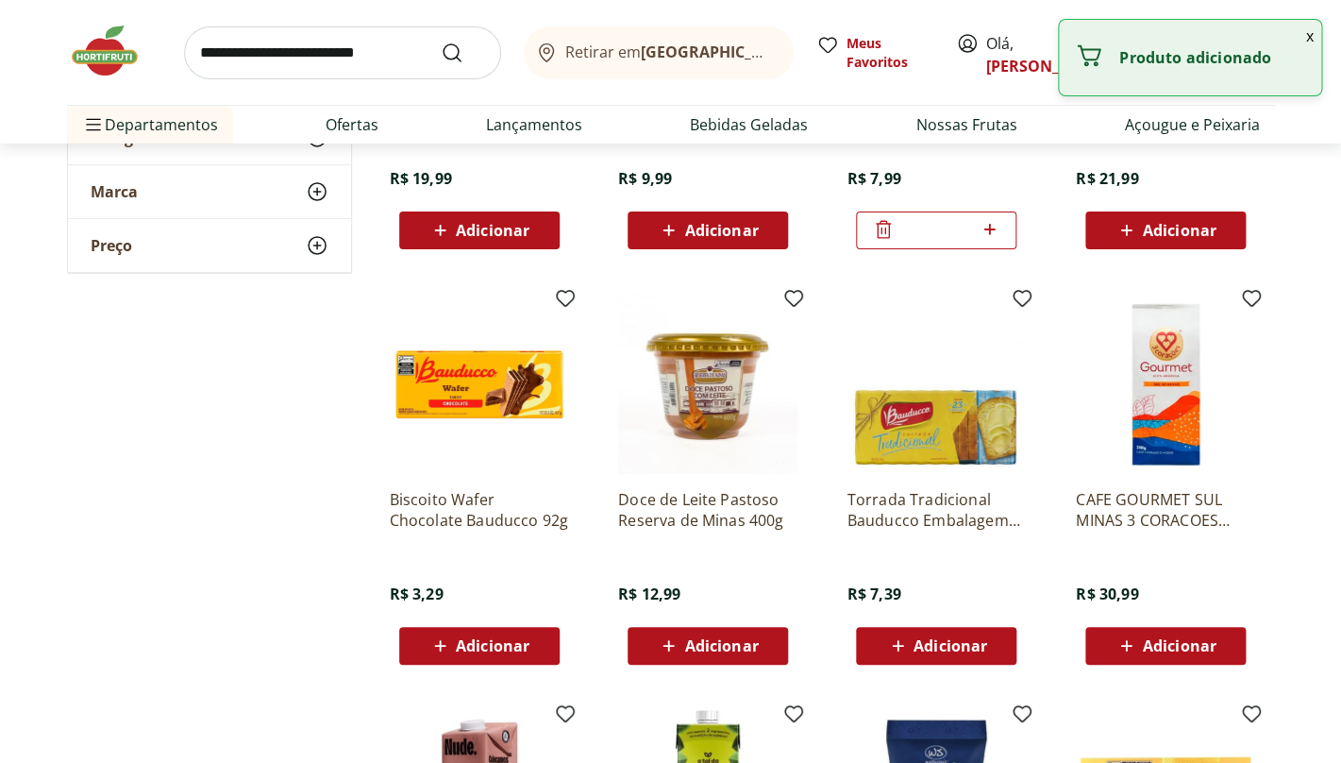
click at [993, 232] on icon at bounding box center [990, 229] width 24 height 23
type input "*"
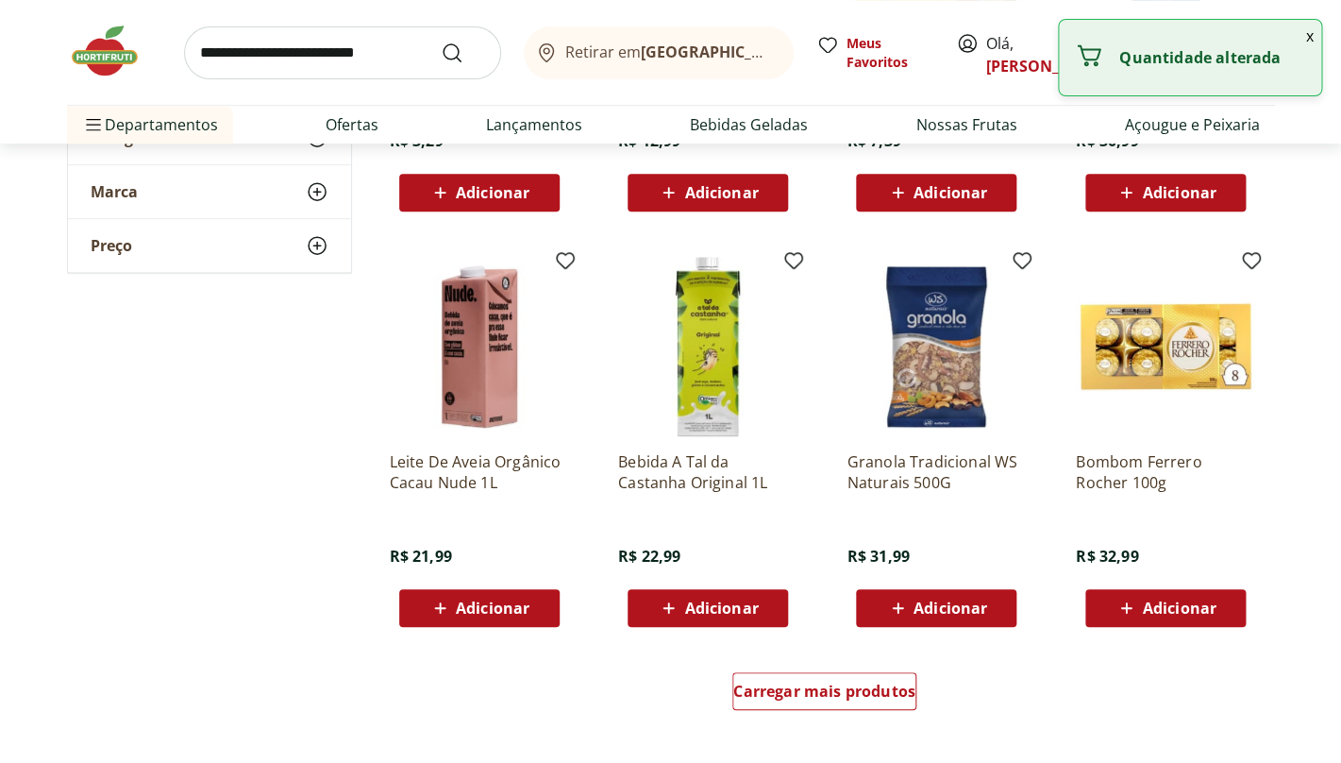
scroll to position [8293, 0]
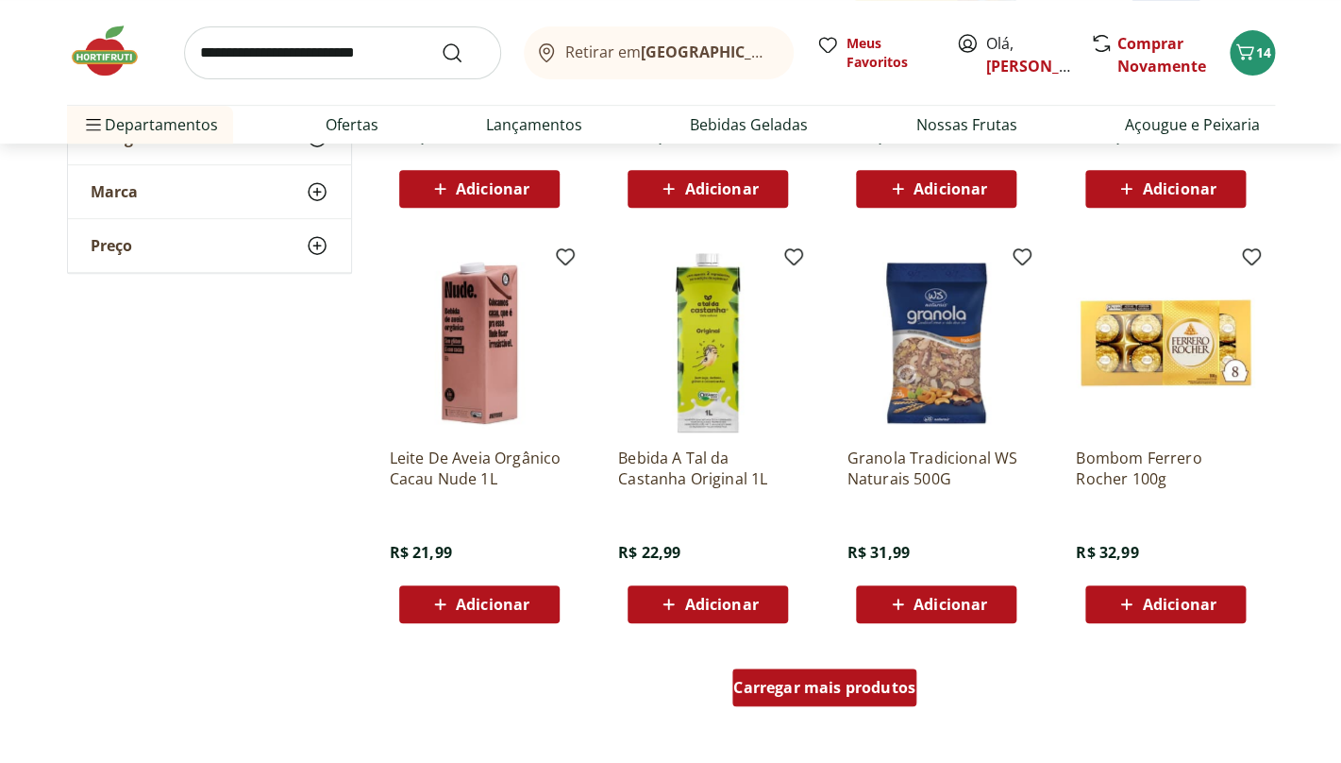
click at [809, 685] on span "Carregar mais produtos" at bounding box center [824, 687] width 182 height 15
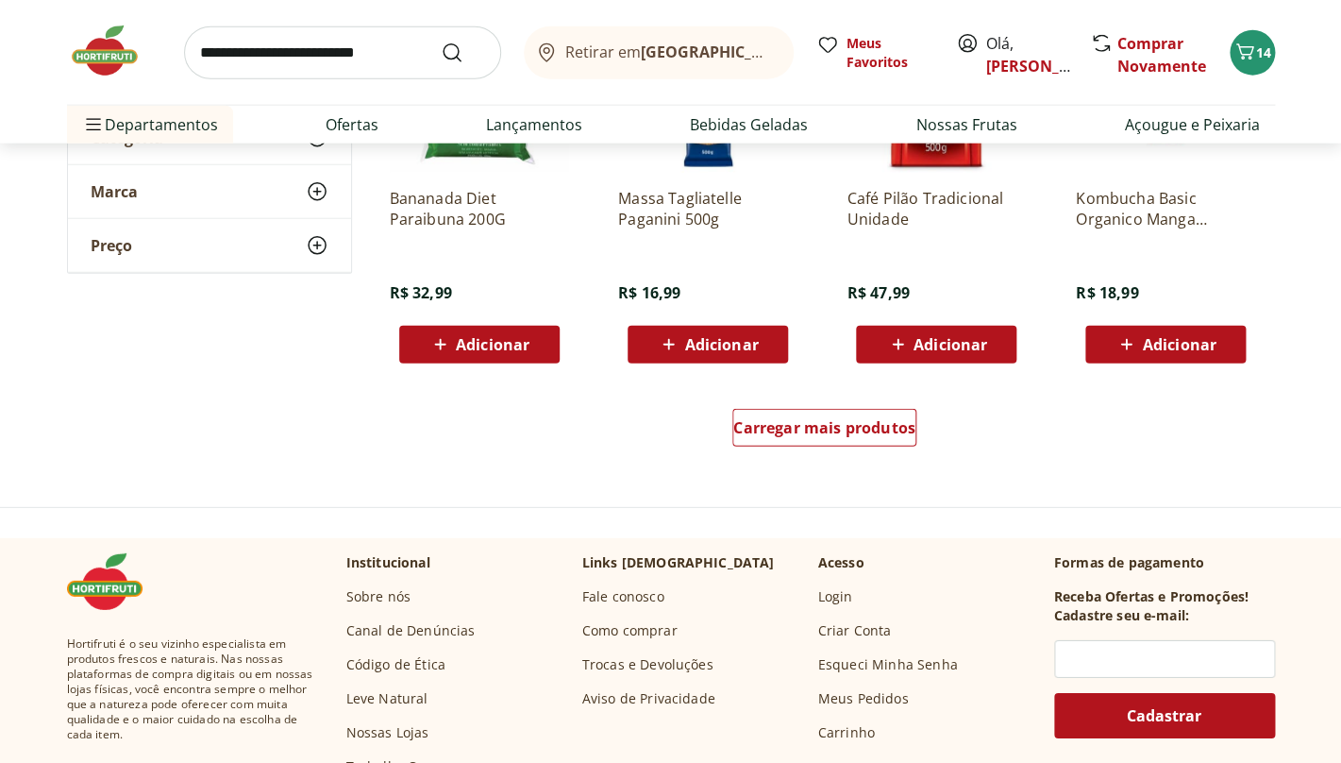
scroll to position [9786, 0]
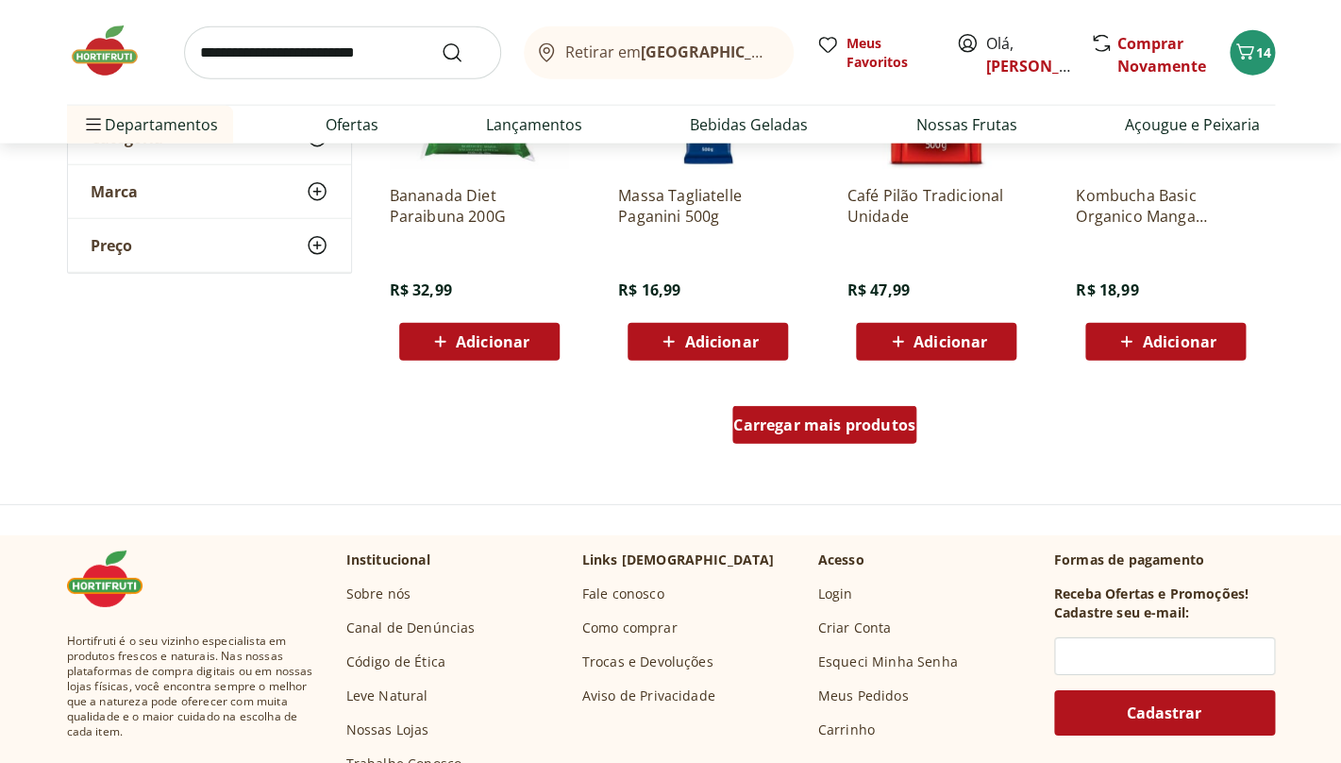
click at [779, 417] on span "Carregar mais produtos" at bounding box center [824, 424] width 182 height 15
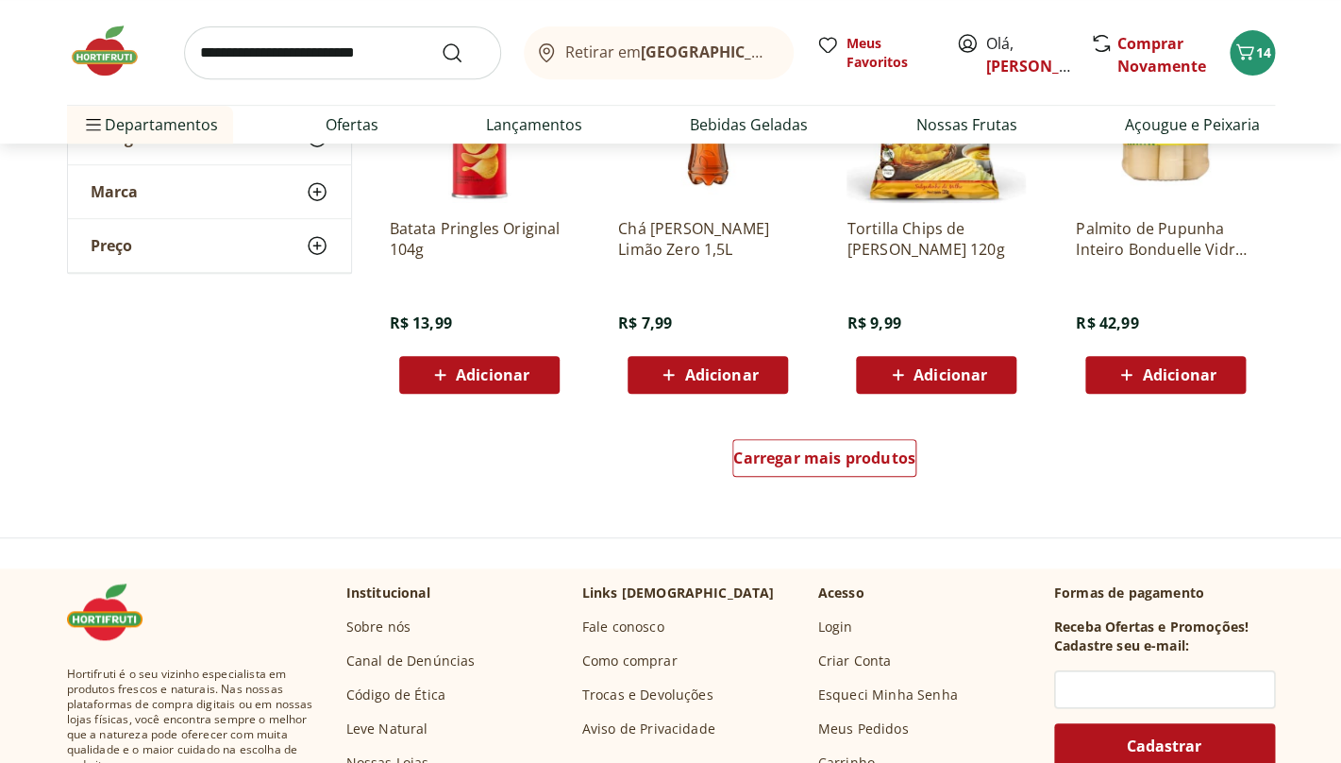
scroll to position [11027, 0]
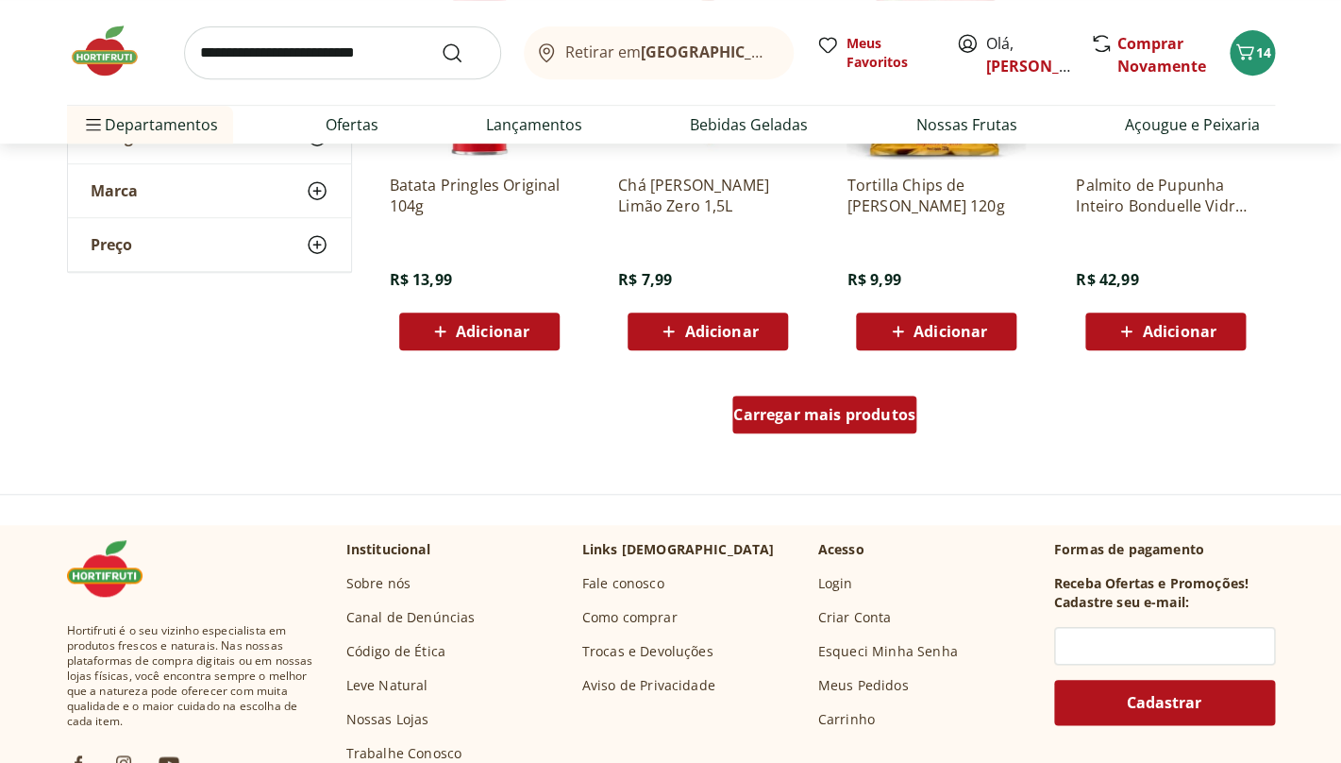
click at [770, 420] on span "Carregar mais produtos" at bounding box center [824, 414] width 182 height 15
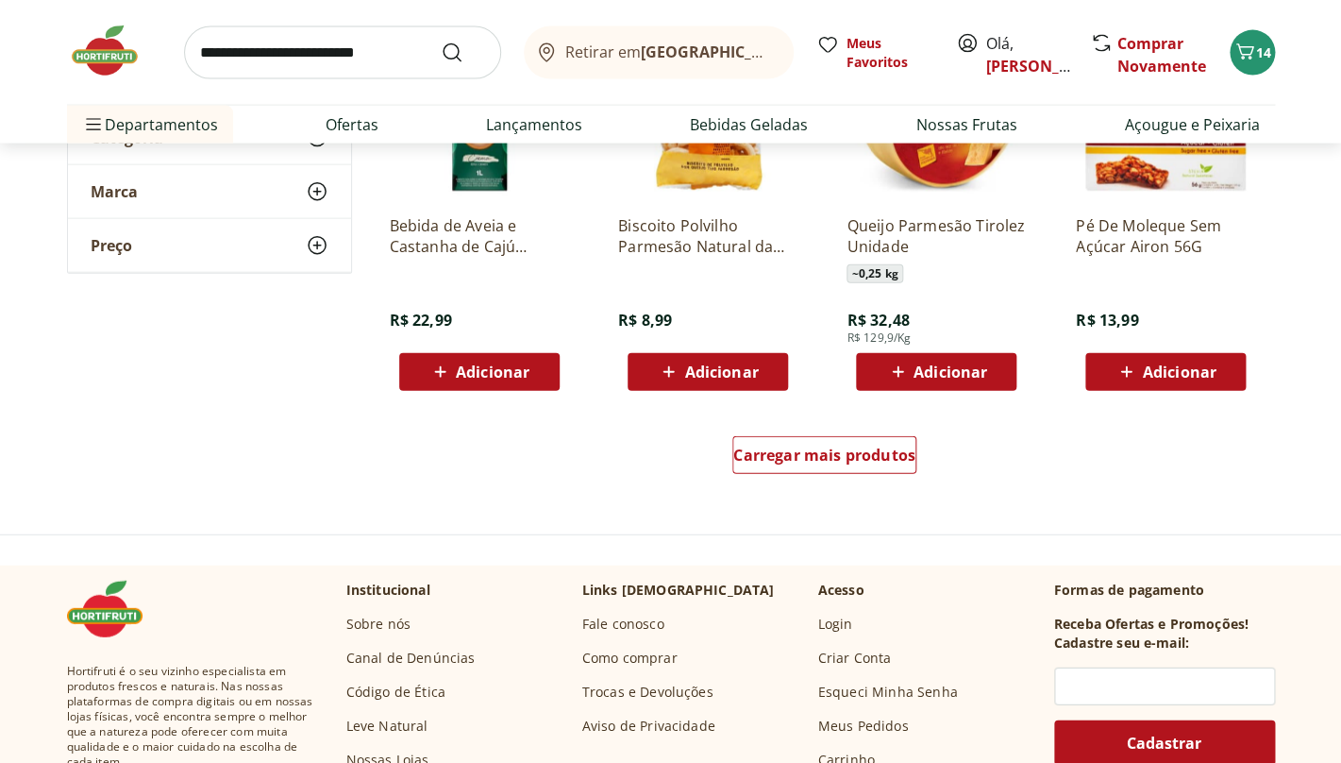
scroll to position [12250, 0]
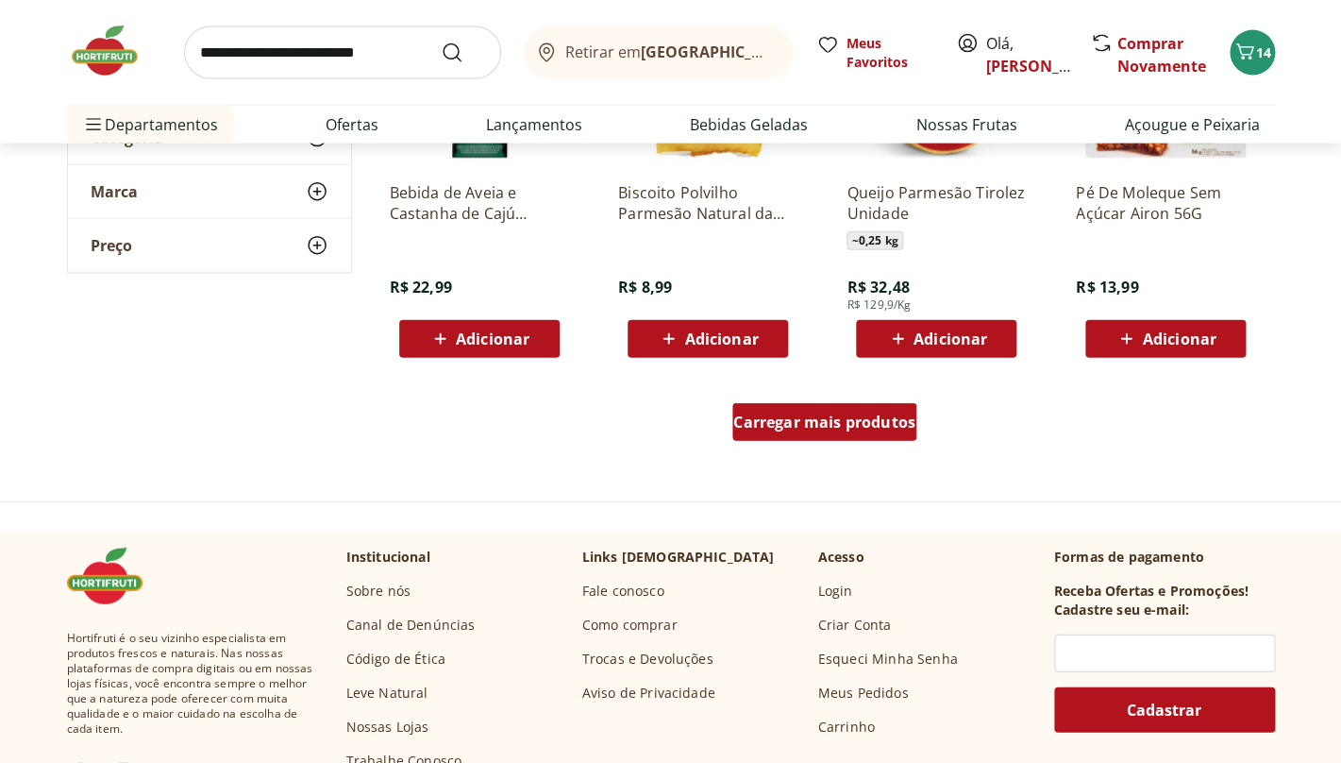
click at [770, 422] on span "Carregar mais produtos" at bounding box center [824, 421] width 182 height 15
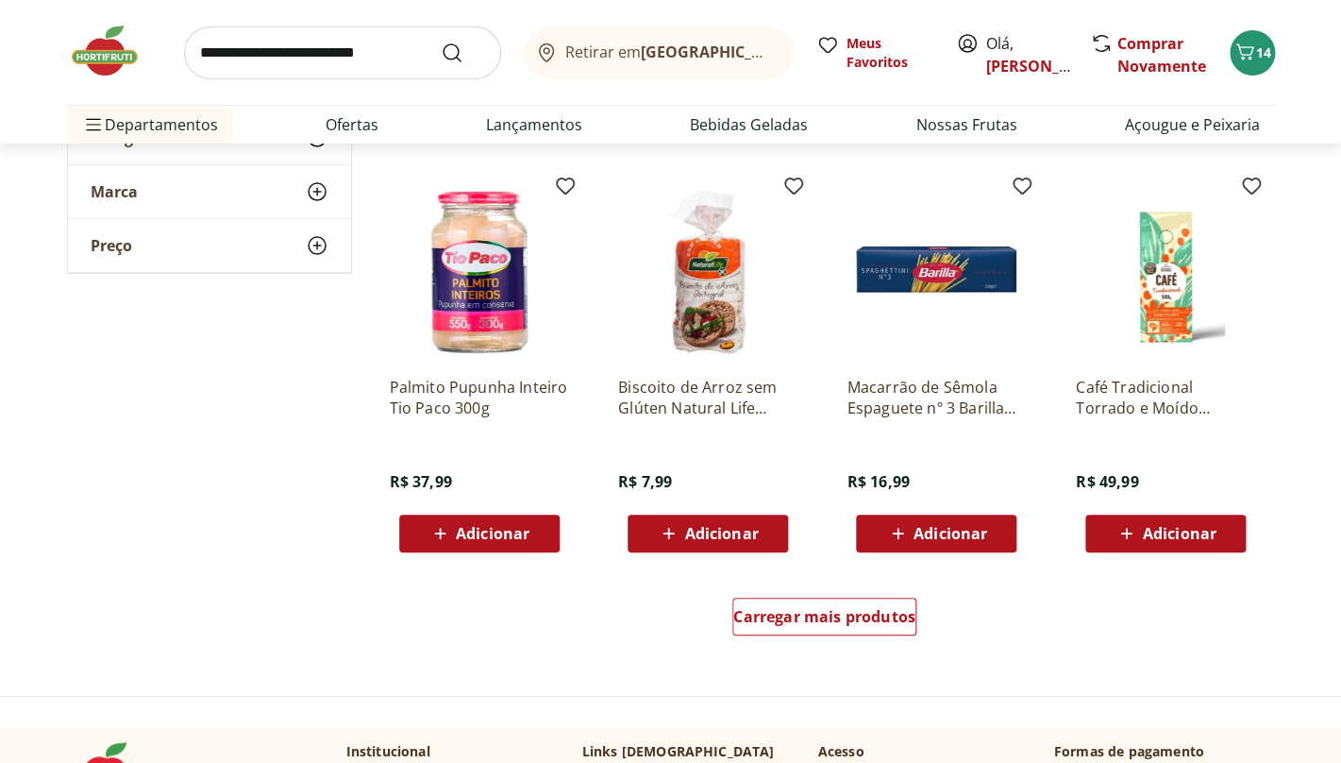
scroll to position [13432, 0]
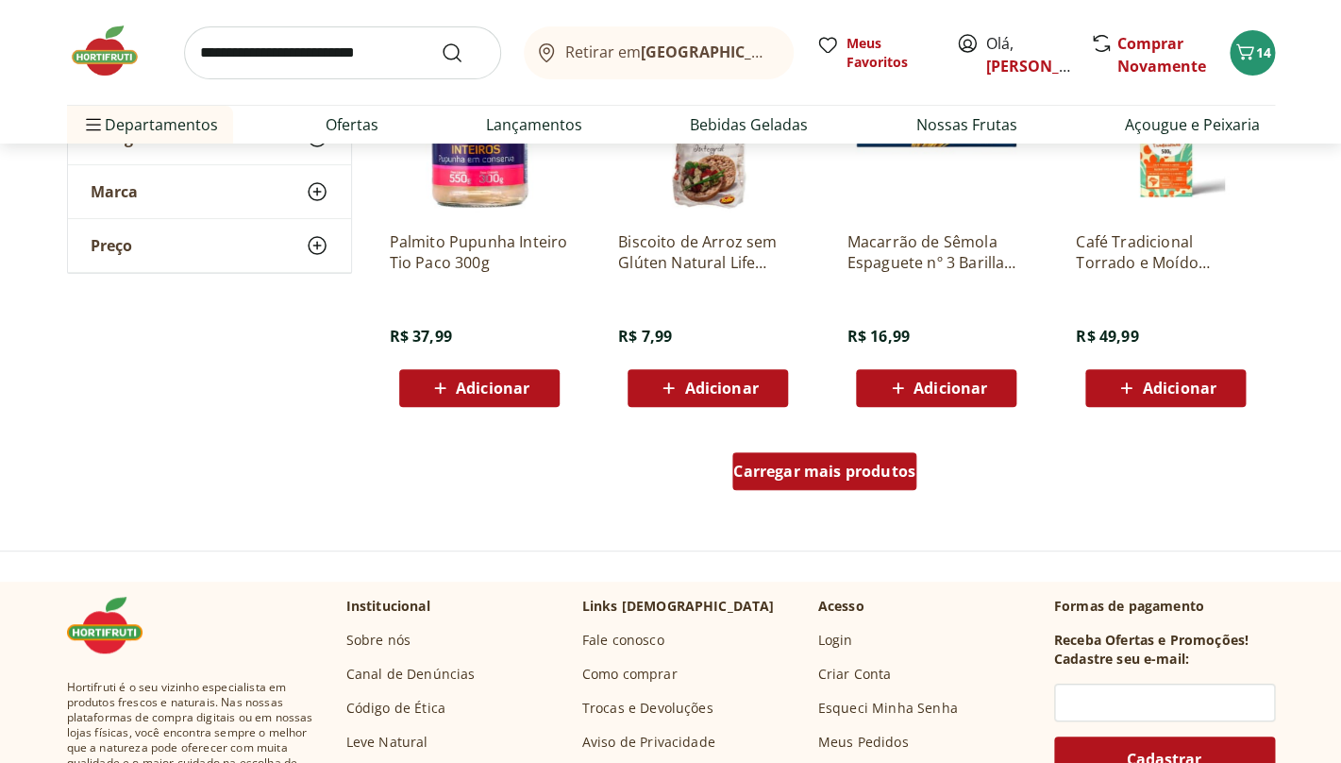
click at [797, 476] on span "Carregar mais produtos" at bounding box center [824, 470] width 182 height 15
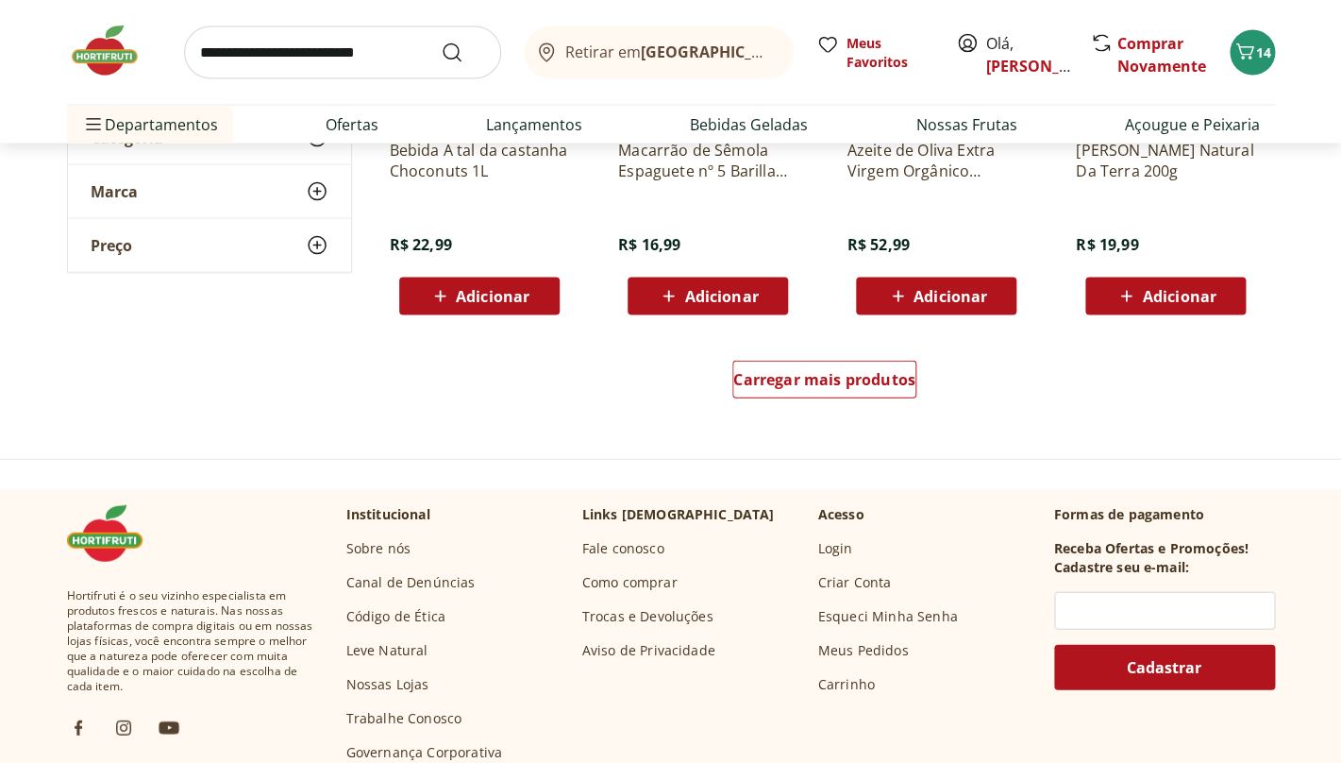
scroll to position [14780, 0]
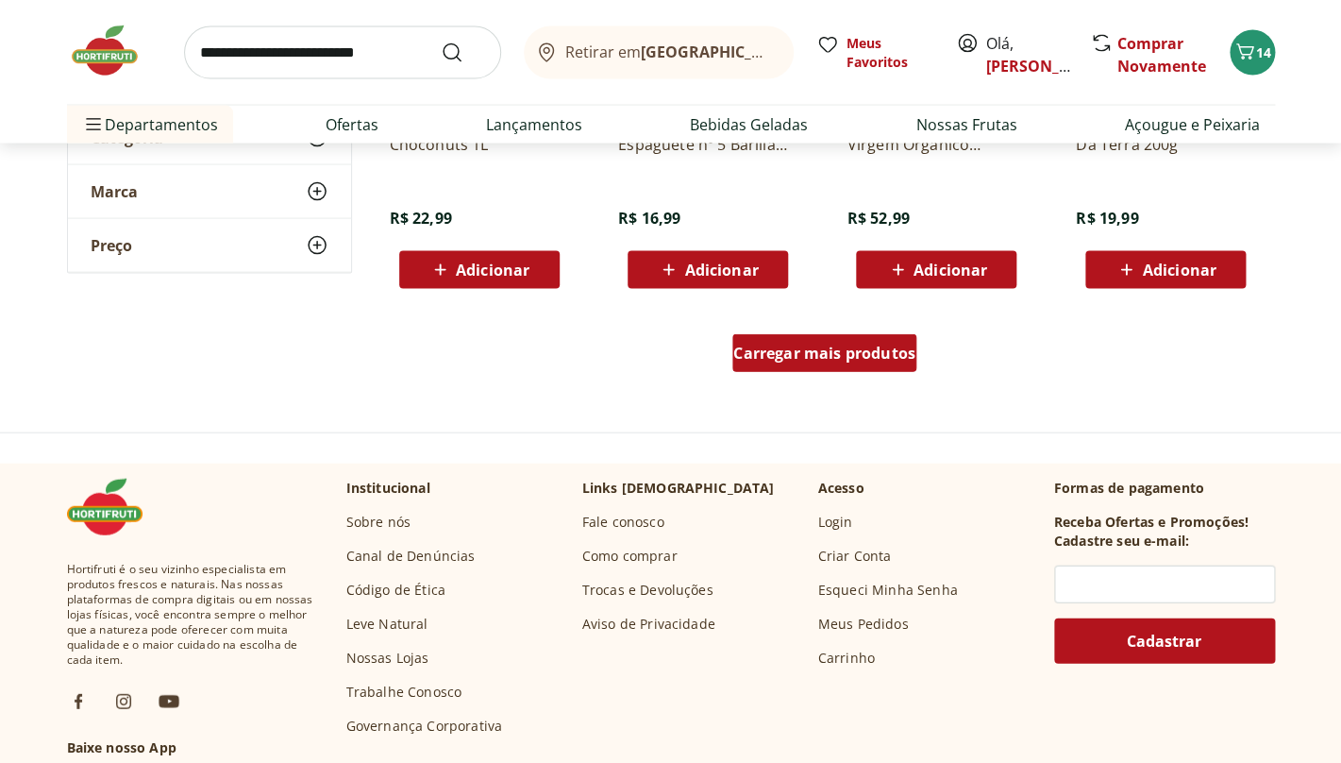
click at [815, 355] on span "Carregar mais produtos" at bounding box center [824, 352] width 182 height 15
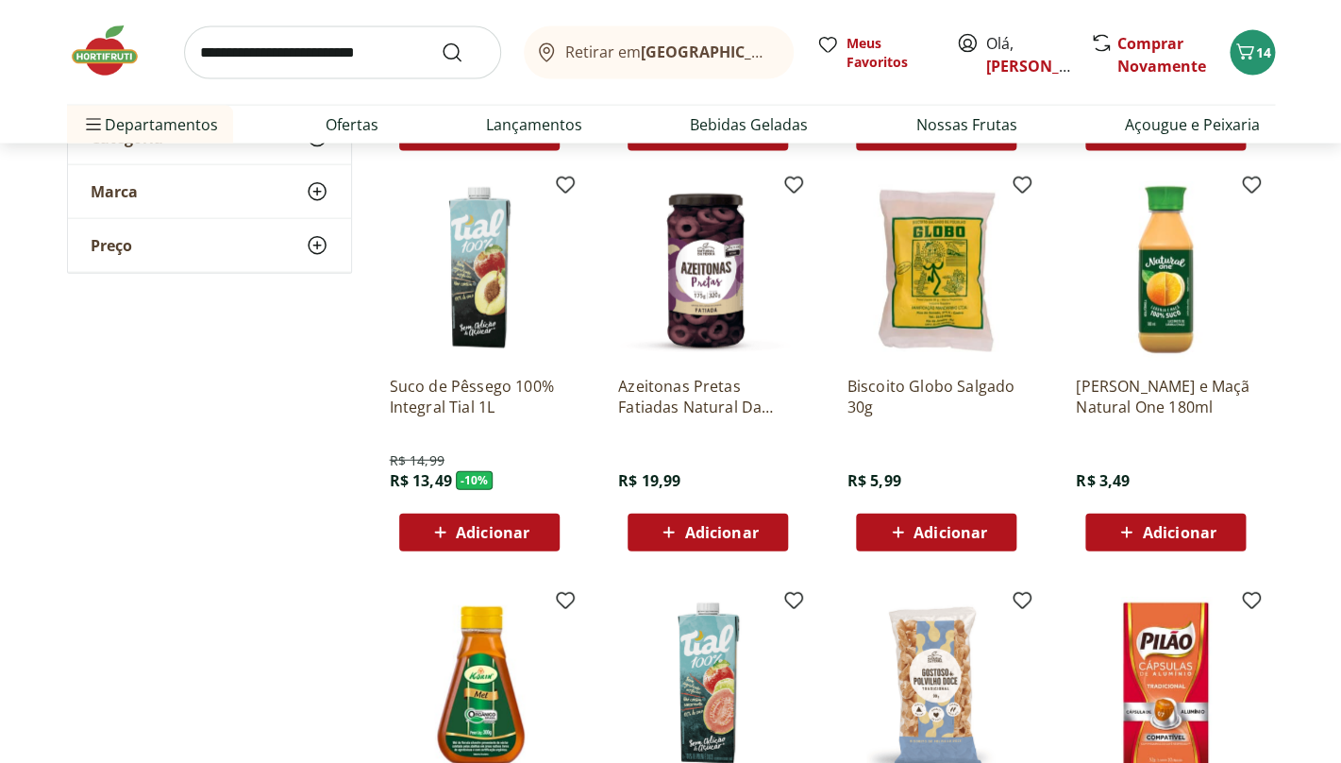
scroll to position [14921, 0]
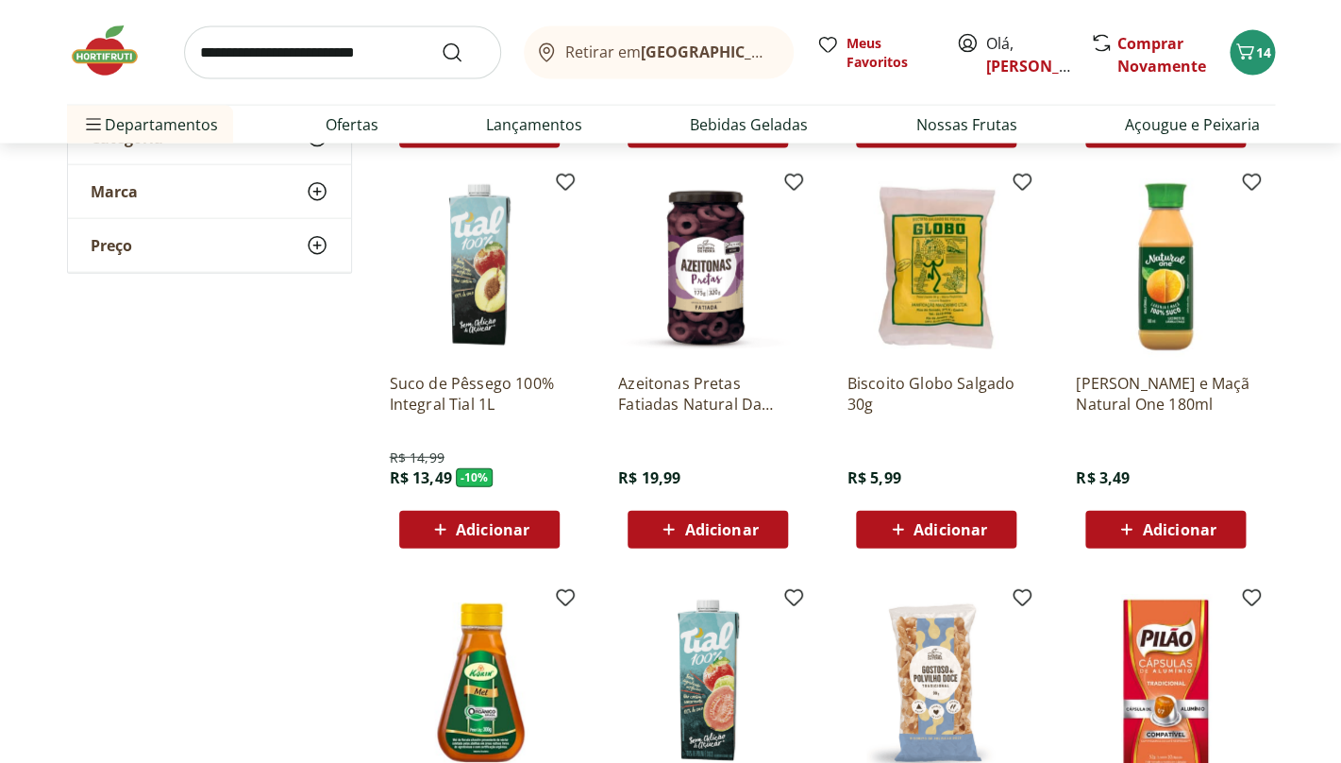
click at [697, 524] on span "Adicionar" at bounding box center [721, 529] width 74 height 15
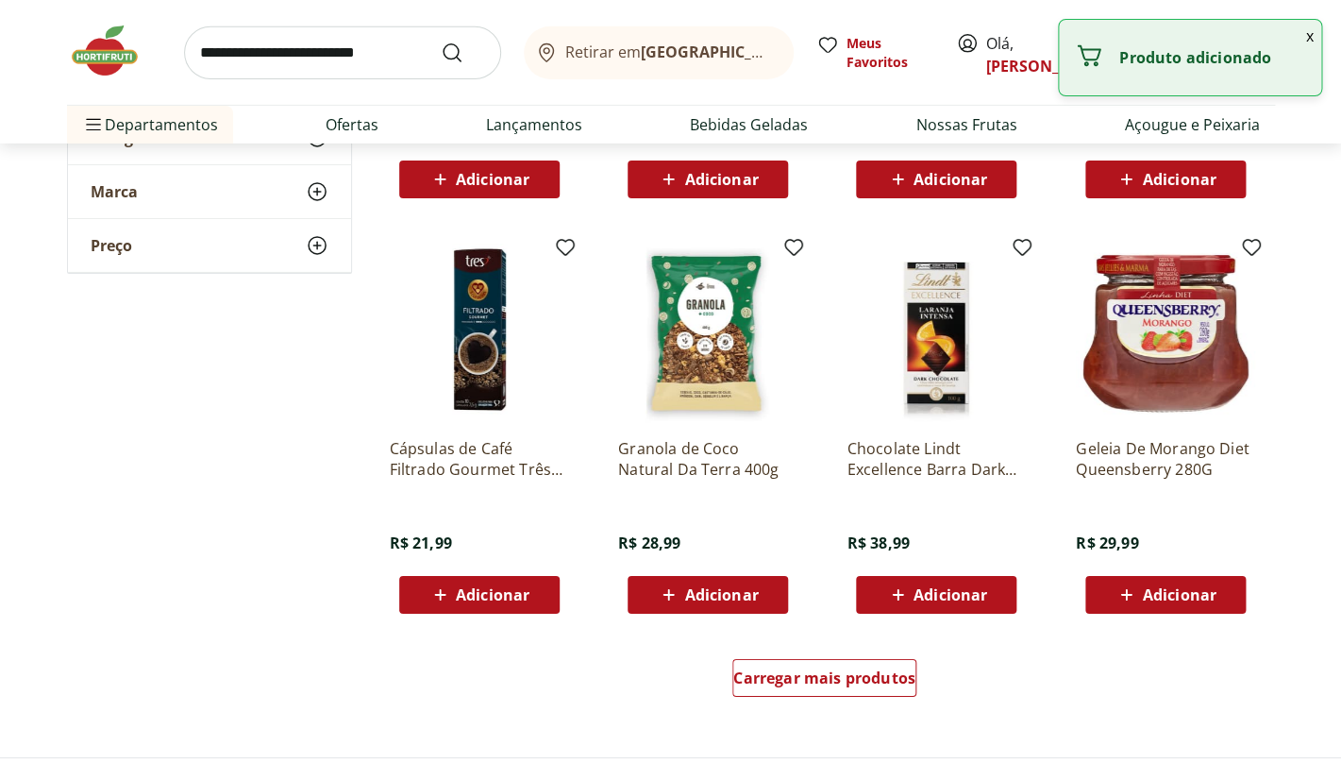
scroll to position [15690, 0]
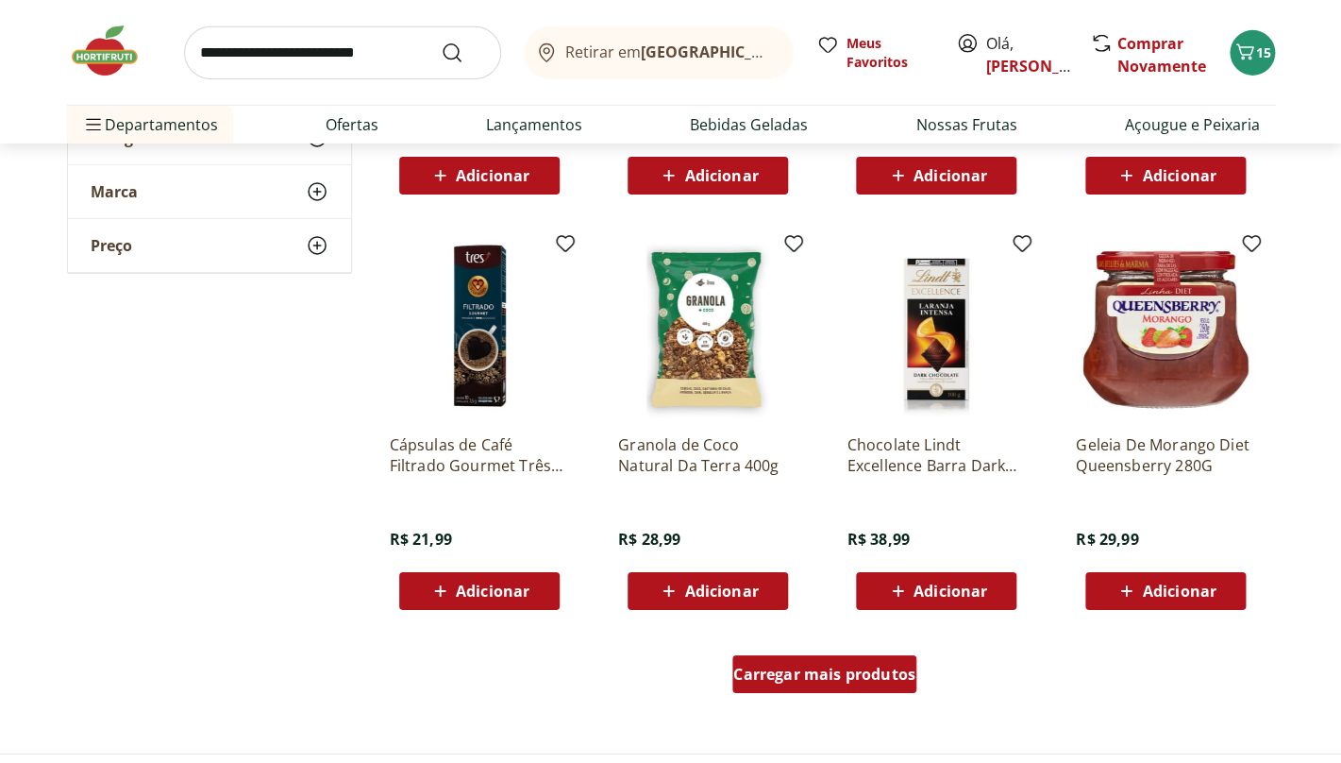
click at [851, 669] on span "Carregar mais produtos" at bounding box center [824, 673] width 182 height 15
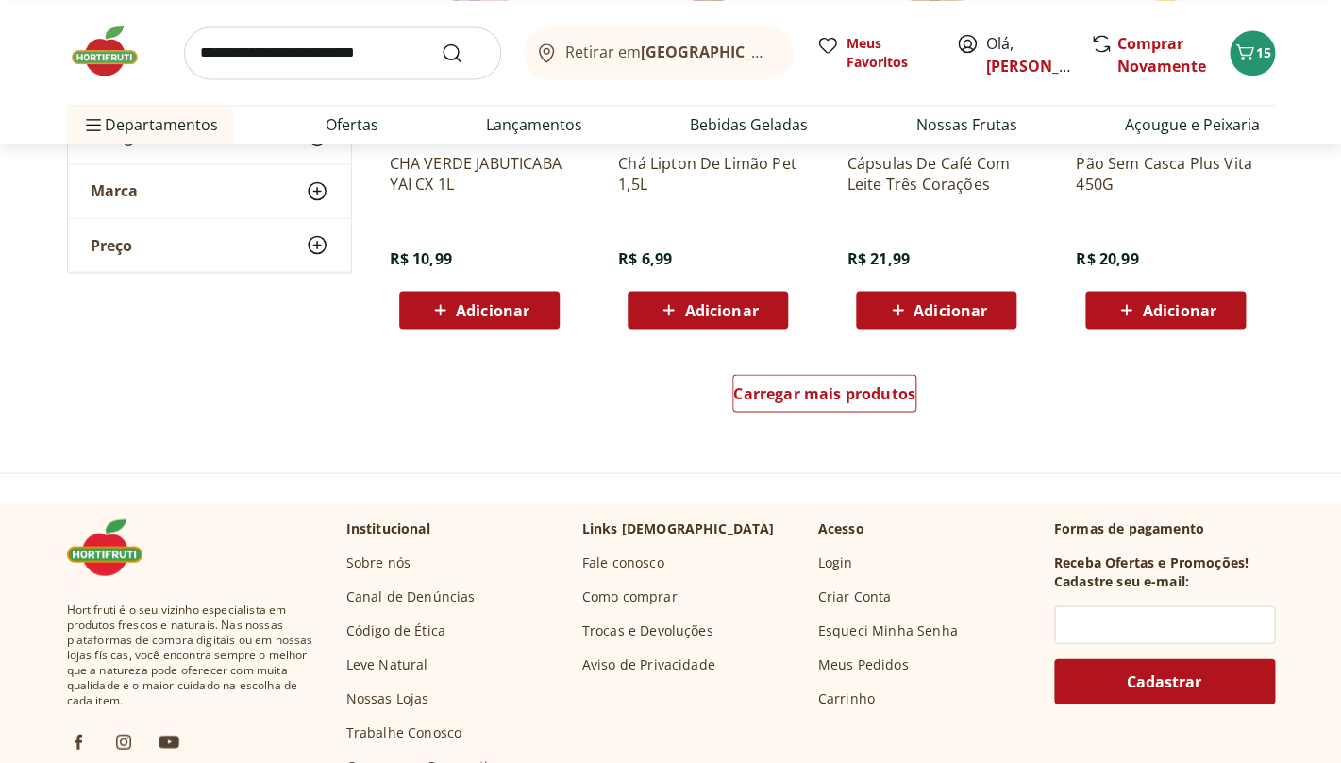
scroll to position [17251, 0]
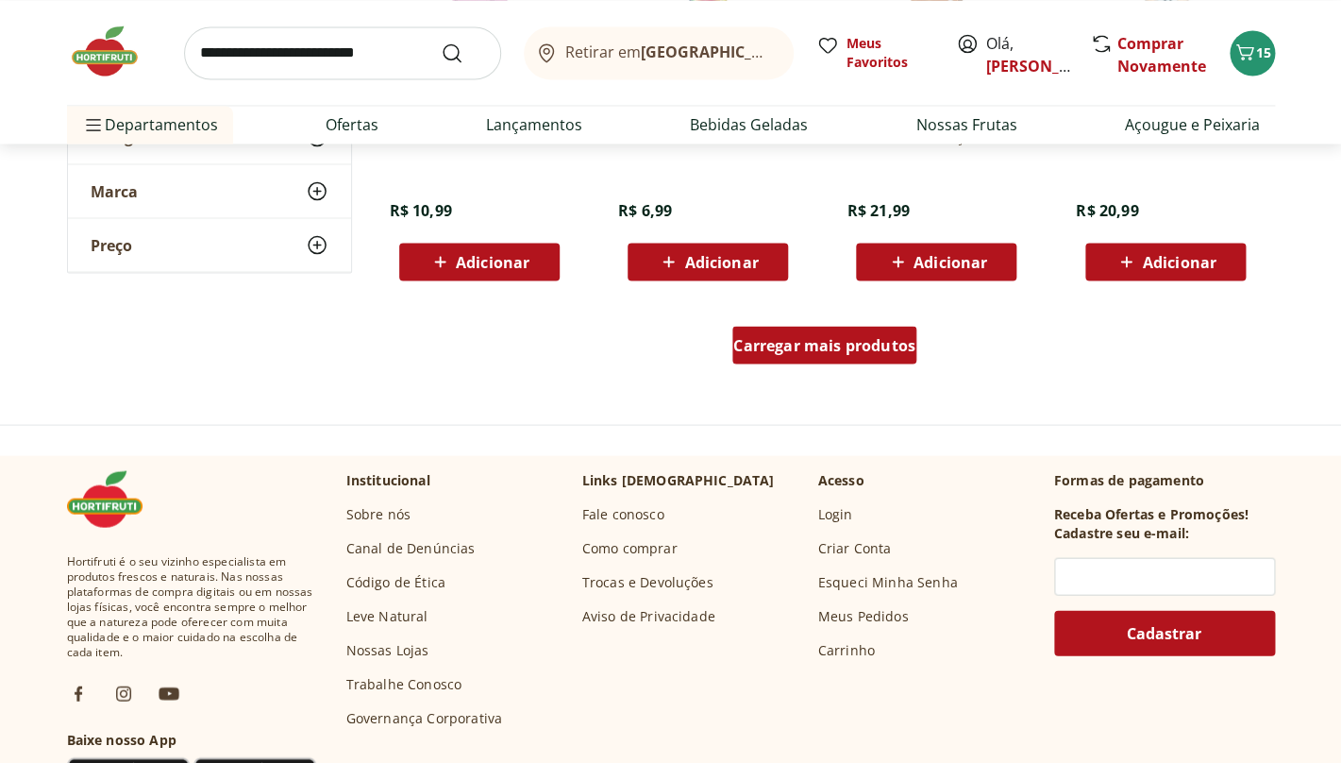
click at [830, 351] on span "Carregar mais produtos" at bounding box center [824, 344] width 182 height 15
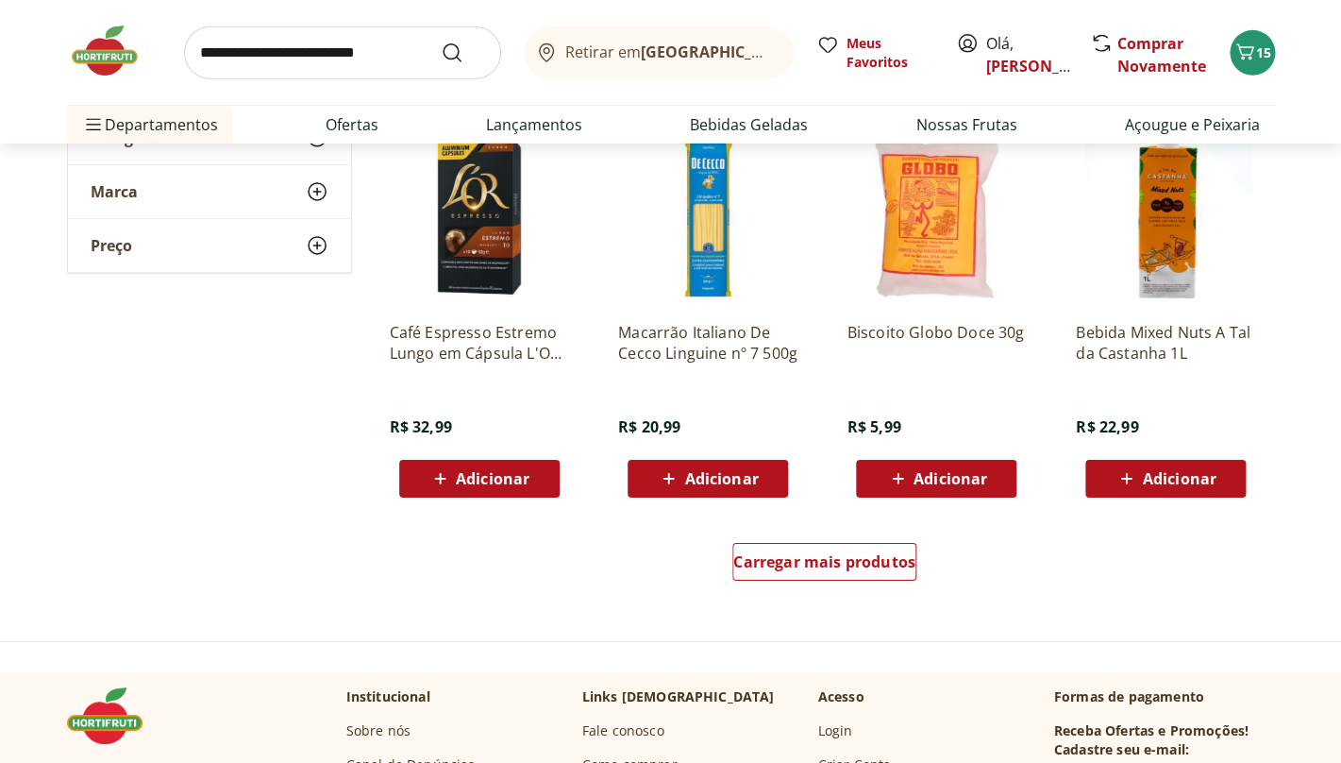
scroll to position [18270, 0]
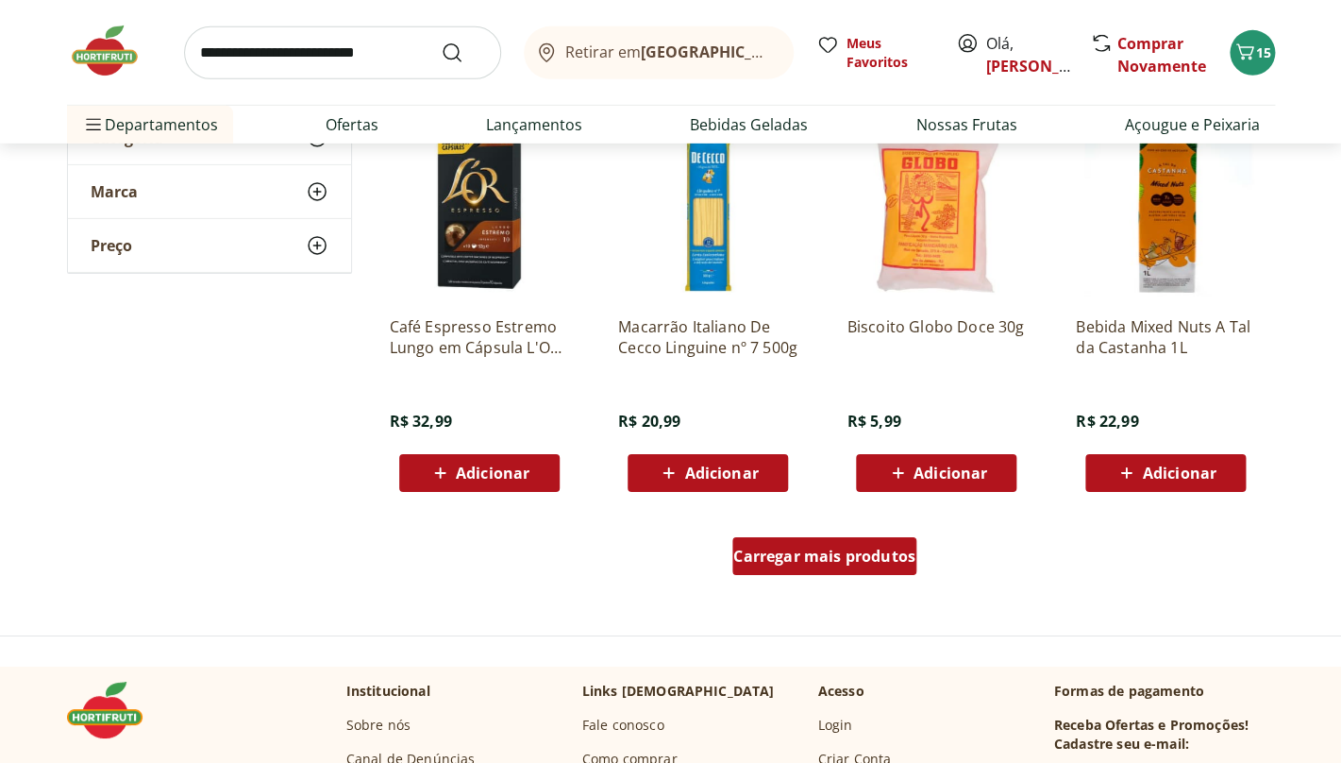
click at [809, 550] on span "Carregar mais produtos" at bounding box center [824, 555] width 182 height 15
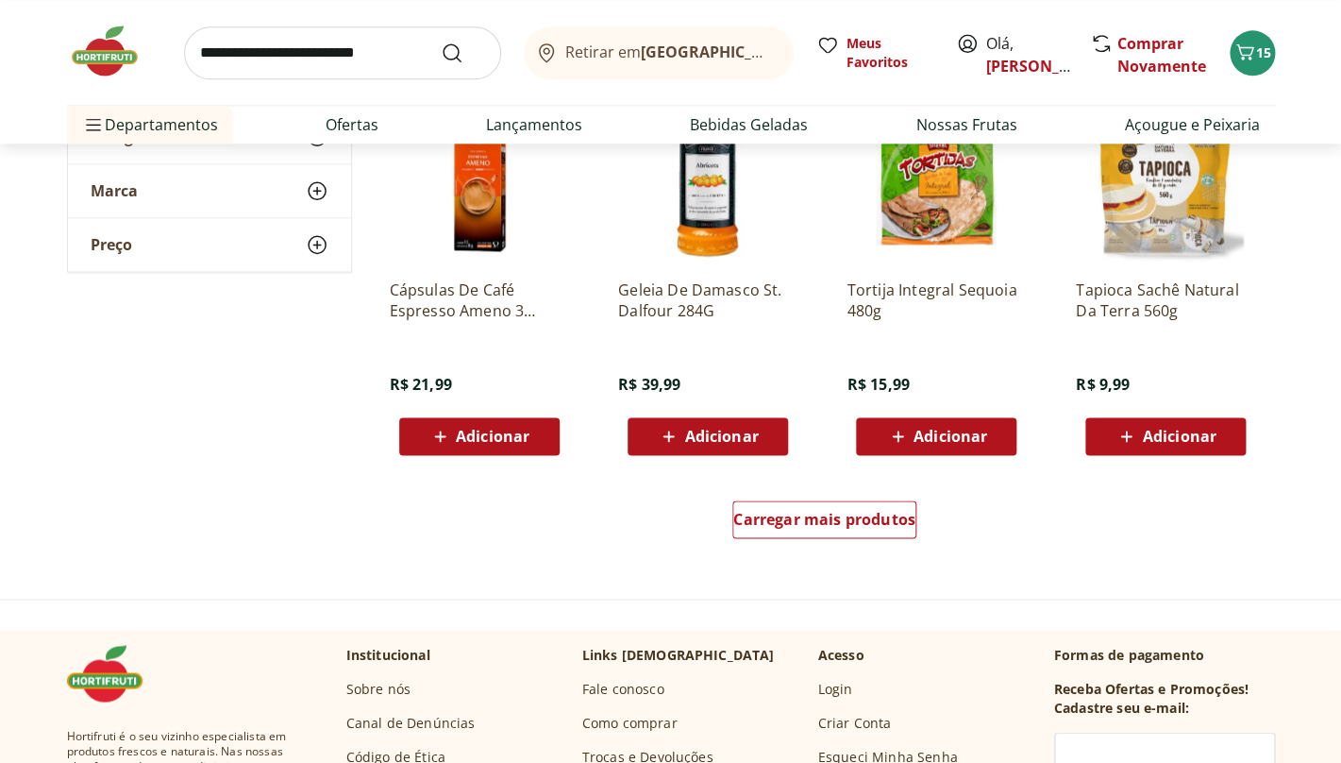
scroll to position [19543, 0]
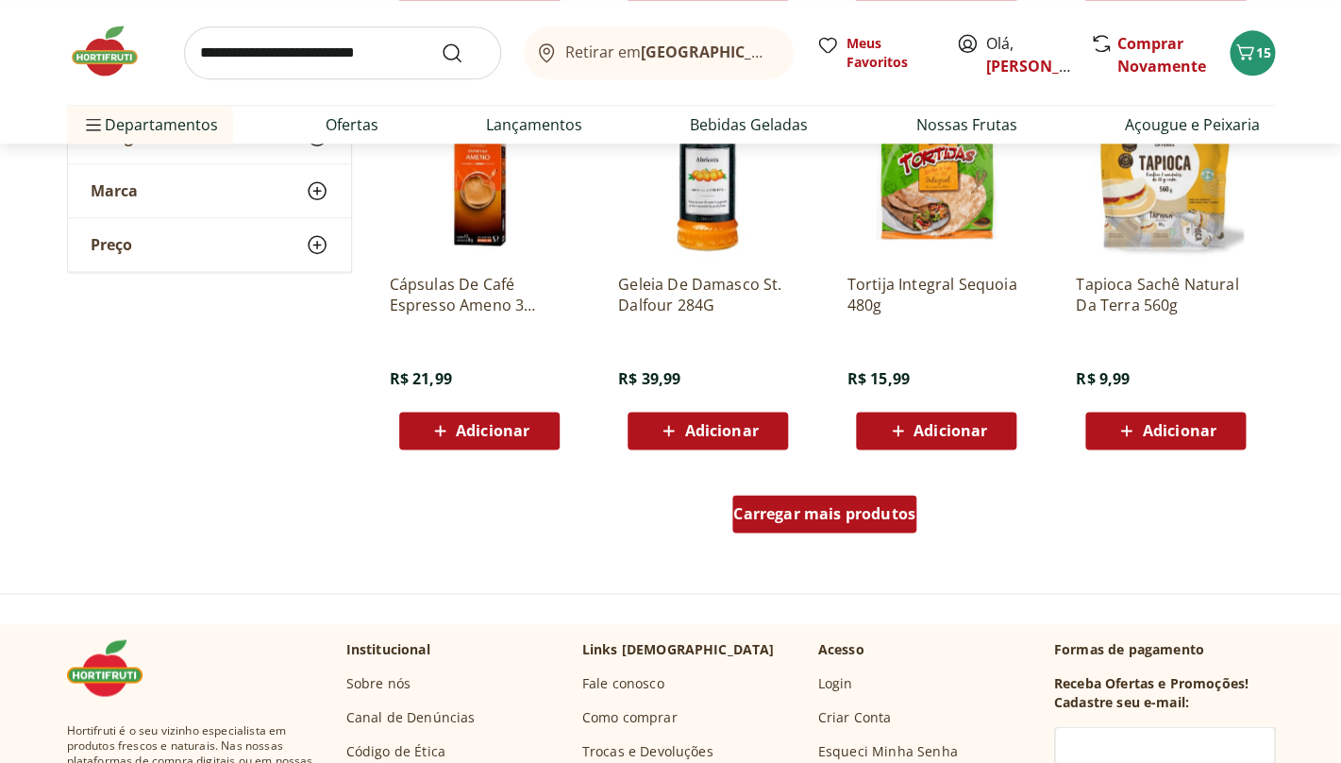
click at [815, 512] on span "Carregar mais produtos" at bounding box center [824, 513] width 182 height 15
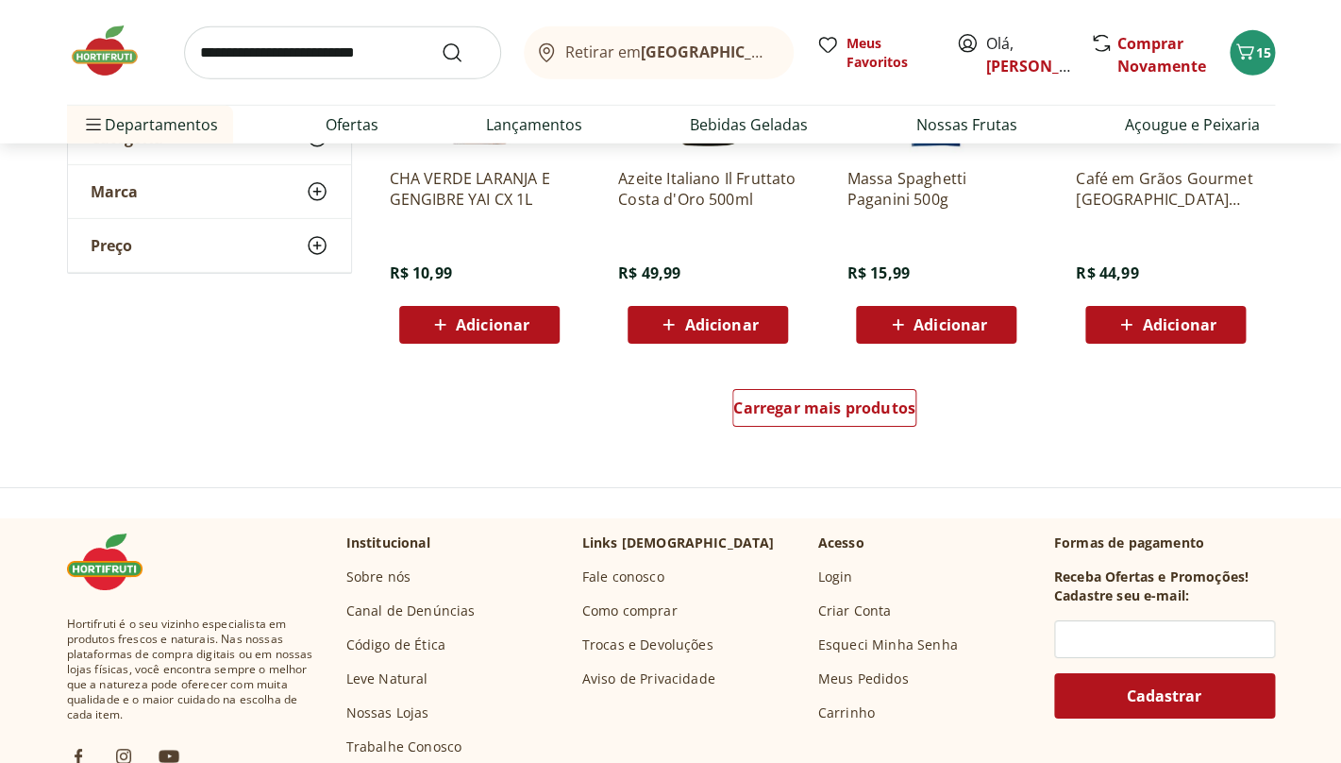
scroll to position [20891, 0]
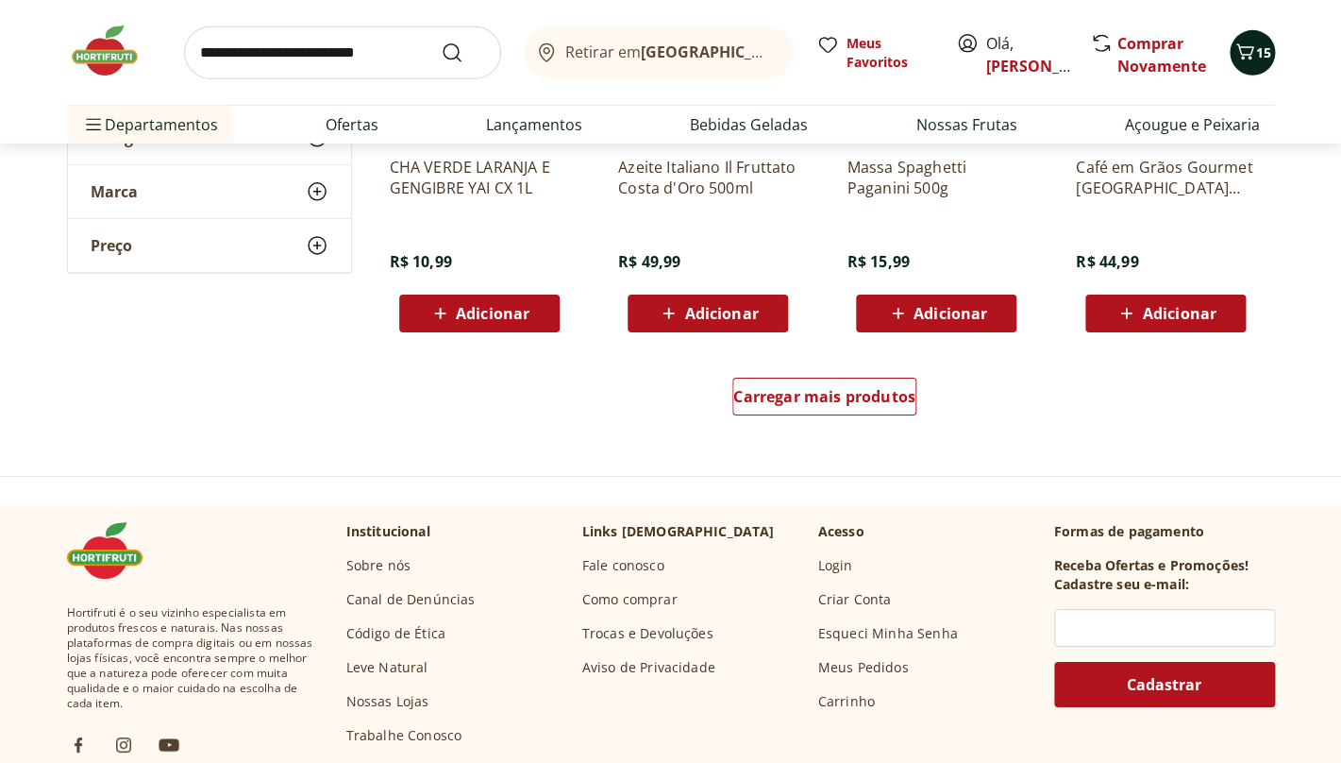
click at [1254, 56] on icon "Carrinho" at bounding box center [1245, 52] width 23 height 23
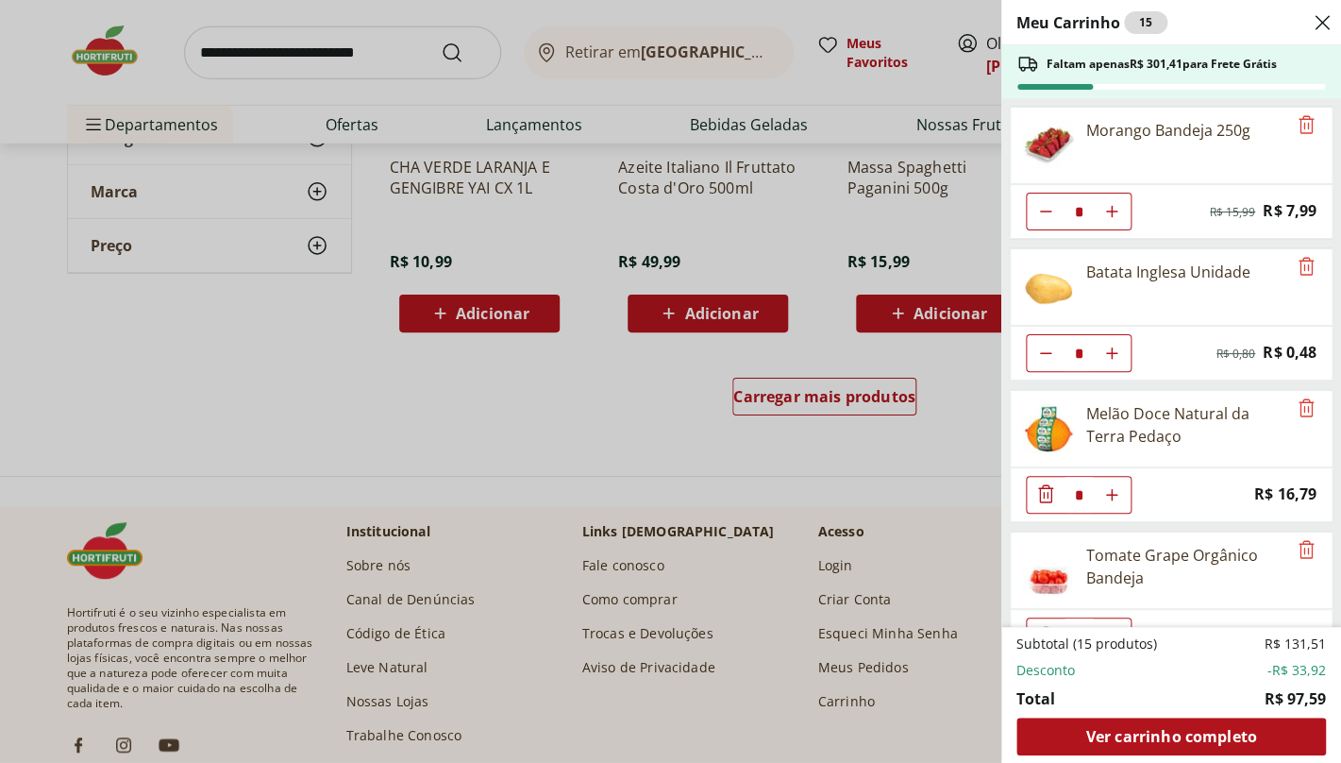
click at [1321, 22] on use "Close" at bounding box center [1322, 22] width 23 height 23
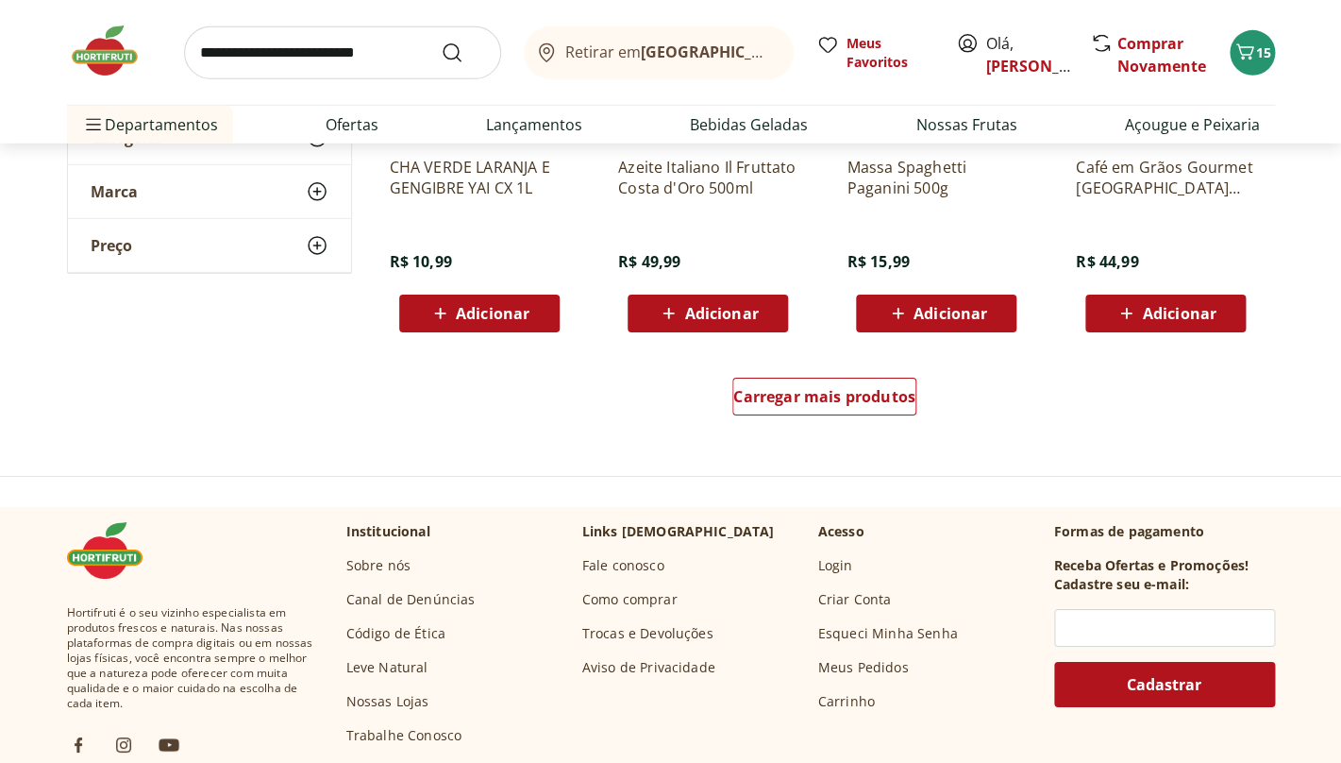
click at [371, 54] on input "search" at bounding box center [342, 52] width 317 height 53
type input "******"
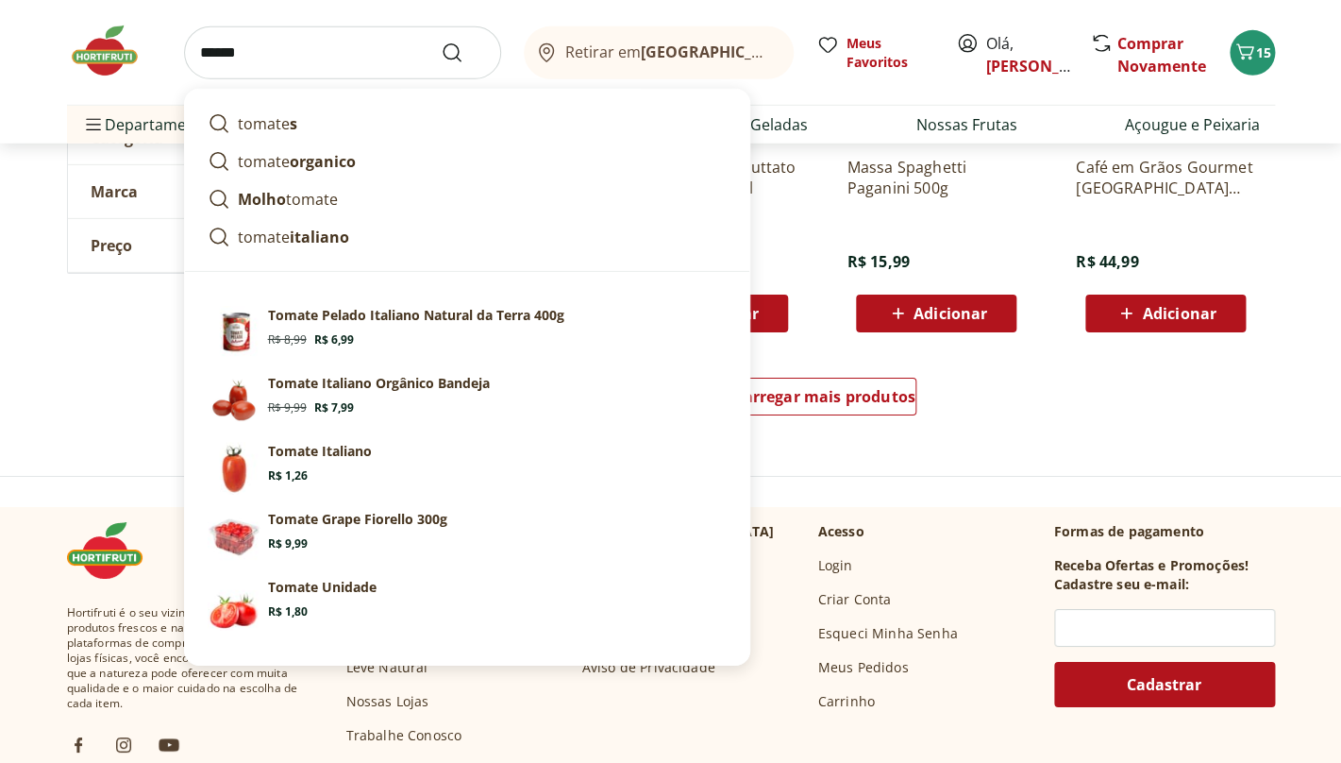
click button "Submit Search" at bounding box center [463, 53] width 45 height 23
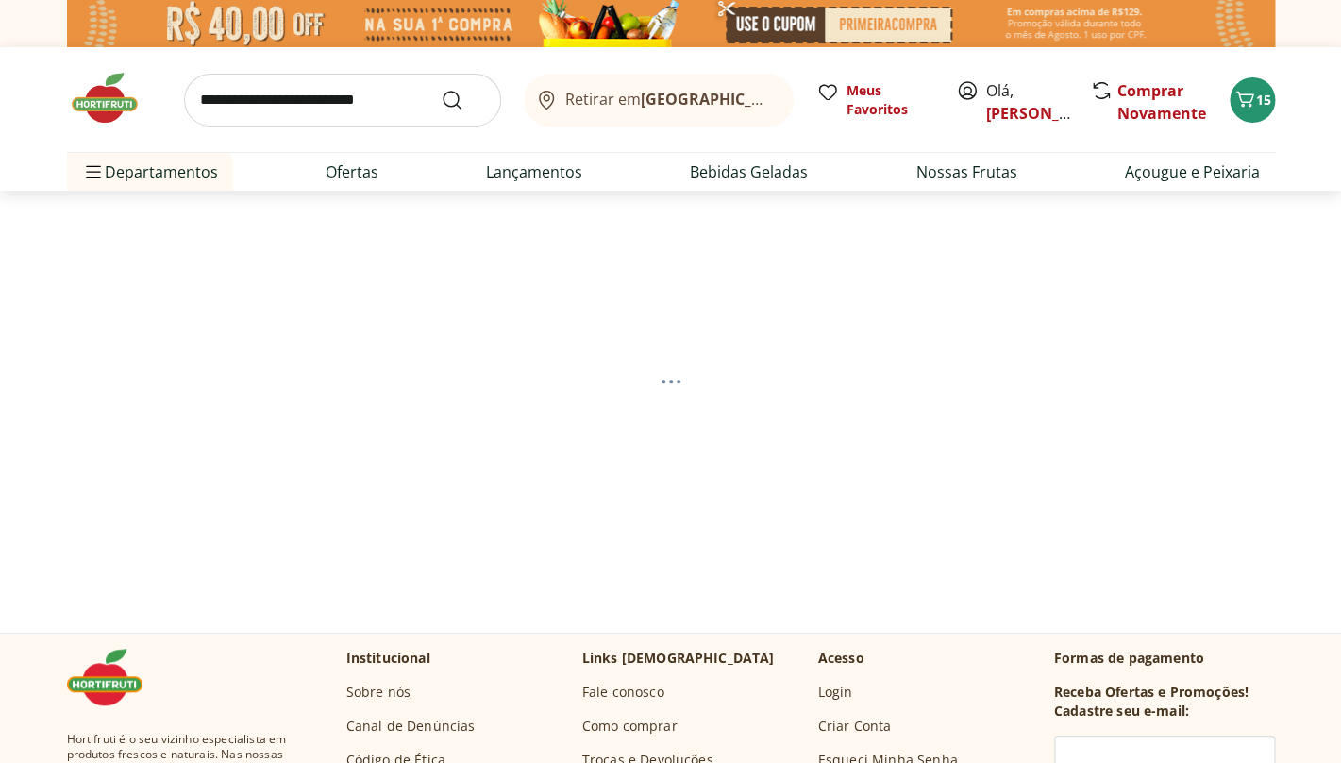
select select "**********"
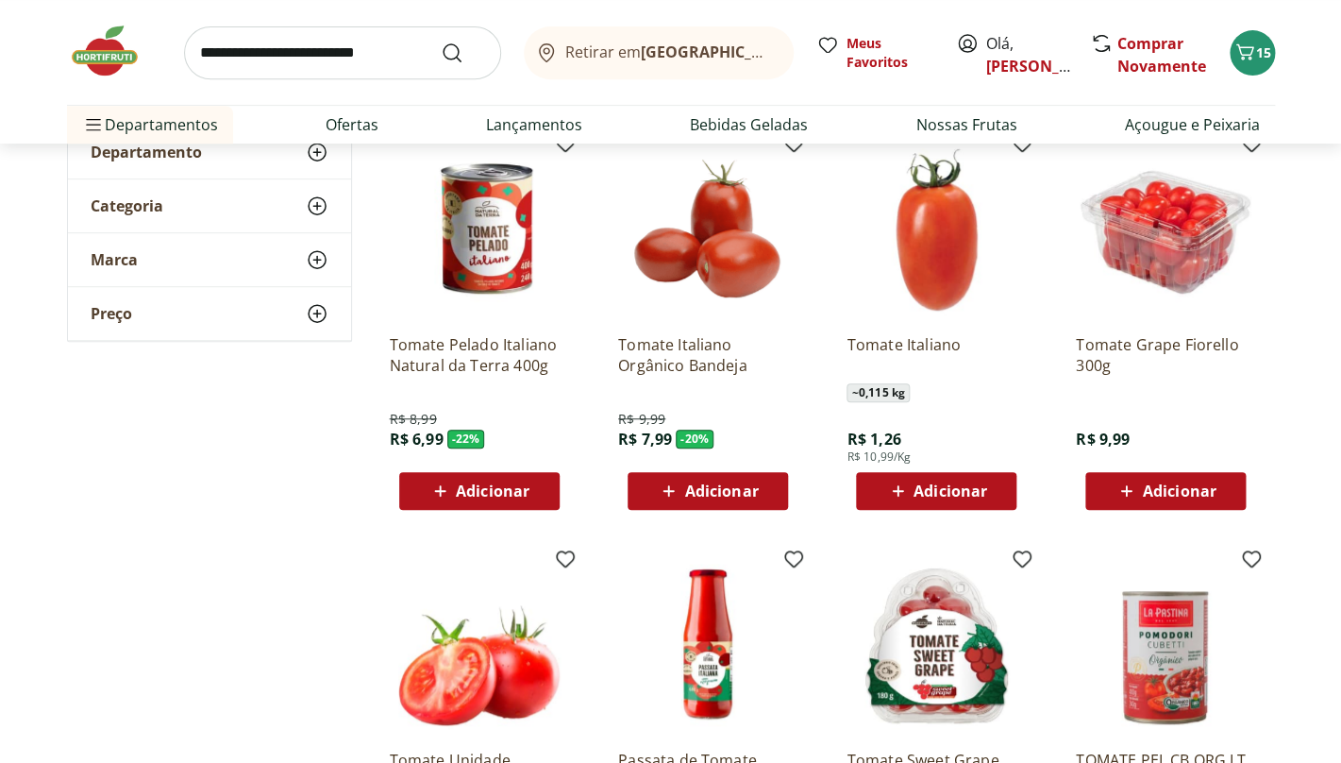
scroll to position [160, 0]
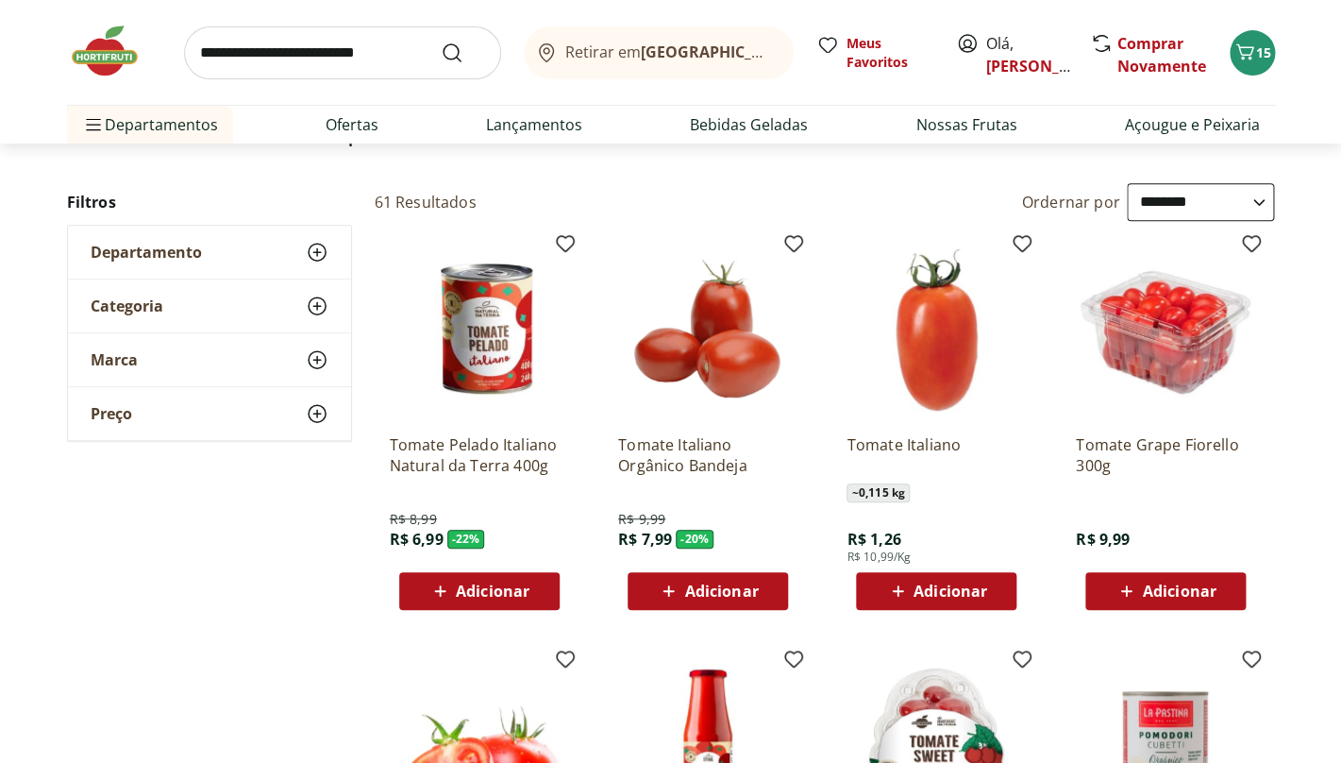
click at [972, 583] on span "Adicionar" at bounding box center [951, 590] width 74 height 15
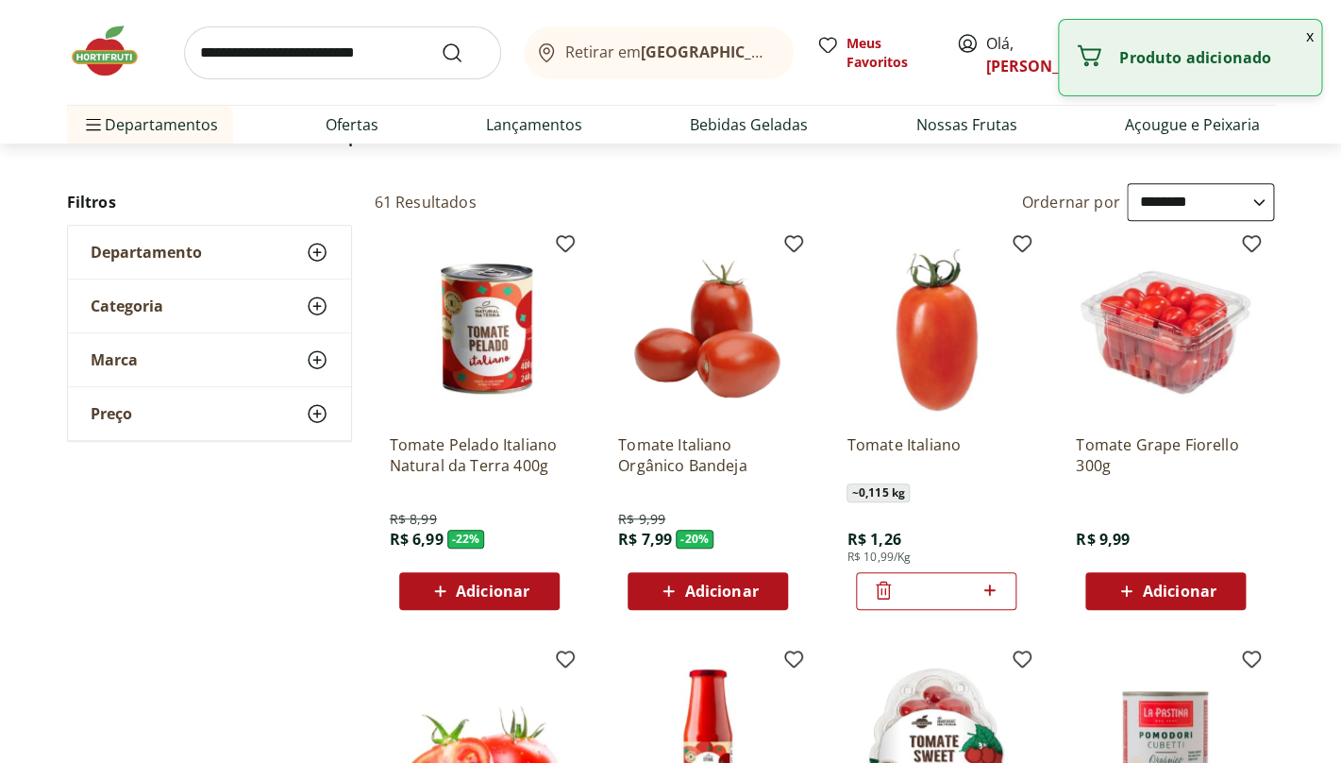
click at [1001, 588] on div "*" at bounding box center [936, 591] width 160 height 38
click at [997, 584] on icon at bounding box center [990, 590] width 24 height 23
click at [994, 584] on icon at bounding box center [990, 590] width 24 height 23
type input "*"
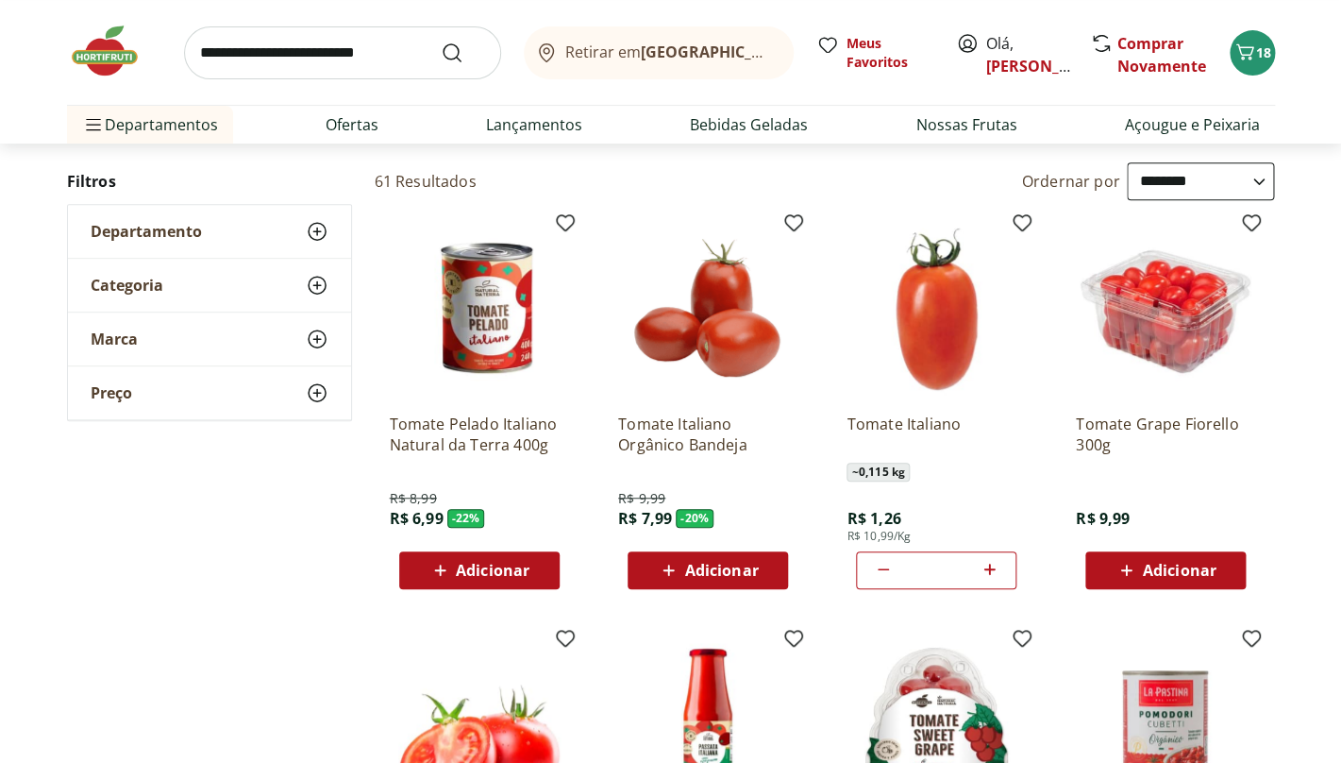
scroll to position [0, 0]
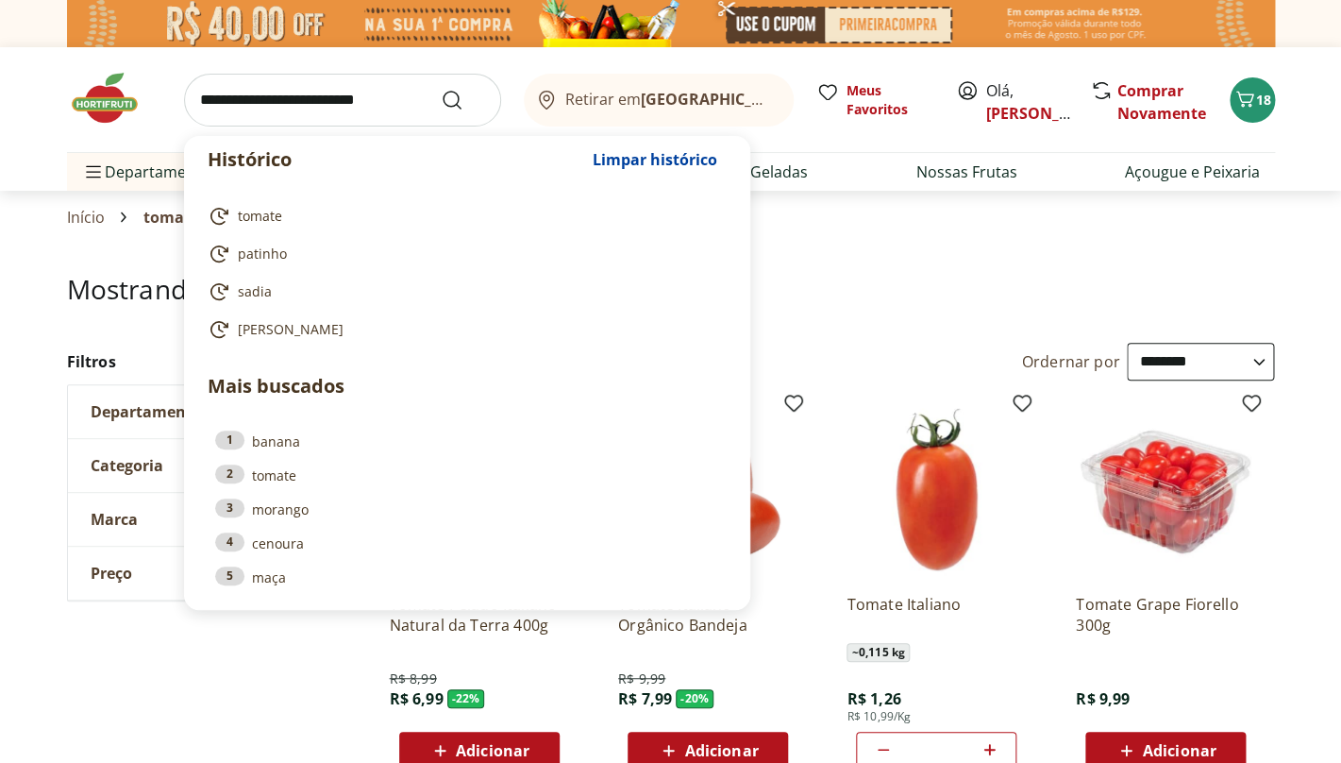
click at [369, 99] on input "search" at bounding box center [342, 100] width 317 height 53
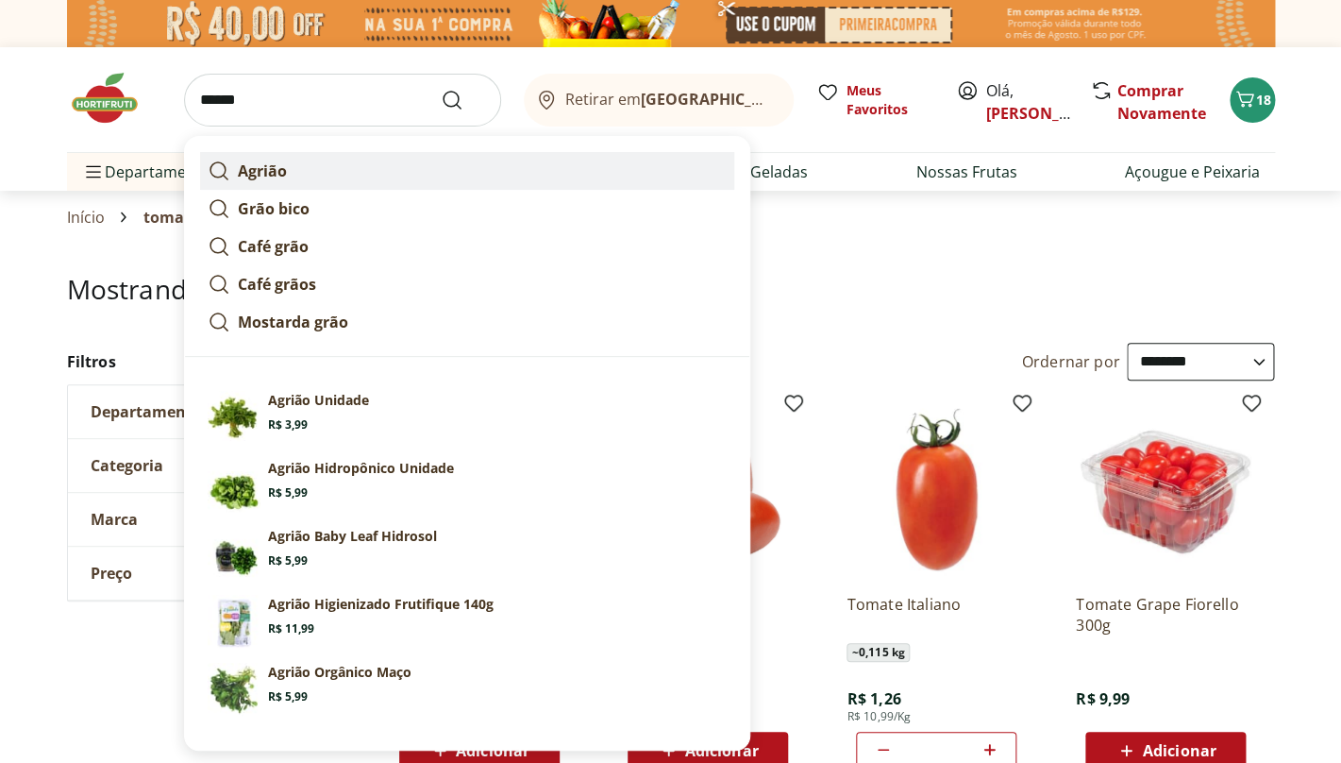
click at [264, 171] on strong "Agrião" at bounding box center [262, 170] width 49 height 21
type input "******"
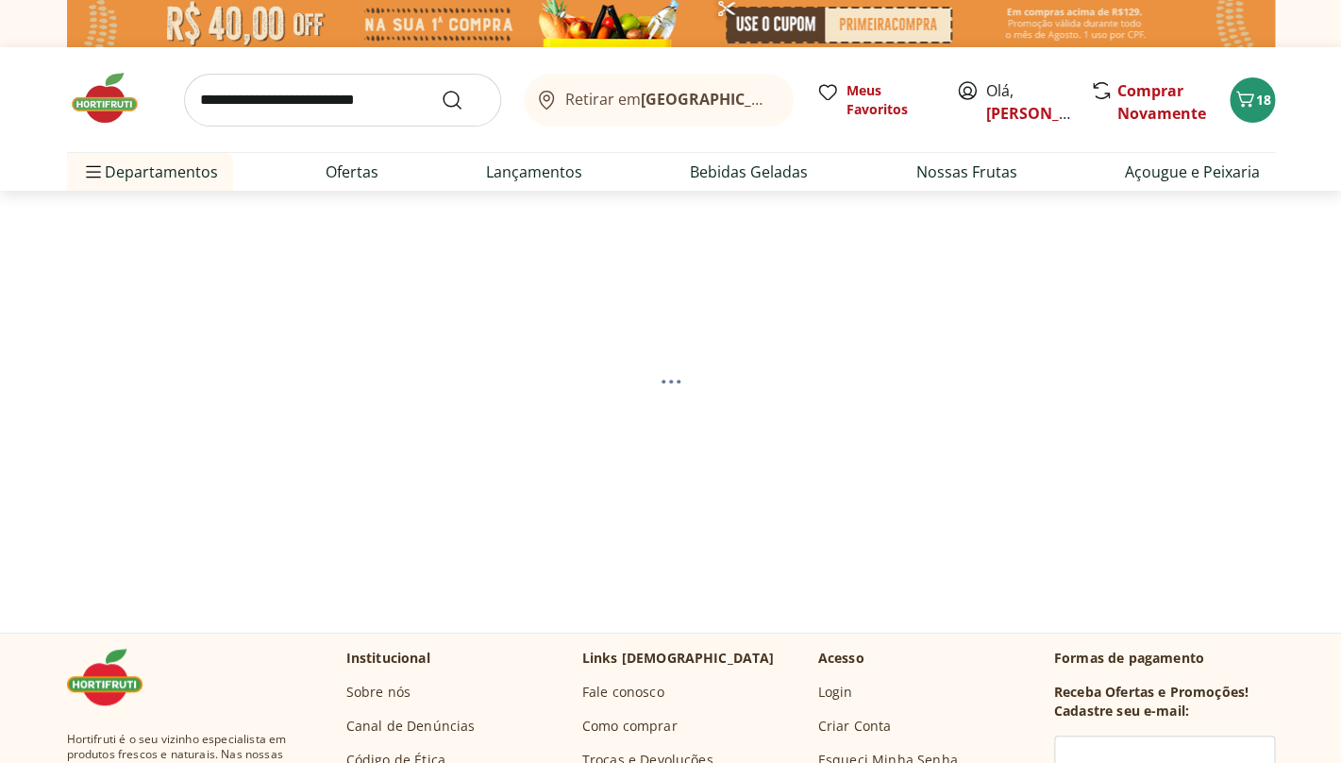
select select "**********"
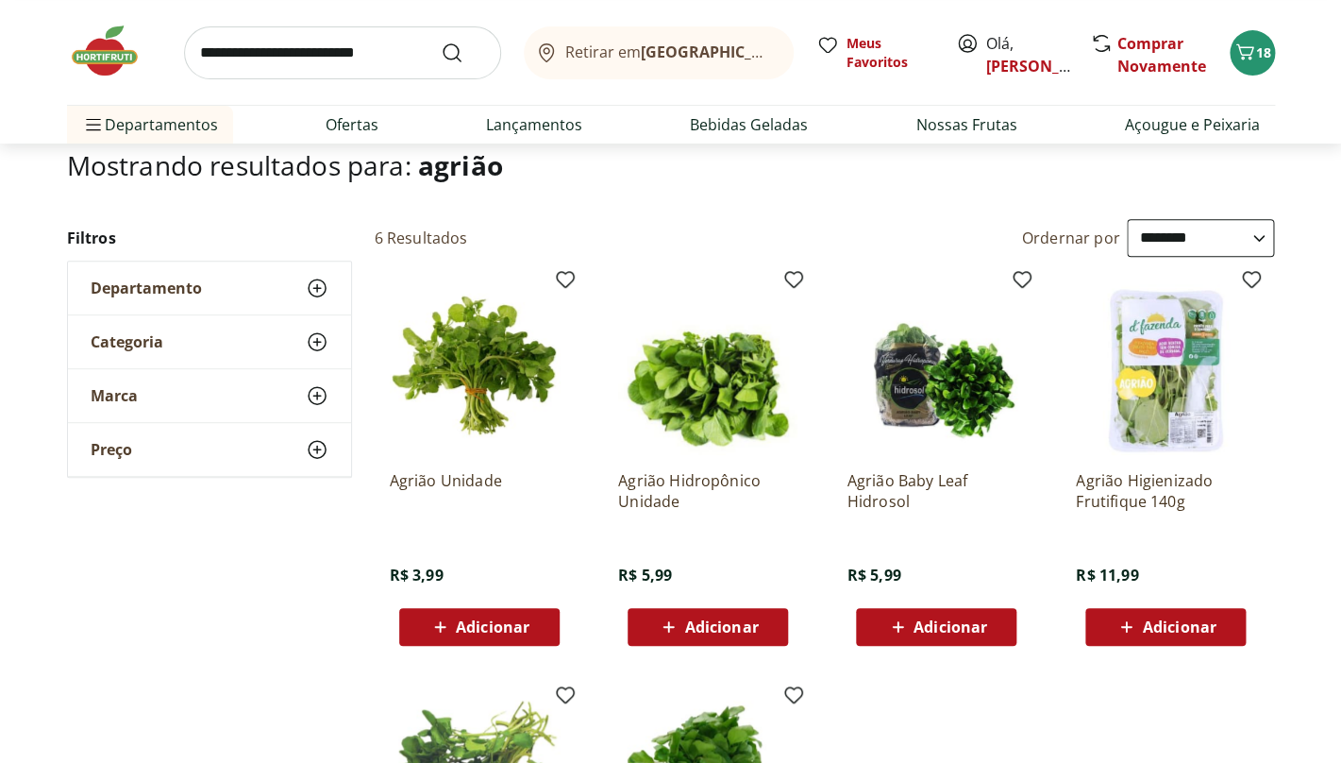
scroll to position [126, 0]
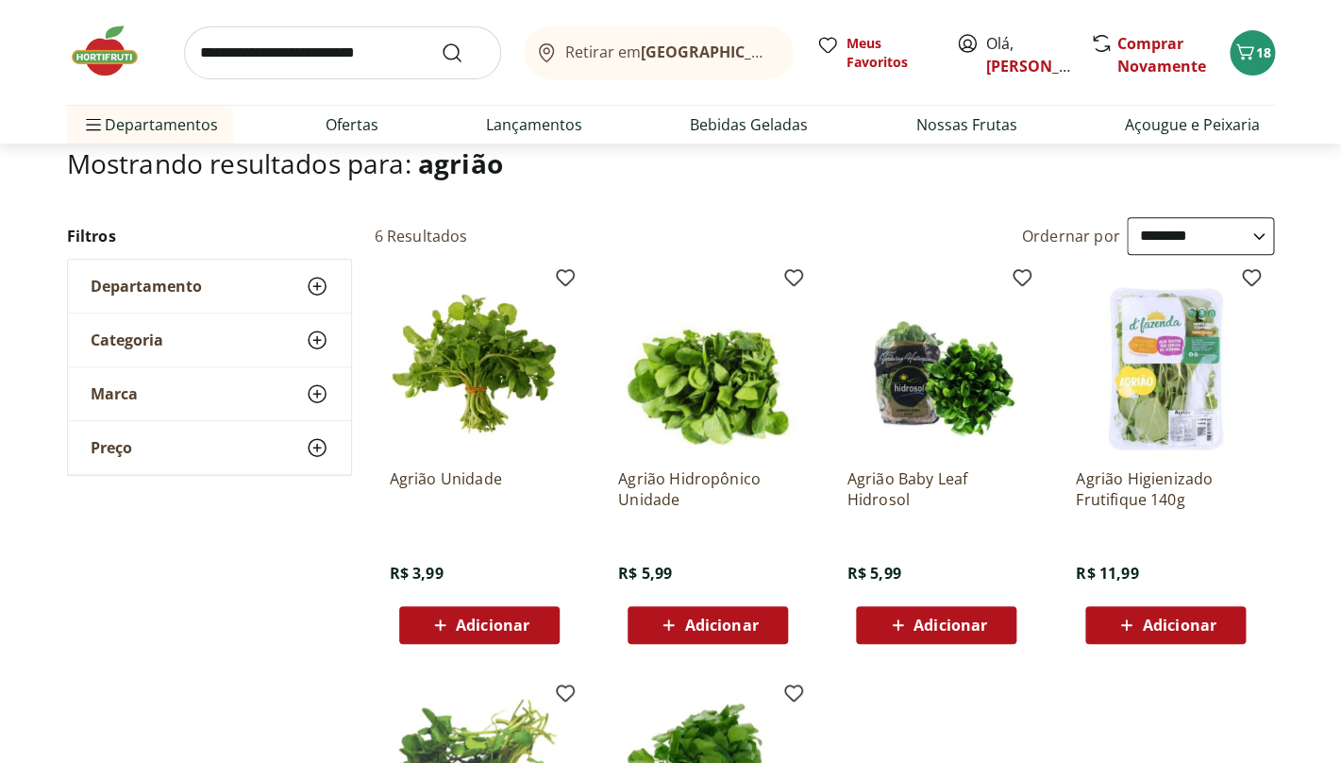
click at [498, 637] on div "Adicionar" at bounding box center [479, 625] width 130 height 34
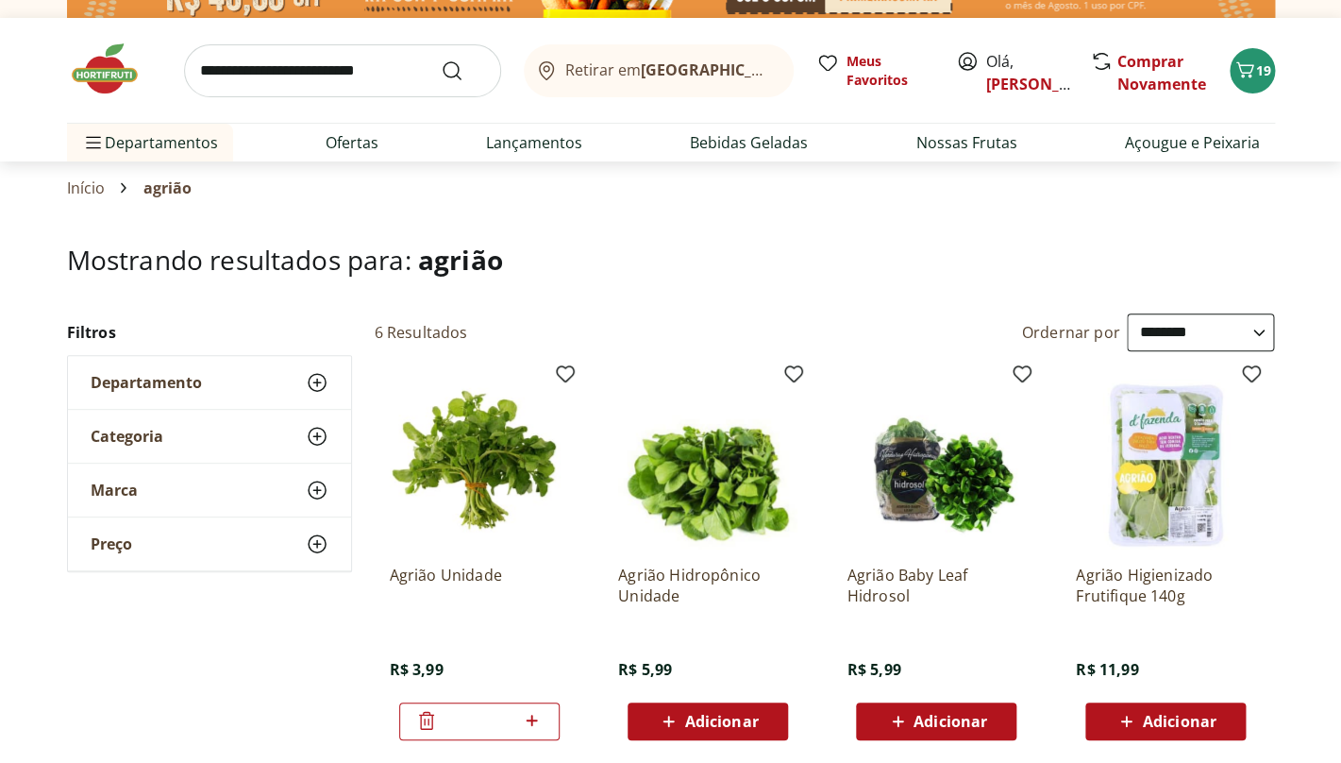
scroll to position [0, 0]
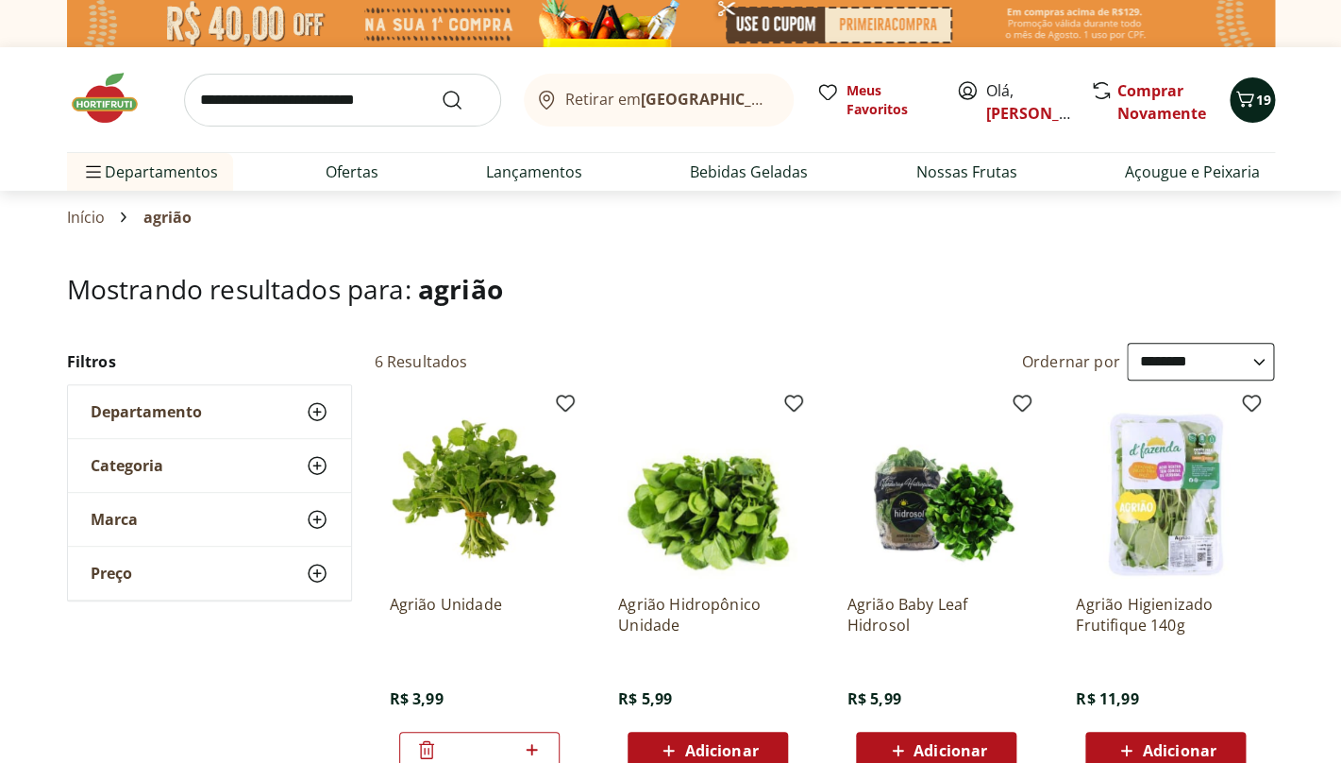
click at [1249, 92] on icon "Carrinho" at bounding box center [1245, 99] width 23 height 23
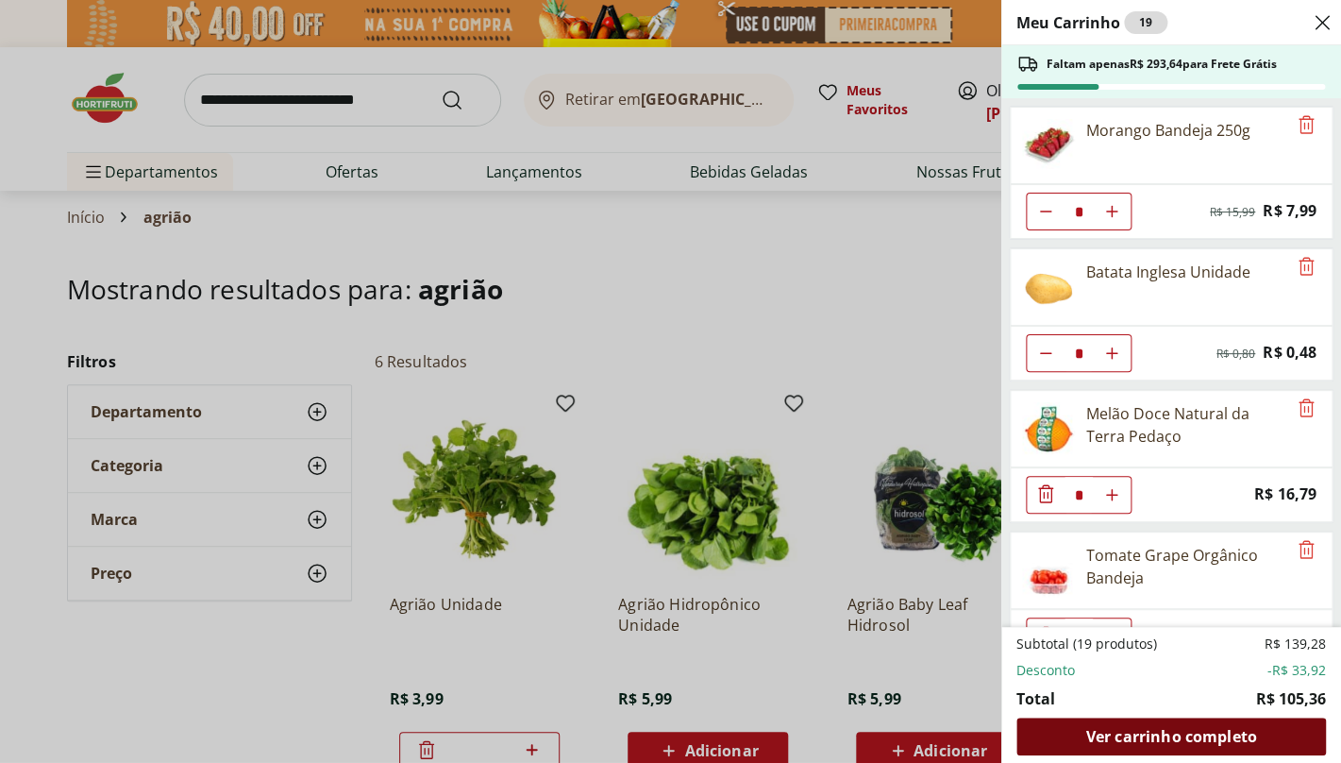
click at [1132, 737] on span "Ver carrinho completo" at bounding box center [1170, 736] width 171 height 15
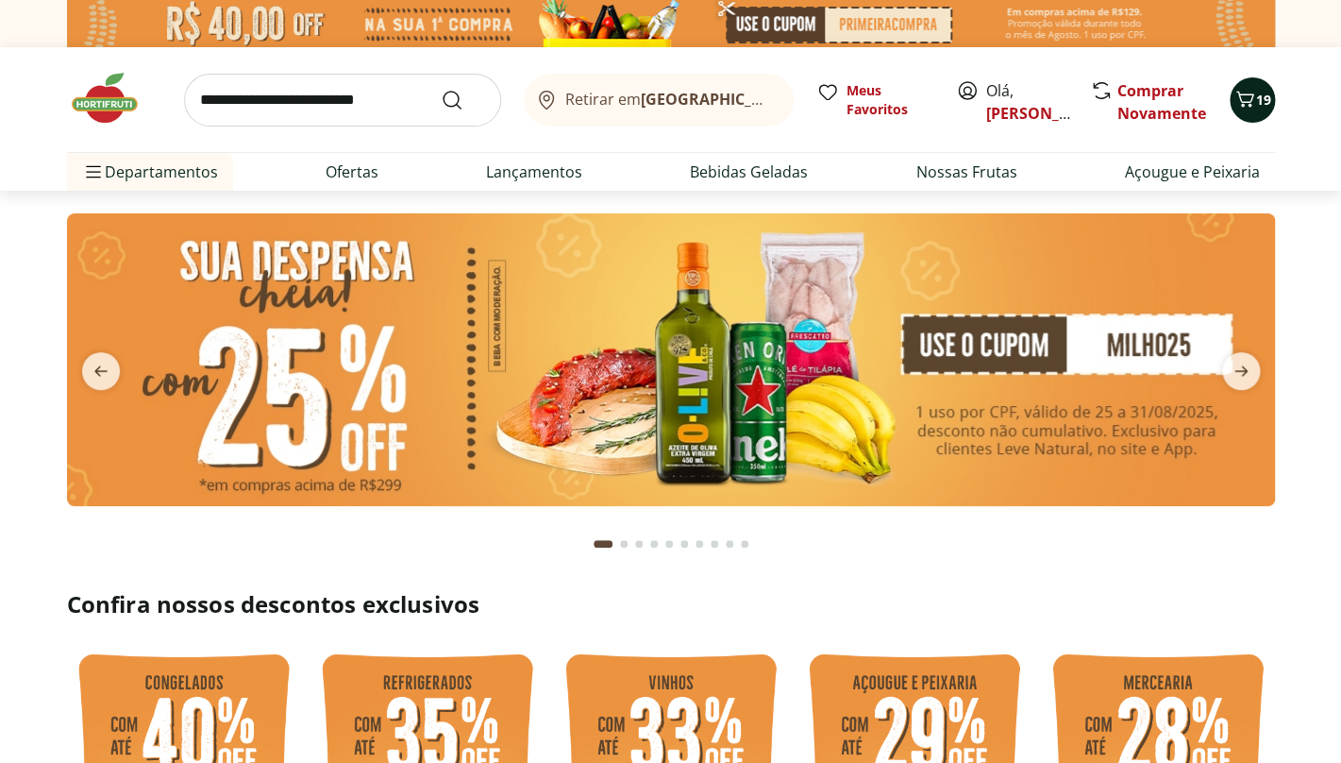
click at [1251, 97] on icon "Carrinho" at bounding box center [1245, 99] width 23 height 23
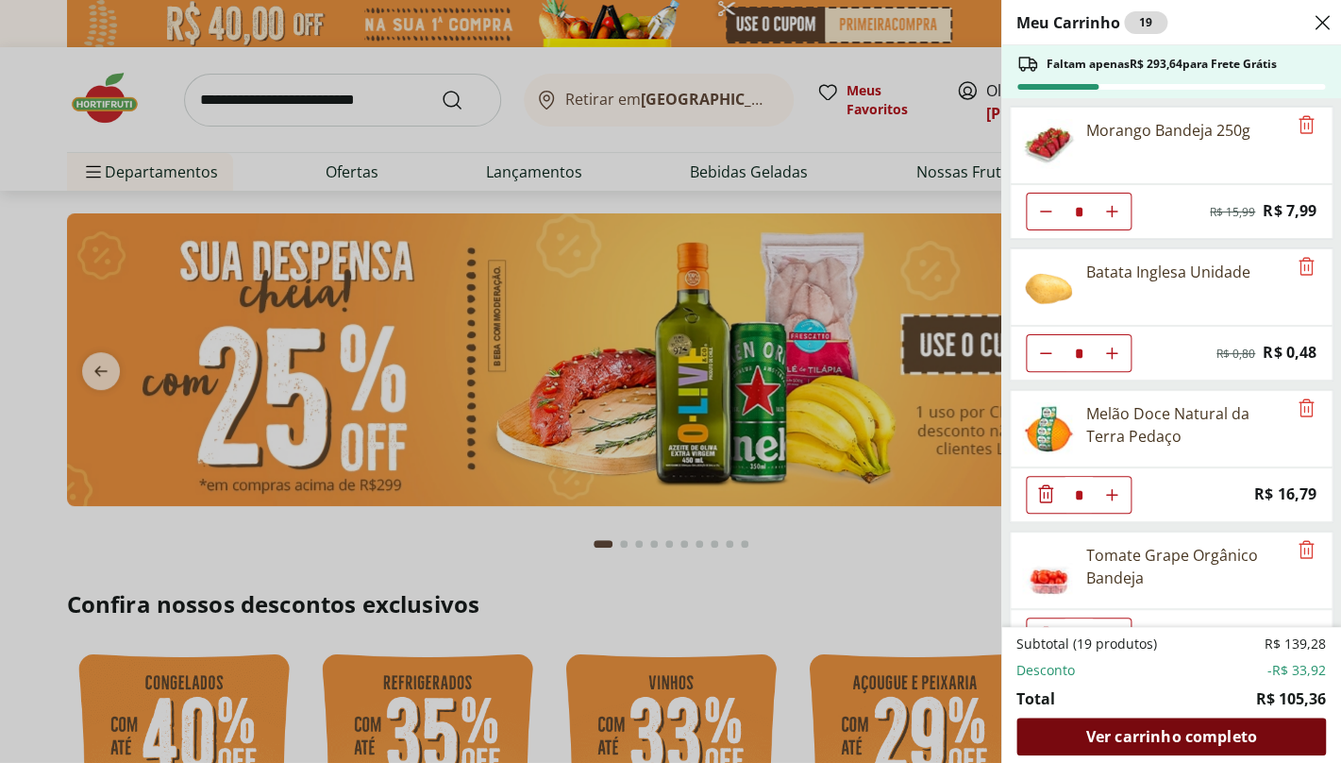
click at [1202, 740] on span "Ver carrinho completo" at bounding box center [1170, 736] width 171 height 15
